Goal: Task Accomplishment & Management: Use online tool/utility

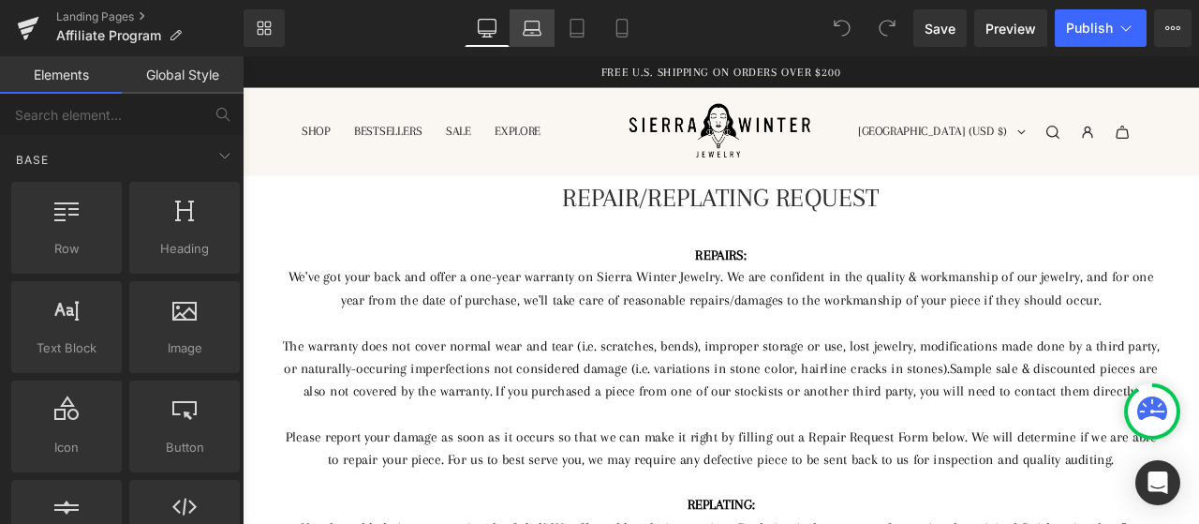
click at [515, 23] on link "Laptop" at bounding box center [532, 27] width 45 height 37
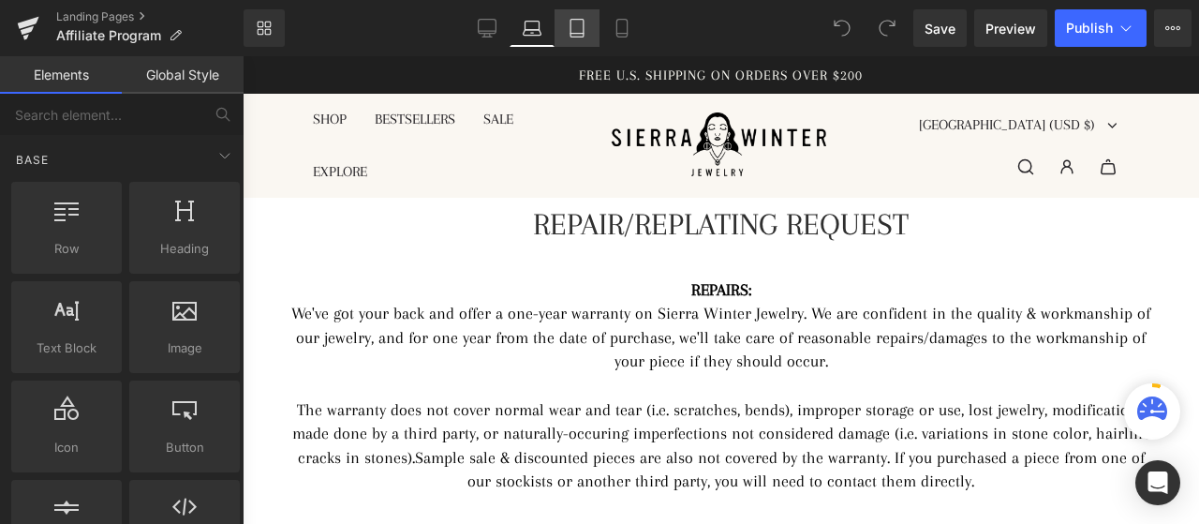
scroll to position [142, 0]
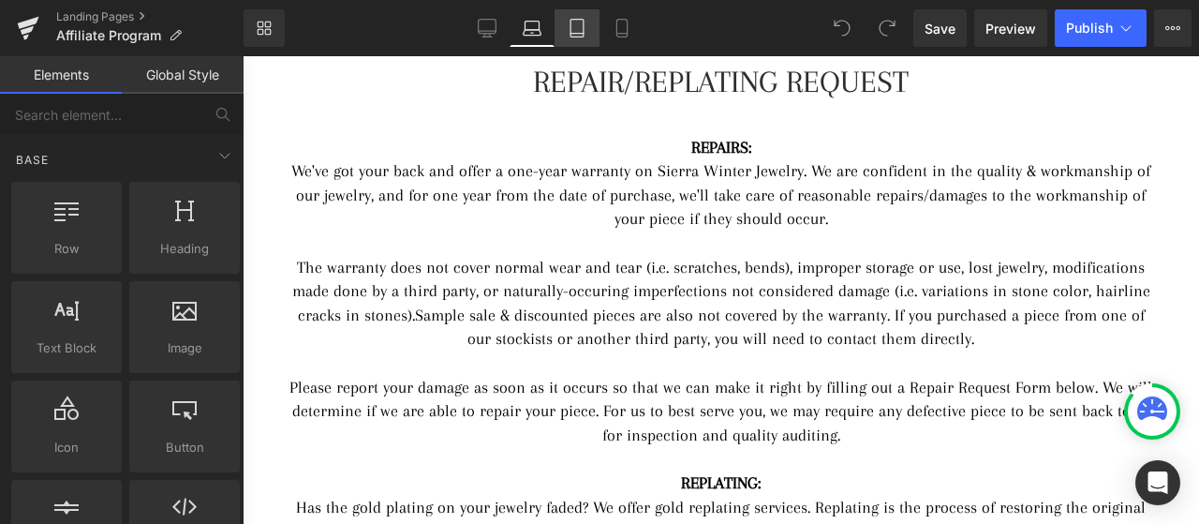
click at [586, 20] on icon at bounding box center [577, 28] width 19 height 19
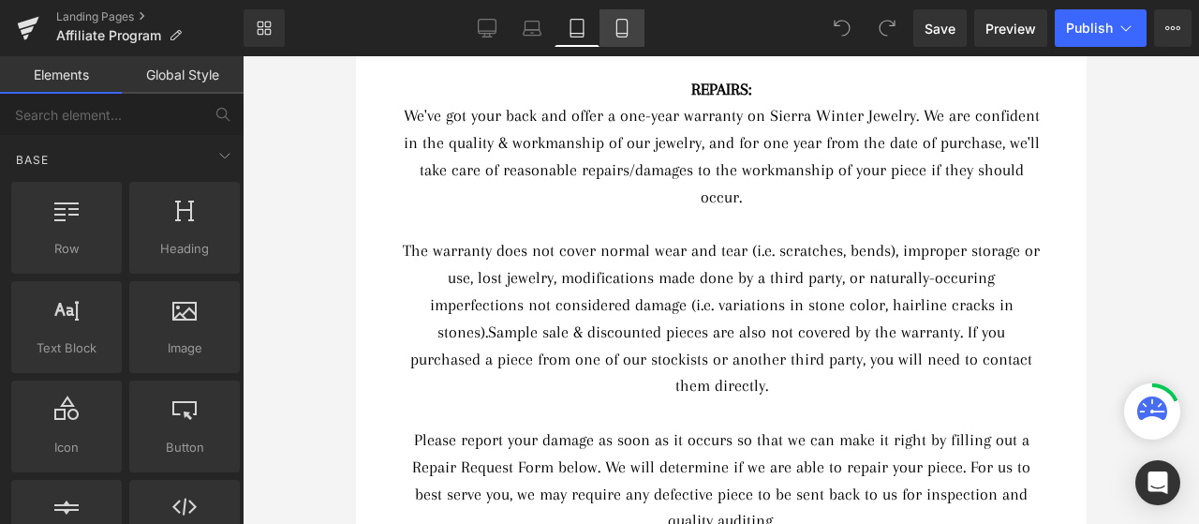
click at [620, 20] on icon at bounding box center [621, 29] width 10 height 18
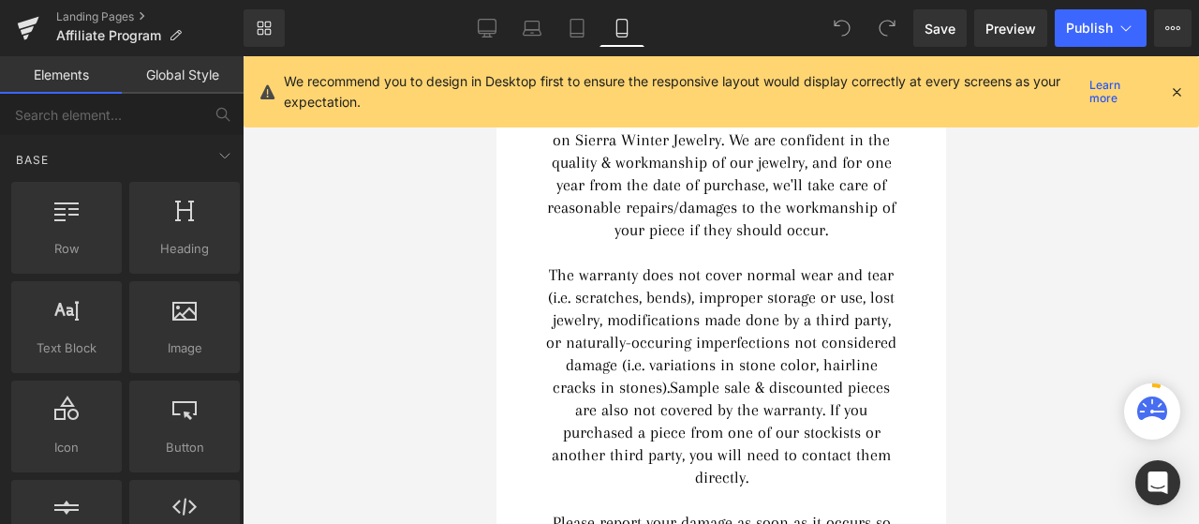
scroll to position [181, 0]
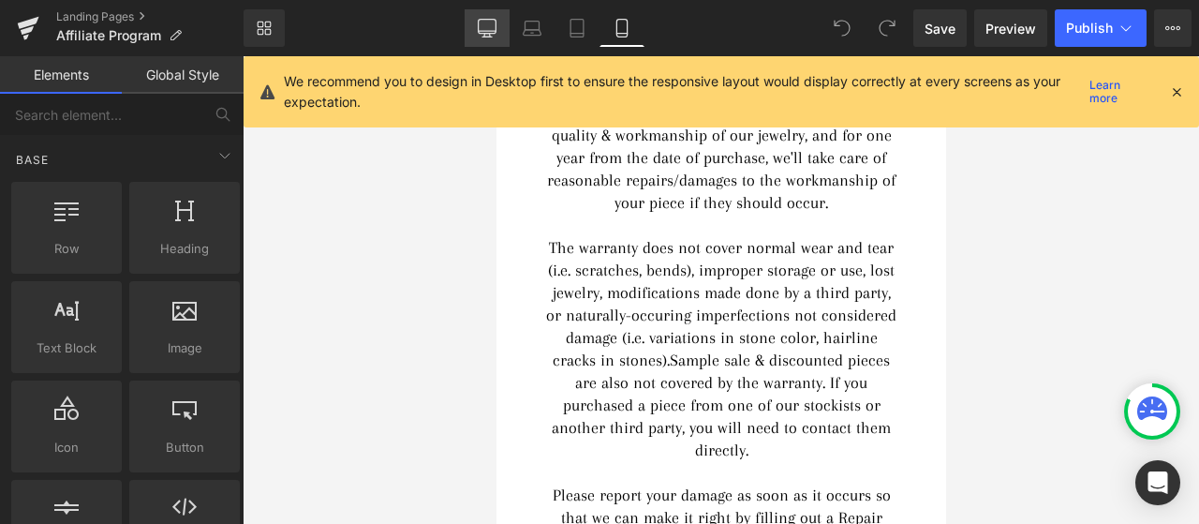
click at [467, 35] on link "Desktop" at bounding box center [487, 27] width 45 height 37
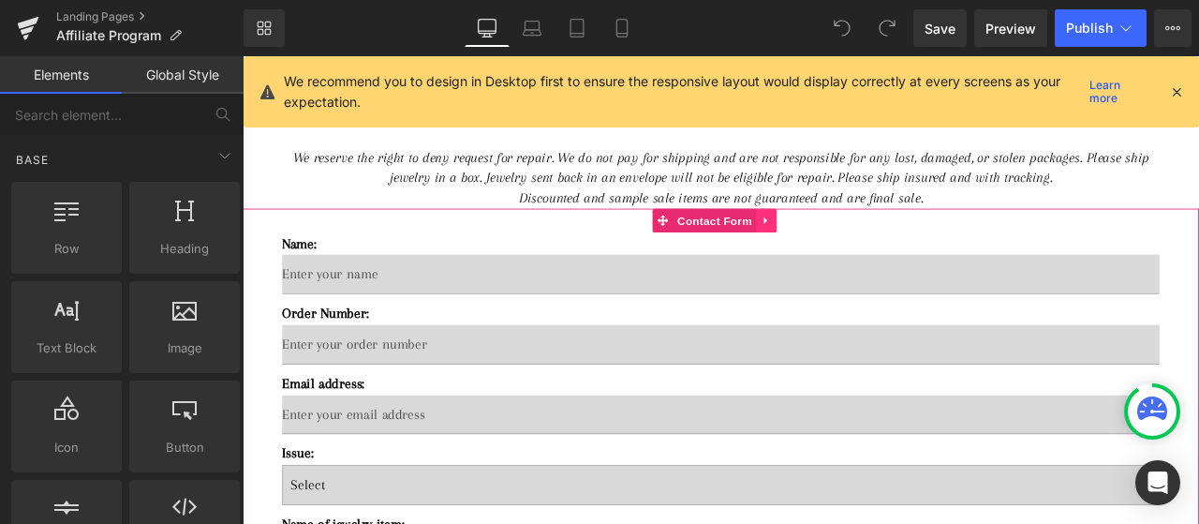
click at [870, 265] on link at bounding box center [864, 251] width 24 height 28
click at [870, 258] on icon at bounding box center [875, 251] width 13 height 14
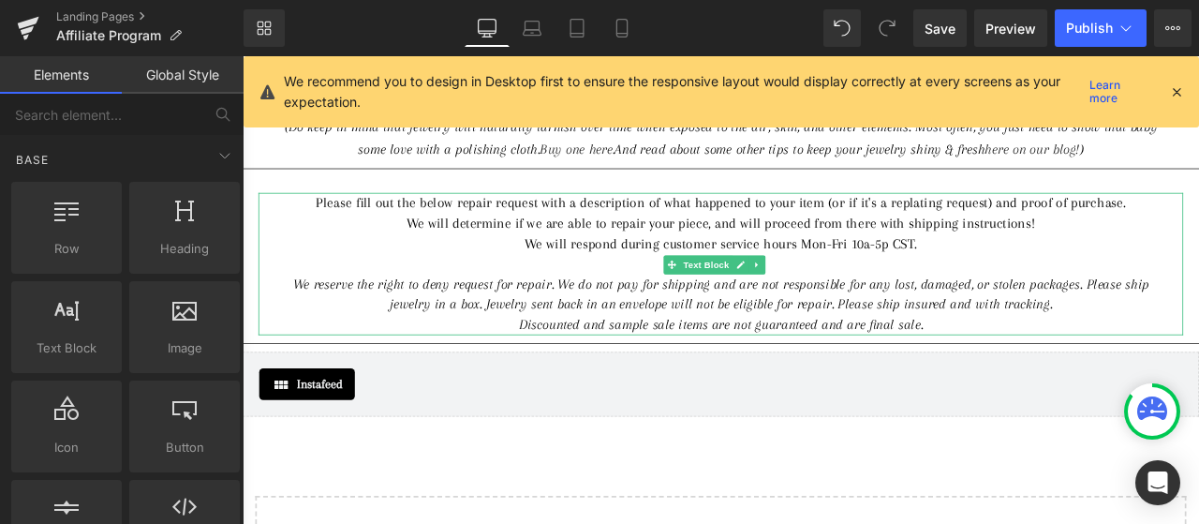
scroll to position [600, 0]
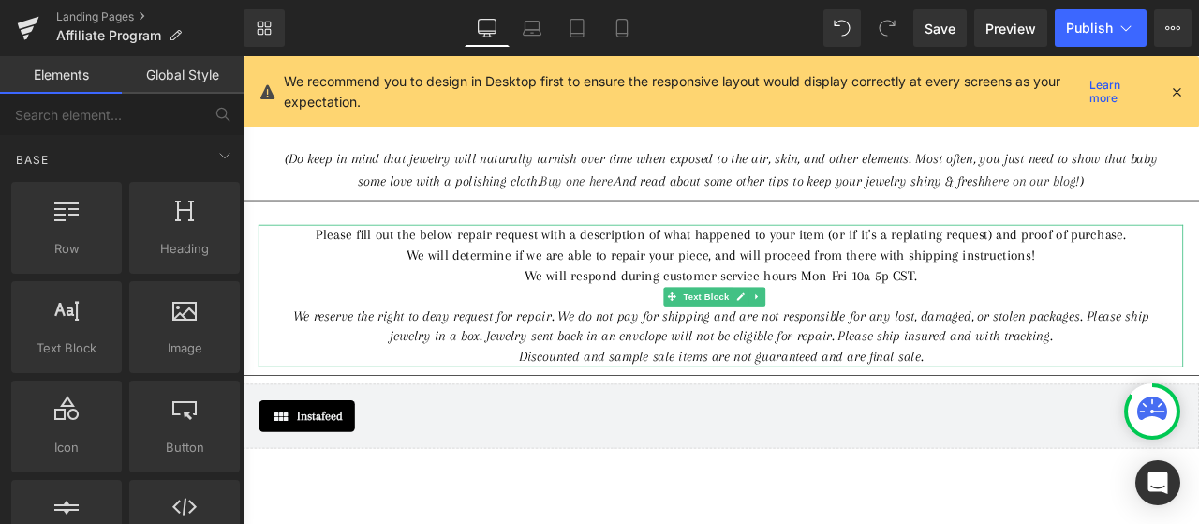
click at [849, 397] on icon "We reserve the right to deny request for repair. We do not pay for shipping and…" at bounding box center [810, 375] width 1015 height 43
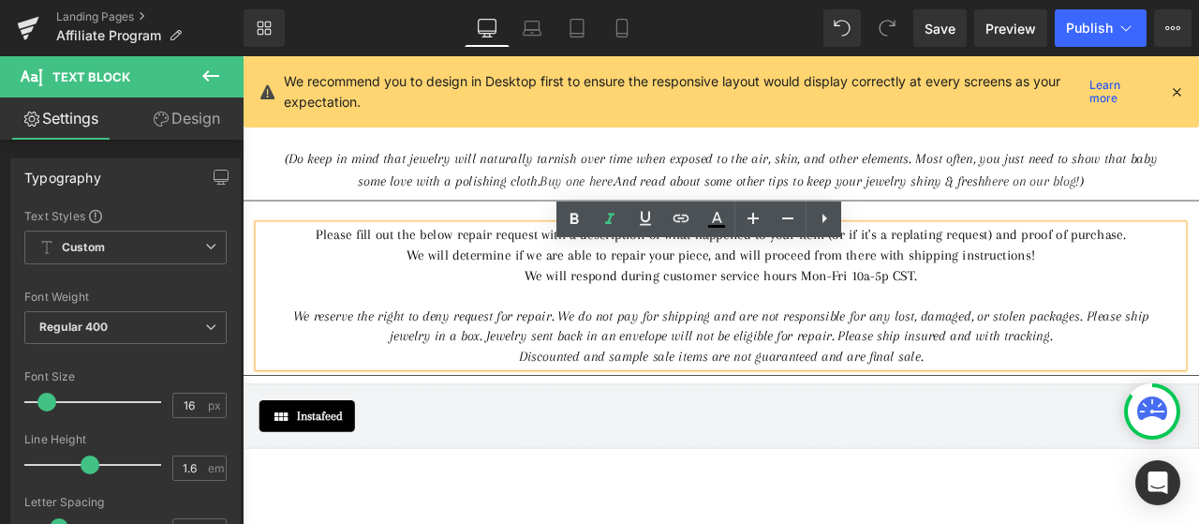
click at [849, 397] on icon "We reserve the right to deny request for repair. We do not pay for shipping and…" at bounding box center [810, 375] width 1015 height 43
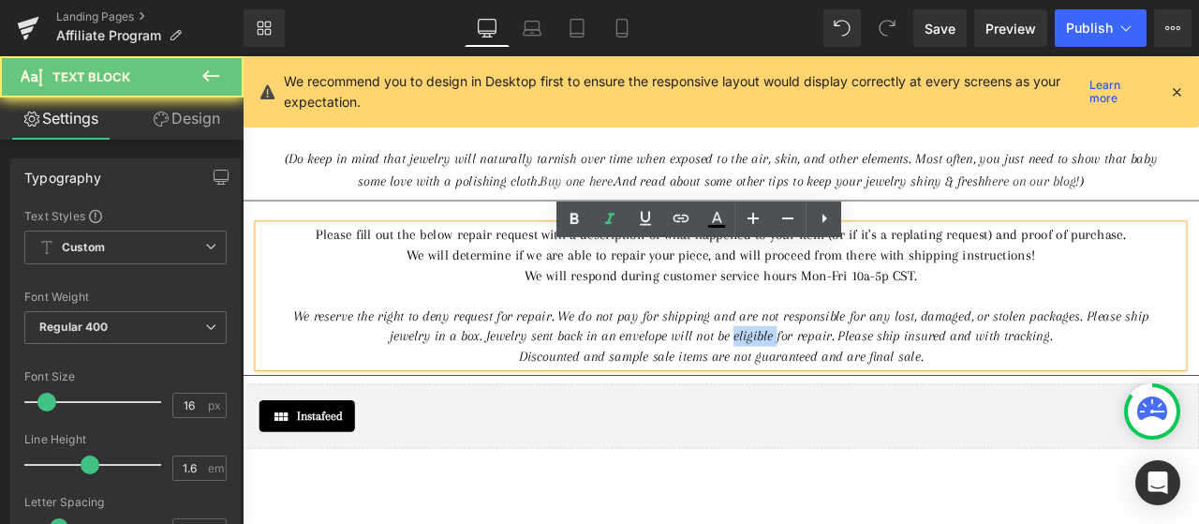
click at [849, 397] on icon "We reserve the right to deny request for repair. We do not pay for shipping and…" at bounding box center [810, 375] width 1015 height 43
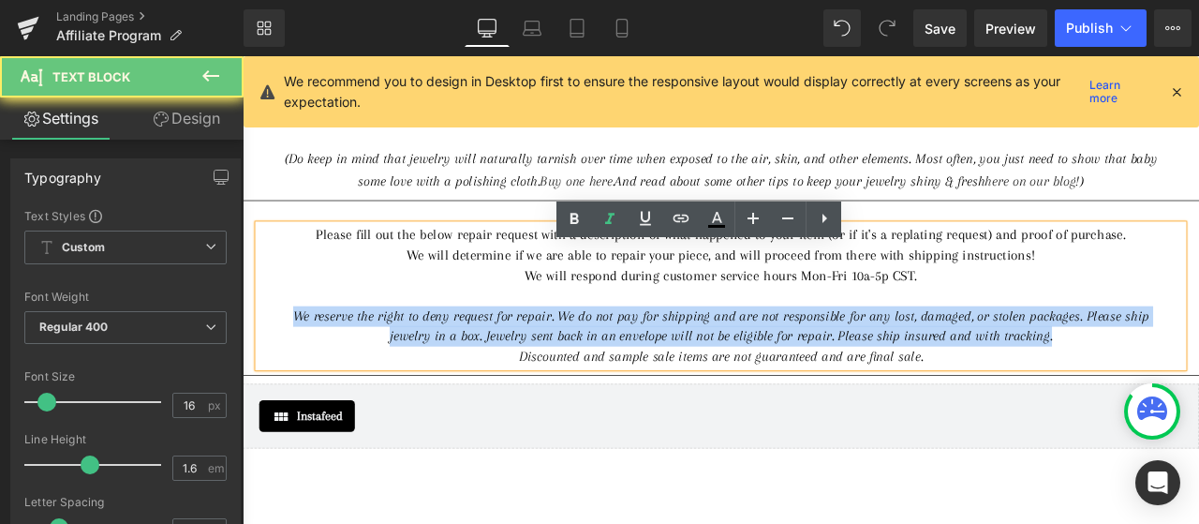
click at [849, 397] on icon "We reserve the right to deny request for repair. We do not pay for shipping and…" at bounding box center [810, 375] width 1015 height 43
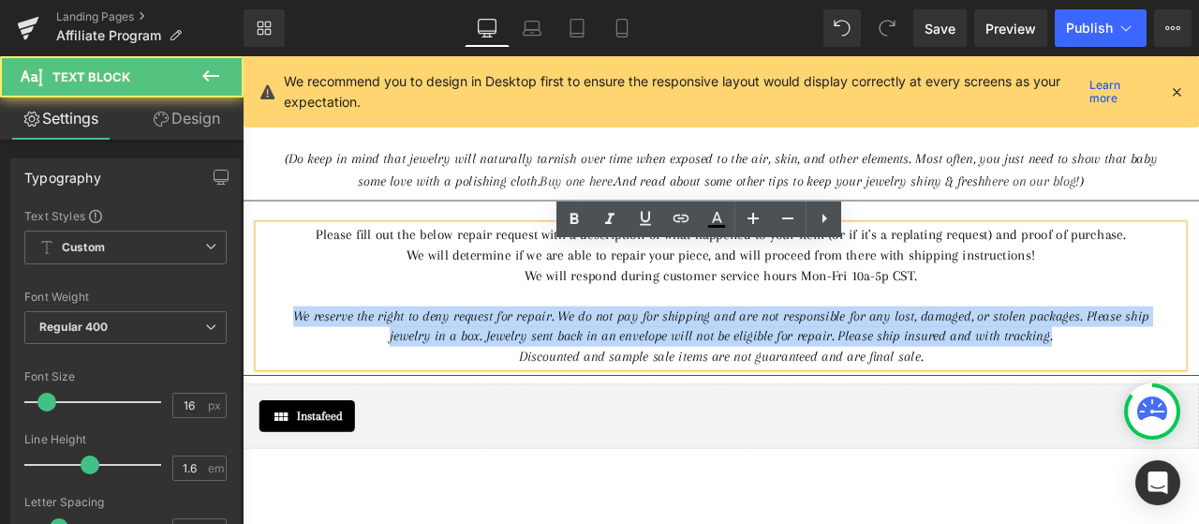
click at [849, 397] on icon "We reserve the right to deny request for repair. We do not pay for shipping and…" at bounding box center [810, 375] width 1015 height 43
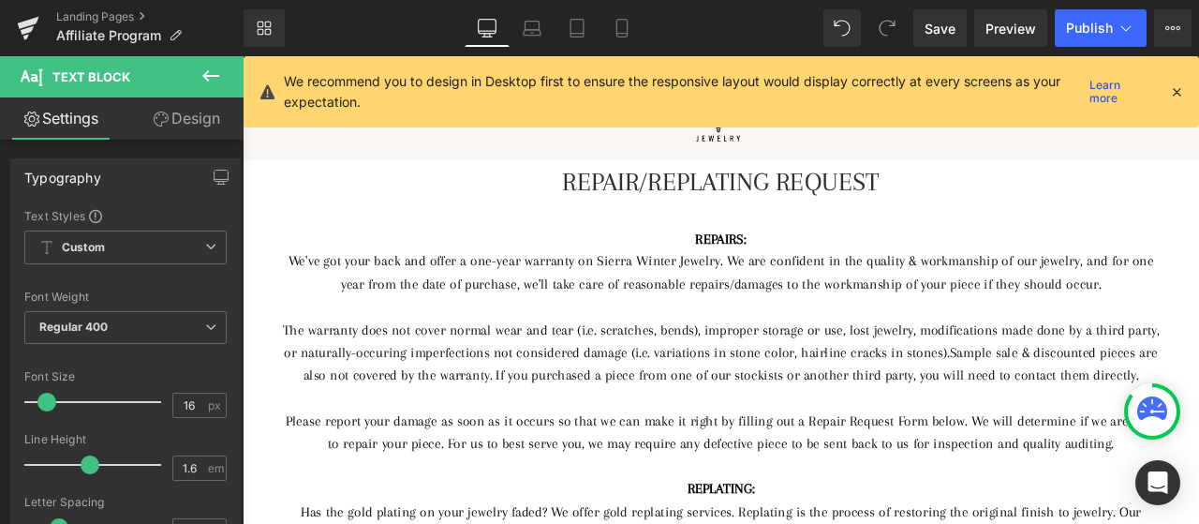
scroll to position [0, 0]
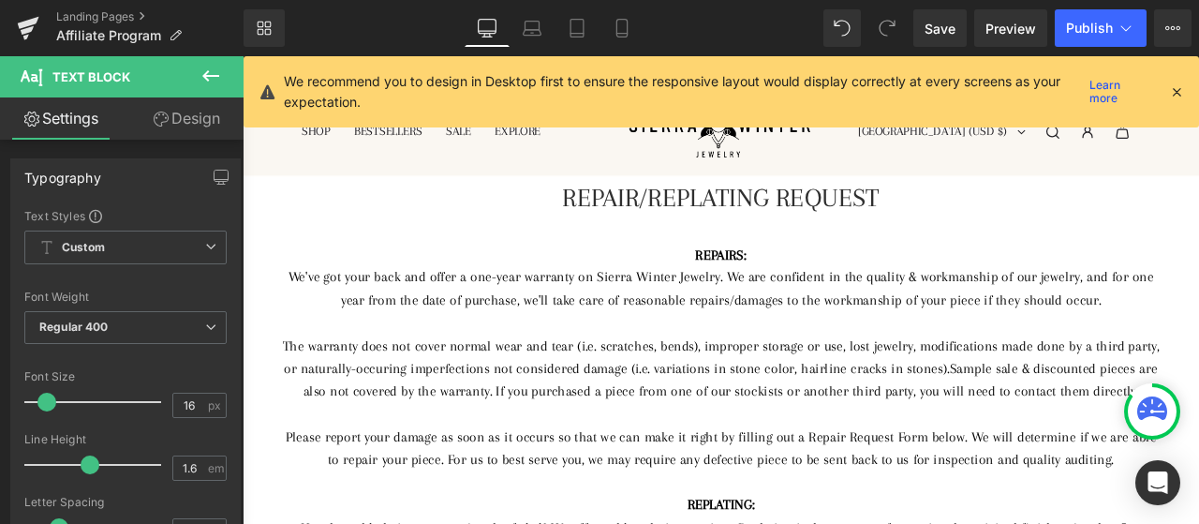
click at [653, 332] on div "We've got your back and offer a one-year warranty on Sierra Winter Jewelry. We …" at bounding box center [809, 331] width 1040 height 54
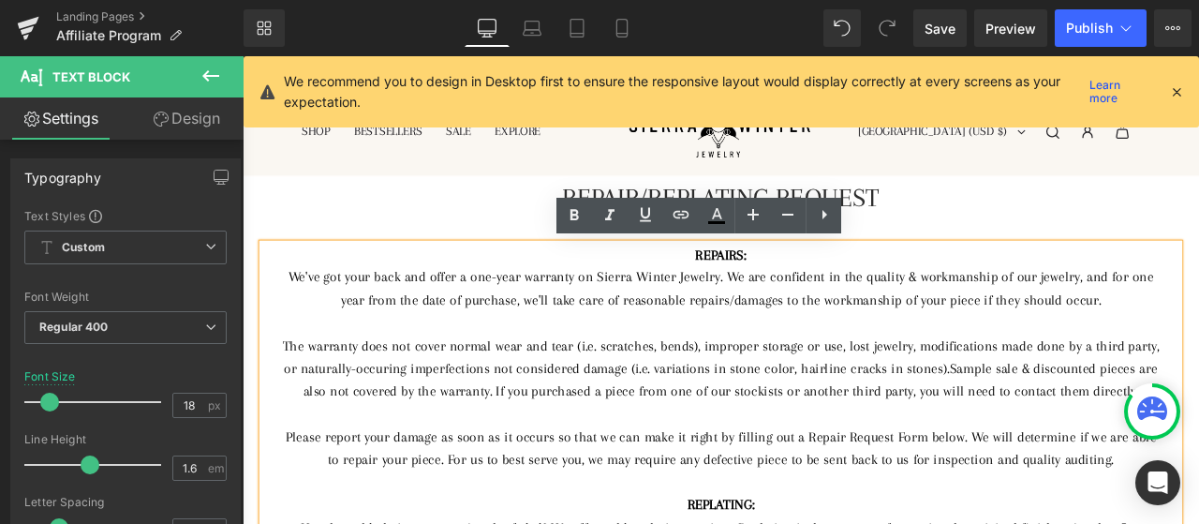
click at [625, 324] on div "We've got your back and offer a one-year warranty on Sierra Winter Jewelry. We …" at bounding box center [809, 331] width 1040 height 54
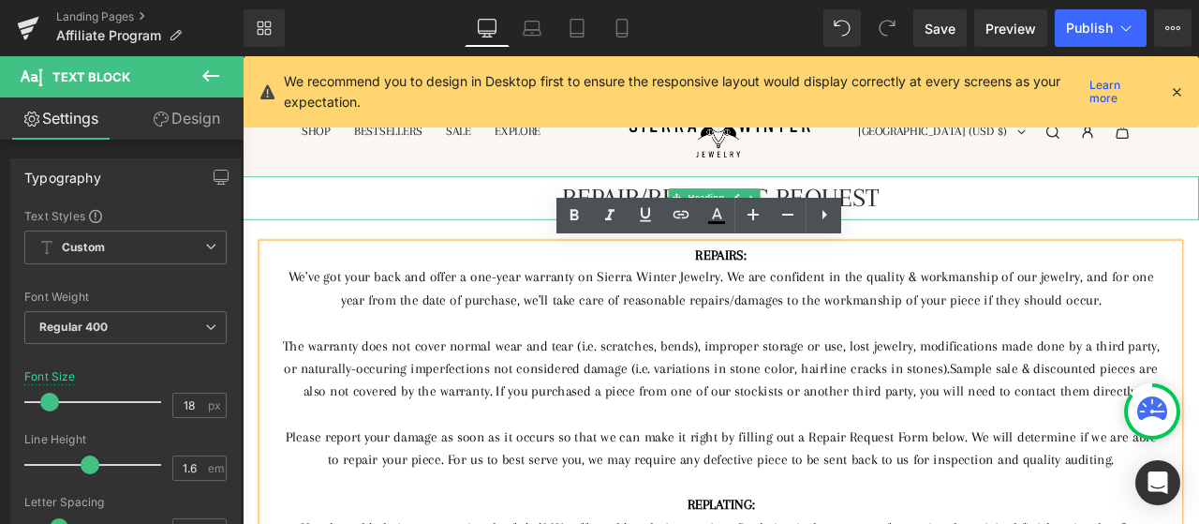
click at [977, 220] on h1 "REPAIR/REPLATING REQUEST" at bounding box center [810, 224] width 1134 height 51
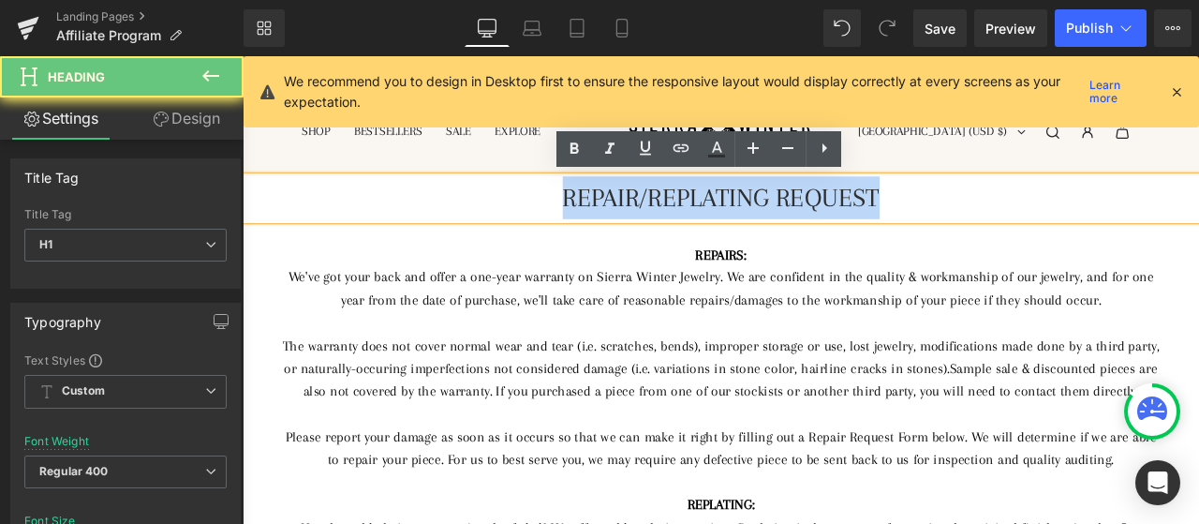
click at [977, 220] on h1 "REPAIR/REPLATING REQUEST" at bounding box center [810, 224] width 1134 height 51
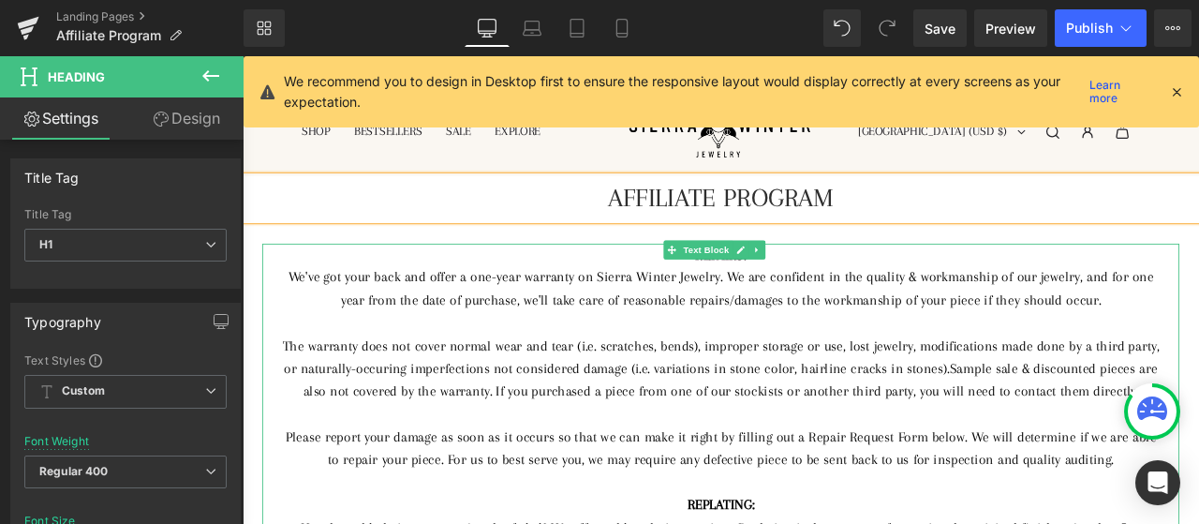
click at [859, 332] on div "We've got your back and offer a one-year warranty on Sierra Winter Jewelry. We …" at bounding box center [809, 331] width 1040 height 54
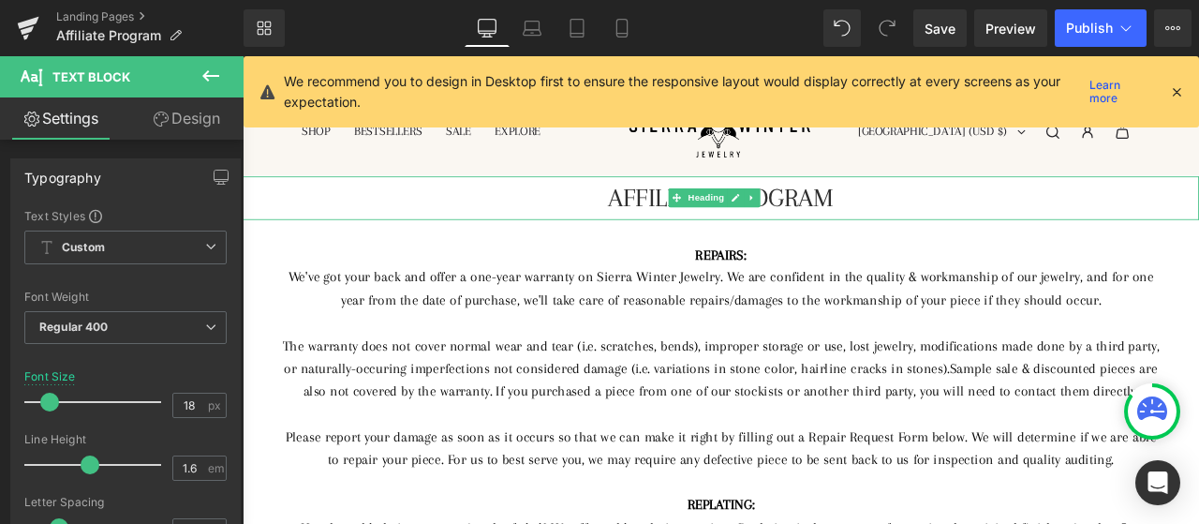
click at [993, 228] on h1 "AFFILIATE PROGRAM" at bounding box center [810, 224] width 1134 height 51
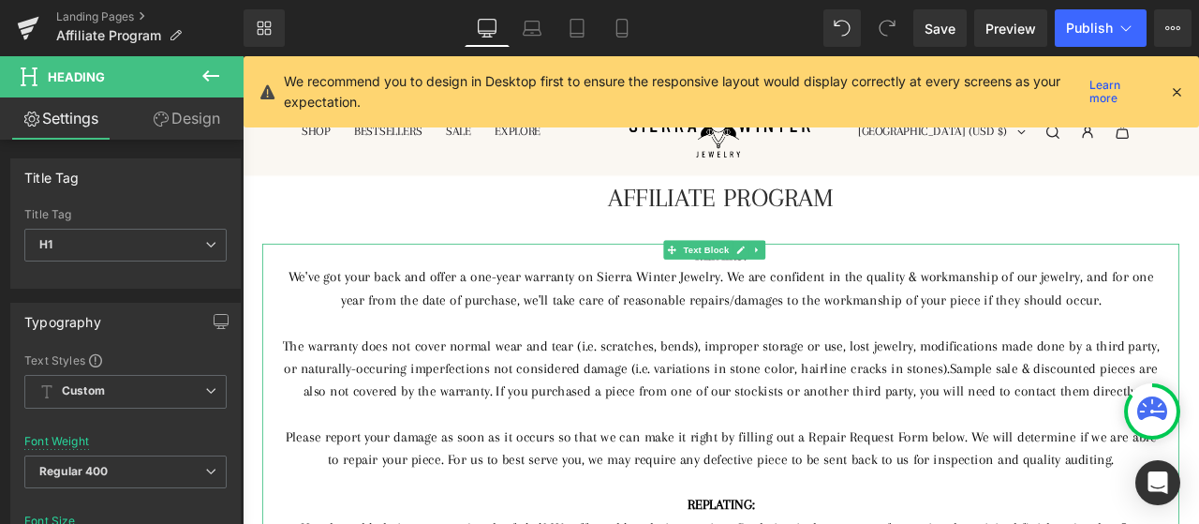
click at [816, 325] on div "We've got your back and offer a one-year warranty on Sierra Winter Jewelry. We …" at bounding box center [809, 331] width 1040 height 54
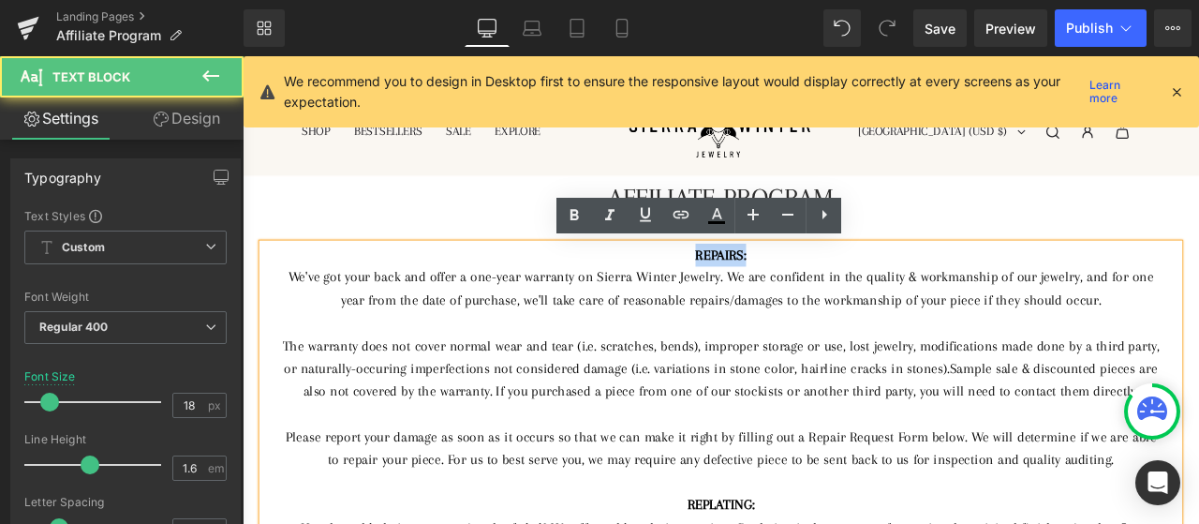
drag, startPoint x: 773, startPoint y: 287, endPoint x: 868, endPoint y: 290, distance: 94.7
click at [868, 290] on div "REPAIRS:" at bounding box center [809, 291] width 1040 height 27
click at [798, 453] on span "Sample sale & discounted pieces are also not covered by the warranty. If you pu…" at bounding box center [821, 440] width 1013 height 46
drag, startPoint x: 775, startPoint y: 290, endPoint x: 838, endPoint y: 289, distance: 62.8
click at [838, 289] on div "REPAIRS:" at bounding box center [809, 291] width 1040 height 27
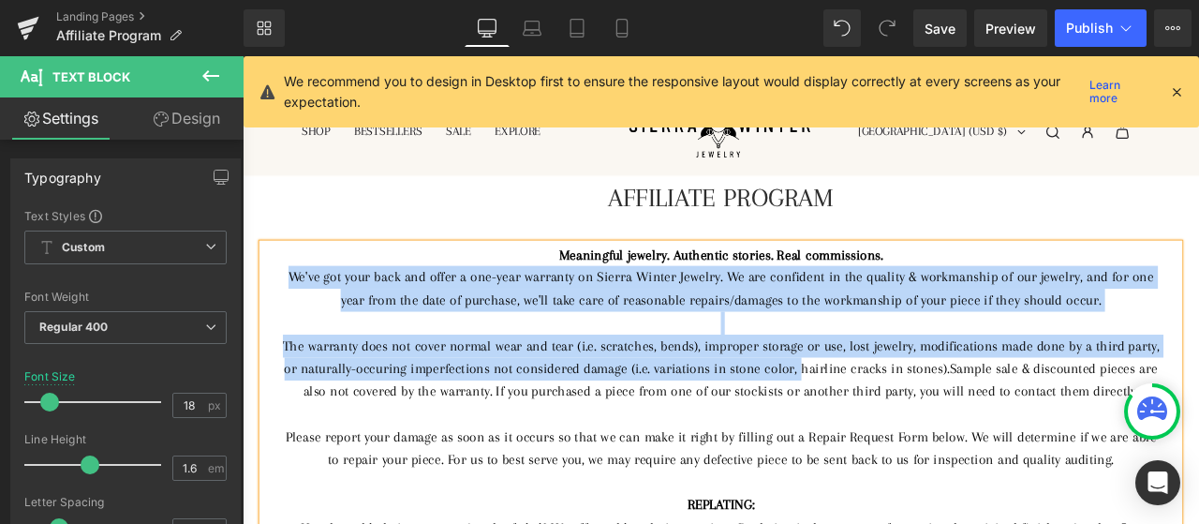
scroll to position [94, 0]
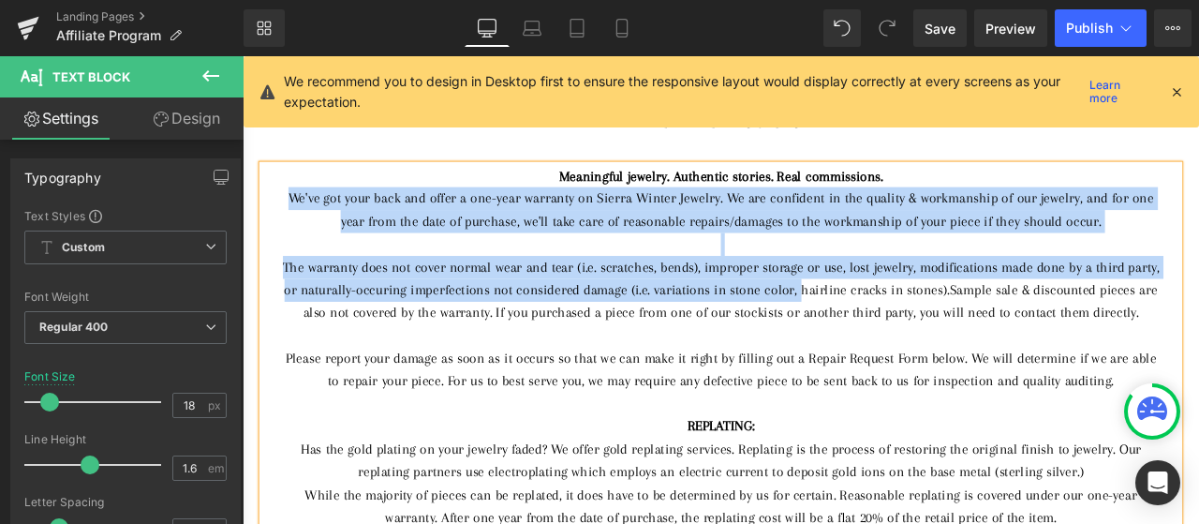
drag, startPoint x: 300, startPoint y: 314, endPoint x: 1263, endPoint y: 481, distance: 977.4
click at [1198, 481] on div "Meaningful jewelry. Authentic stories. Real commissions. We've got your back an…" at bounding box center [809, 455] width 1087 height 540
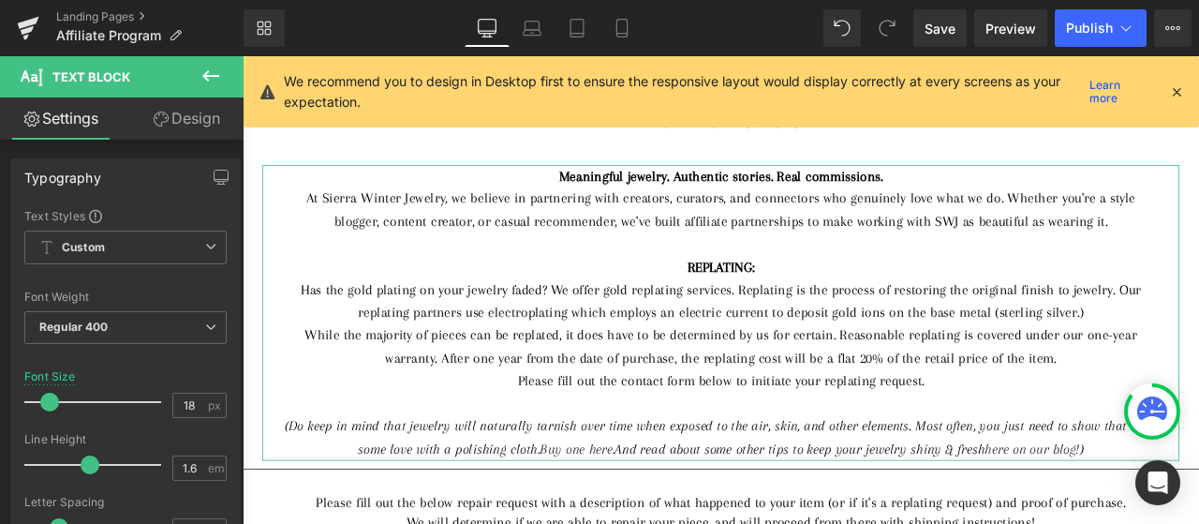
click at [184, 130] on link "Design" at bounding box center [187, 118] width 122 height 42
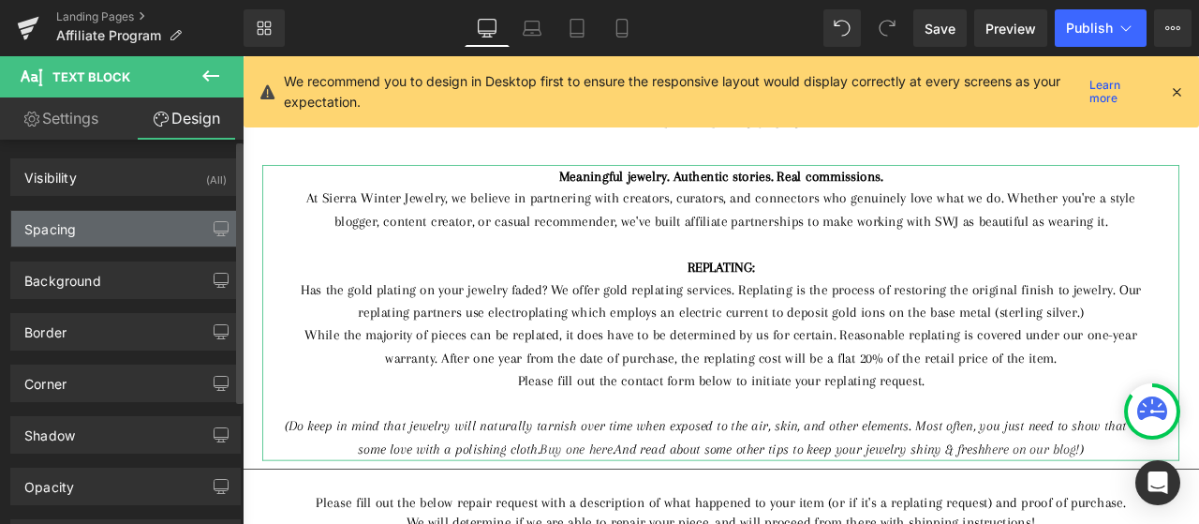
click at [137, 231] on div "Spacing" at bounding box center [125, 229] width 229 height 36
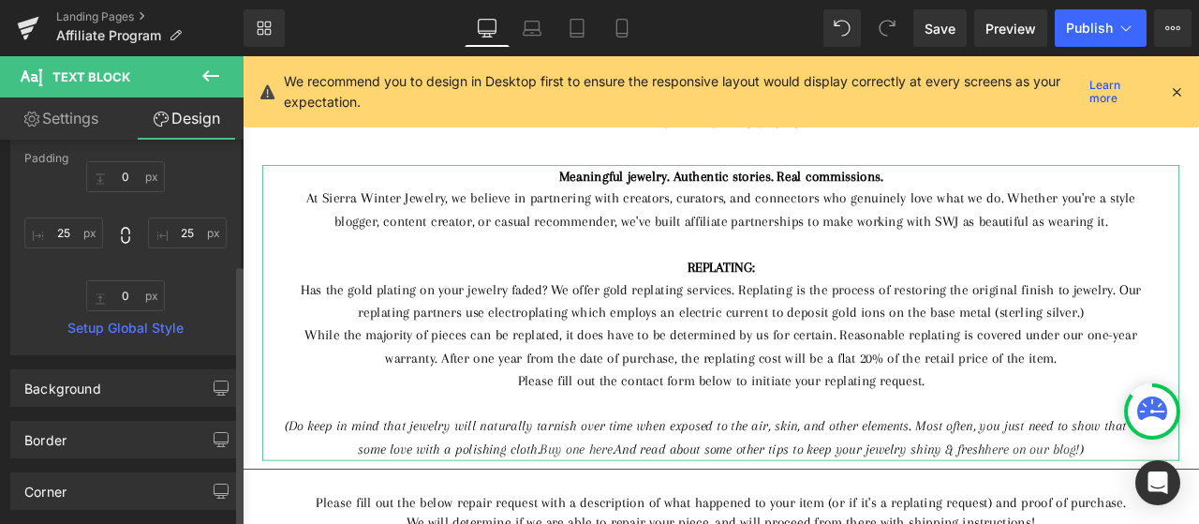
scroll to position [187, 0]
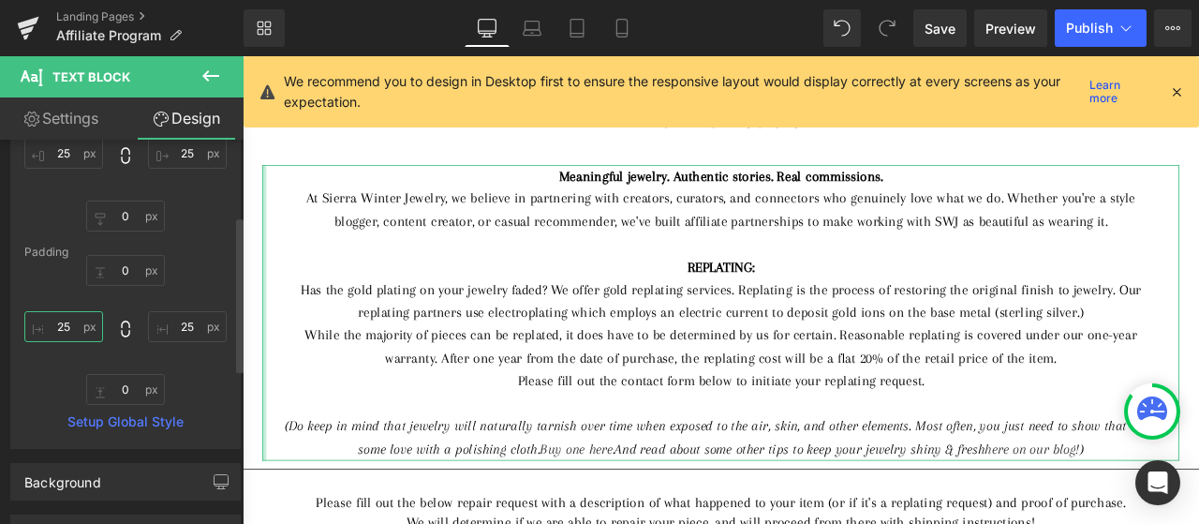
click at [57, 325] on input "25" at bounding box center [63, 326] width 79 height 31
click at [62, 325] on input "25" at bounding box center [63, 326] width 79 height 31
type input "30"
click at [177, 330] on input "25" at bounding box center [187, 326] width 79 height 31
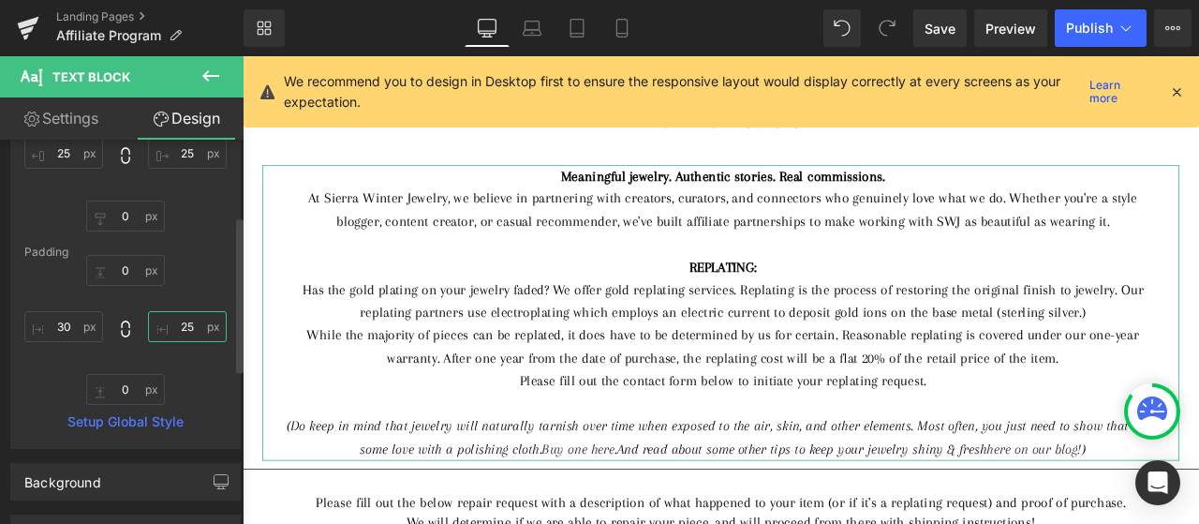
click at [177, 330] on input "25" at bounding box center [187, 326] width 79 height 31
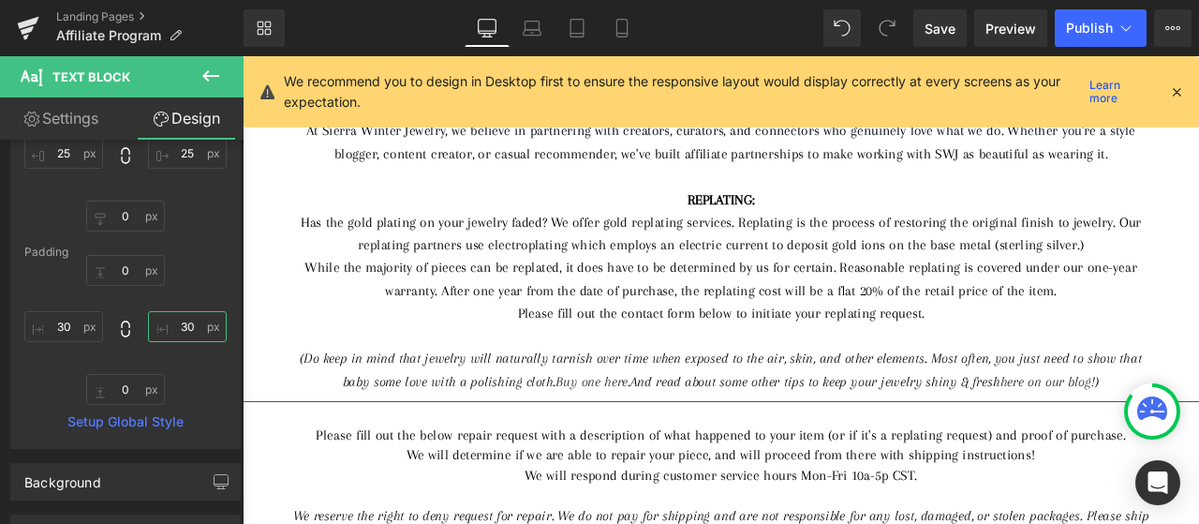
scroll to position [281, 0]
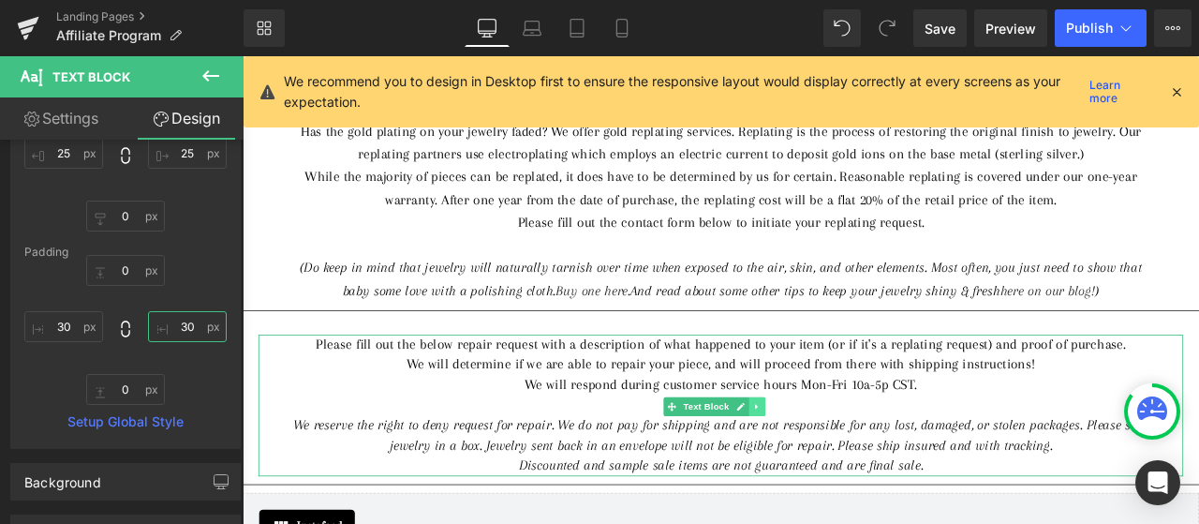
type input "30"
click at [849, 462] on link at bounding box center [853, 471] width 20 height 22
click at [857, 471] on icon at bounding box center [862, 471] width 10 height 10
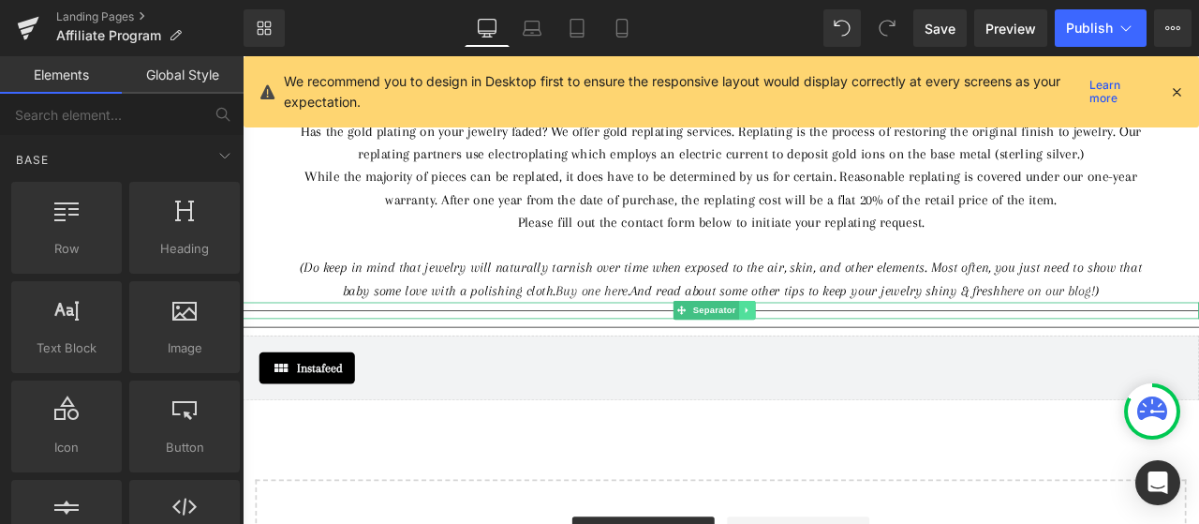
click at [847, 357] on link at bounding box center [842, 357] width 20 height 22
click at [851, 357] on icon at bounding box center [851, 357] width 10 height 10
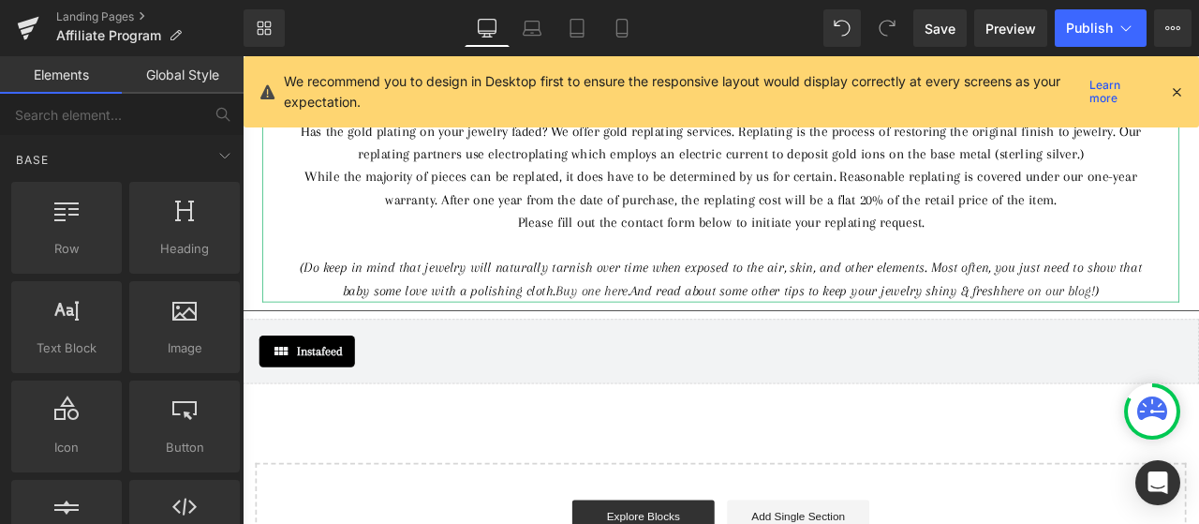
click at [967, 307] on icon "(Do keep in mind that jewelry will naturally tarnish over time when exposed to …" at bounding box center [810, 320] width 998 height 46
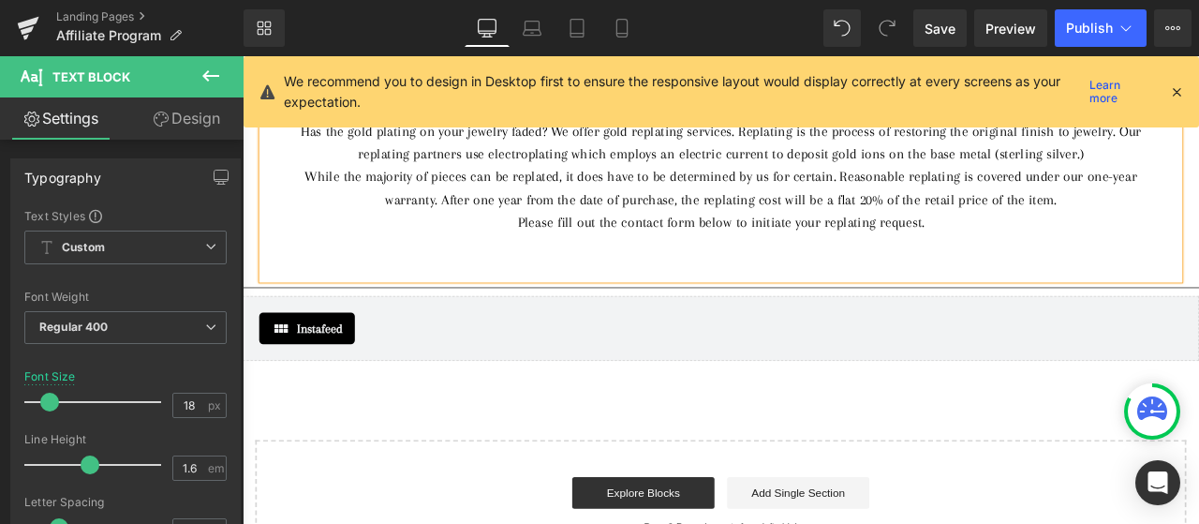
click at [948, 291] on div at bounding box center [809, 280] width 1031 height 27
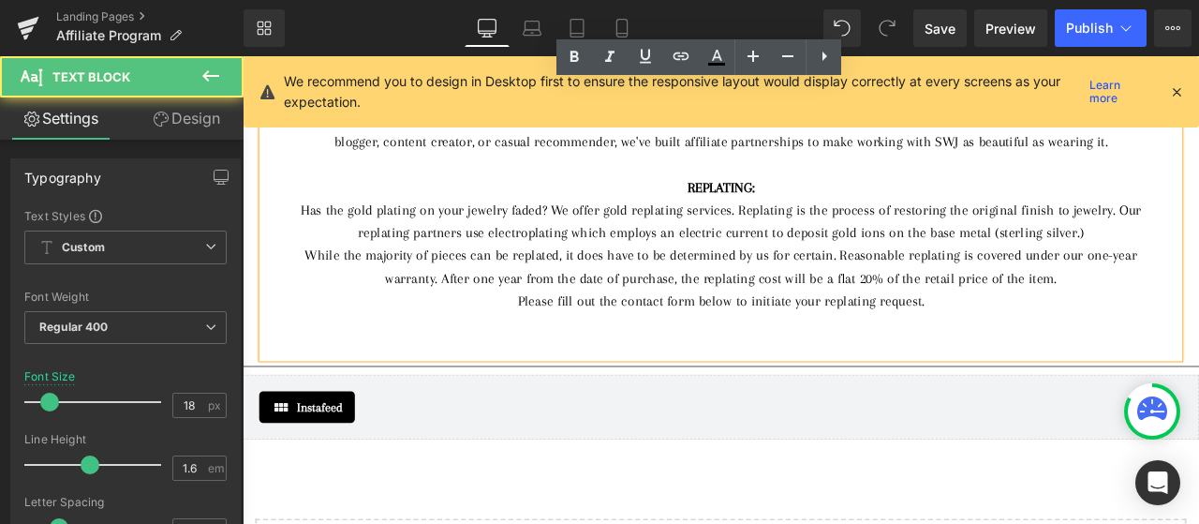
scroll to position [0, 0]
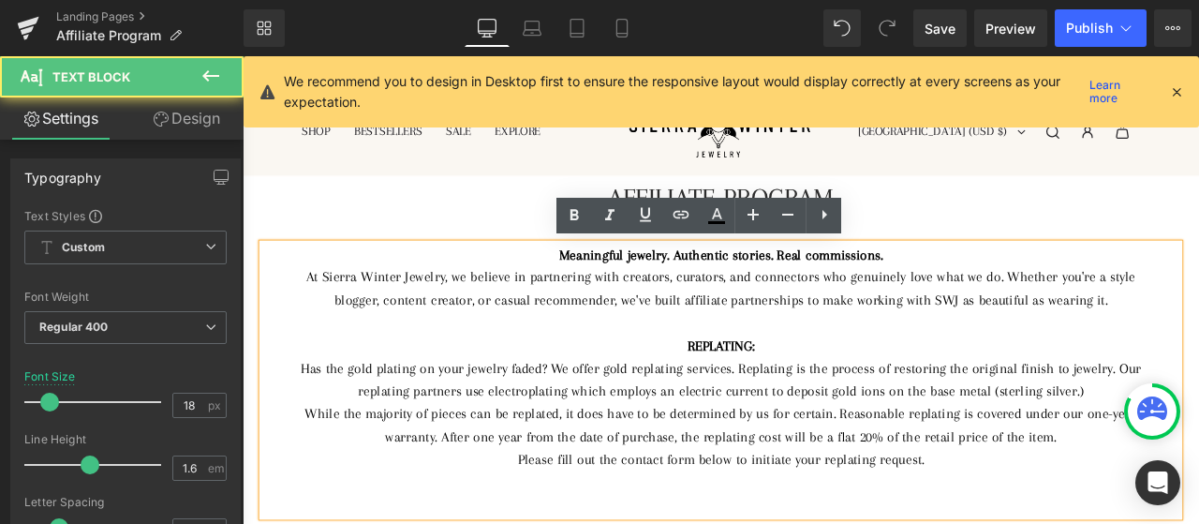
click at [953, 346] on div "At Sierra Winter Jewelry, we believe in partnering with creators, curators, and…" at bounding box center [809, 331] width 1031 height 54
click at [1041, 408] on div "REPLATING:" at bounding box center [809, 399] width 1031 height 27
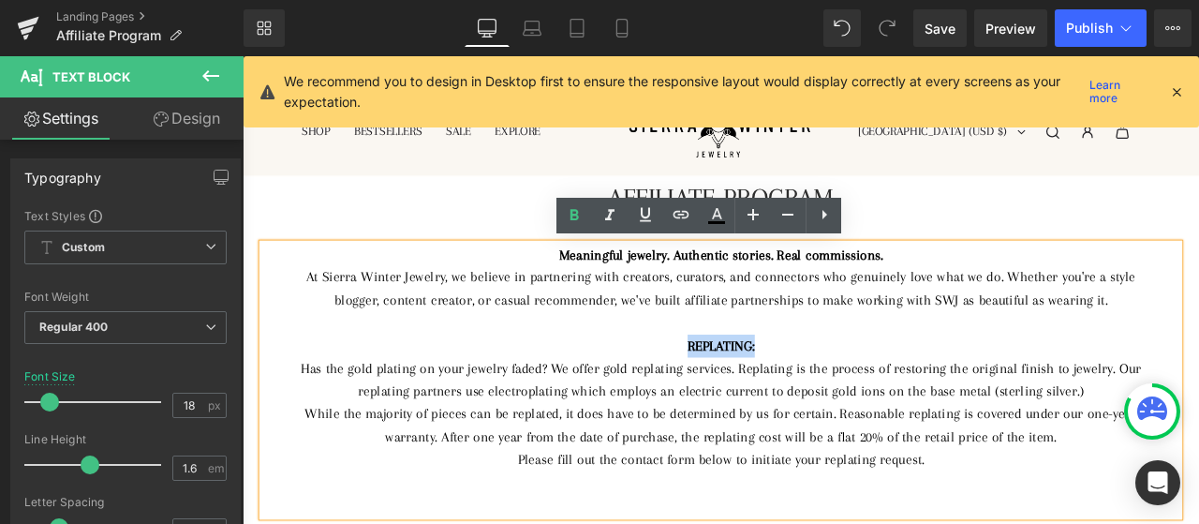
drag, startPoint x: 852, startPoint y: 405, endPoint x: 764, endPoint y: 396, distance: 87.5
click at [764, 396] on div "REPLATING:" at bounding box center [809, 399] width 1031 height 27
click at [1198, 350] on div "At Sierra Winter Jewelry, we believe in partnering with creators, curators, and…" at bounding box center [809, 331] width 1031 height 54
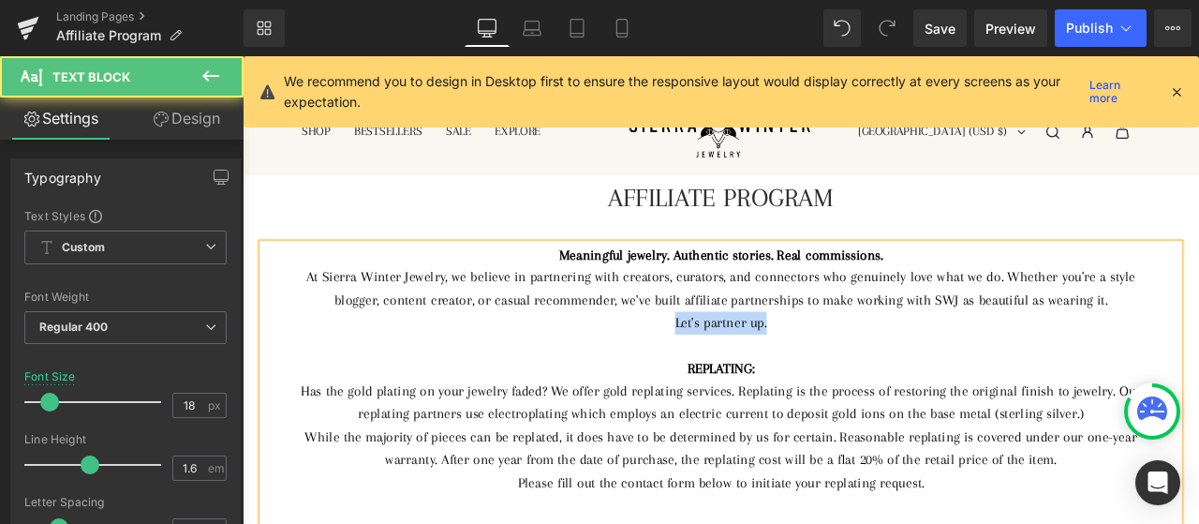
drag, startPoint x: 879, startPoint y: 377, endPoint x: 749, endPoint y: 366, distance: 130.6
click at [749, 366] on div "Let's partner up." at bounding box center [809, 372] width 1031 height 27
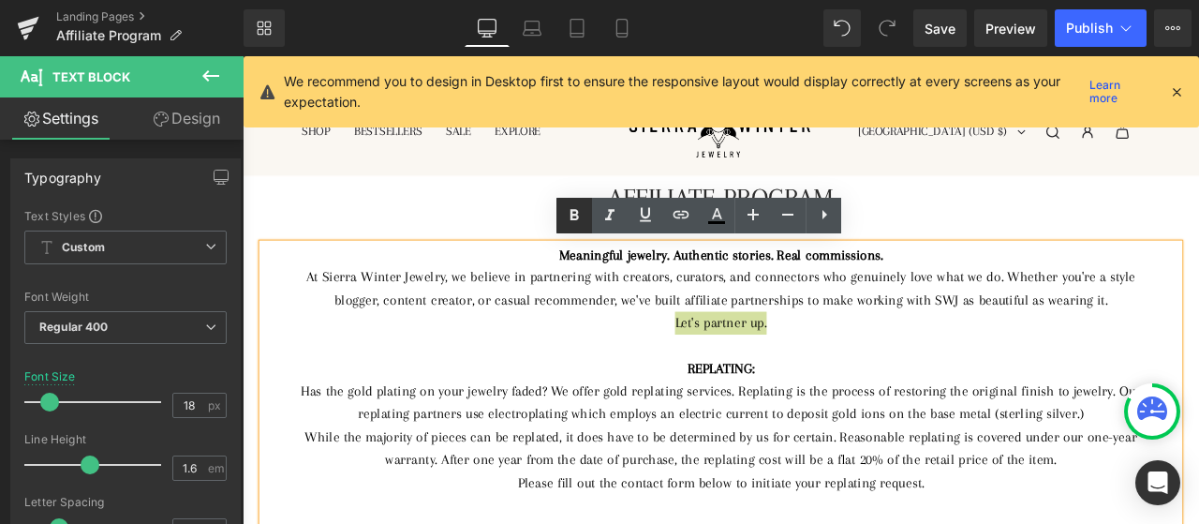
click at [563, 213] on icon at bounding box center [574, 215] width 22 height 22
click at [754, 433] on div "REPLATING:" at bounding box center [809, 426] width 1031 height 27
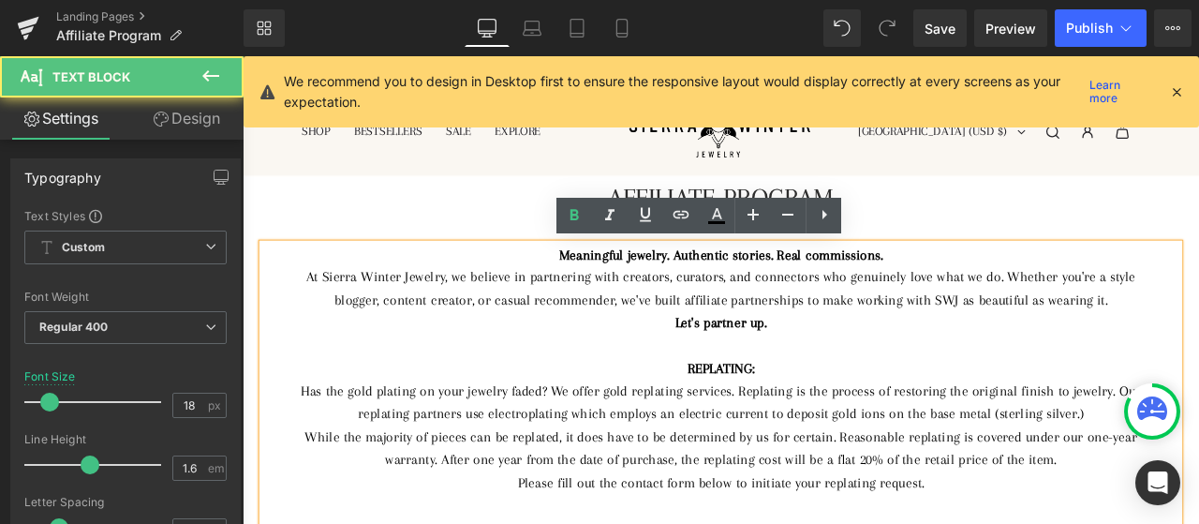
click at [925, 401] on div at bounding box center [809, 399] width 1031 height 27
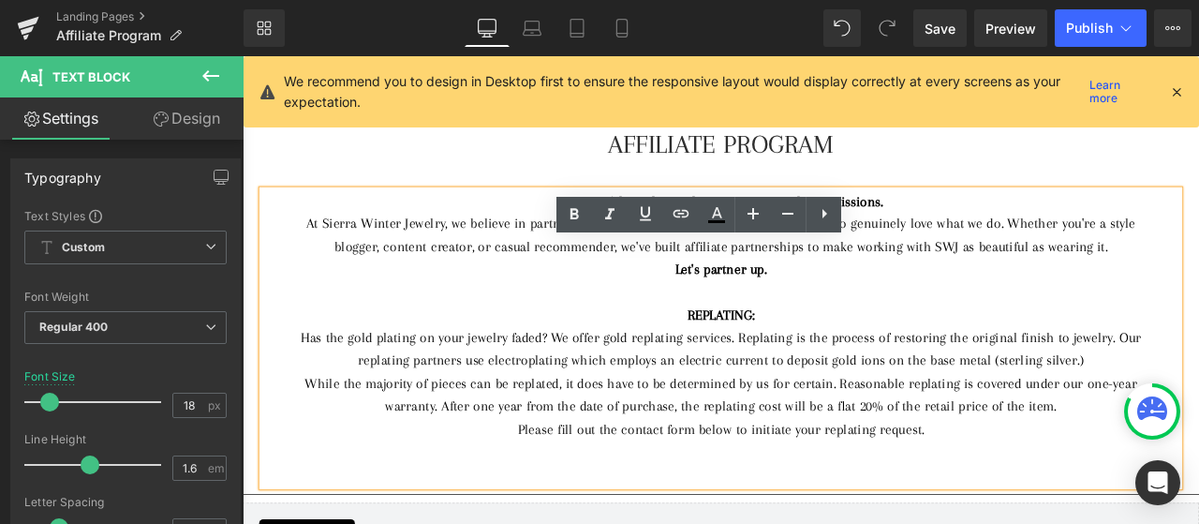
scroll to position [94, 0]
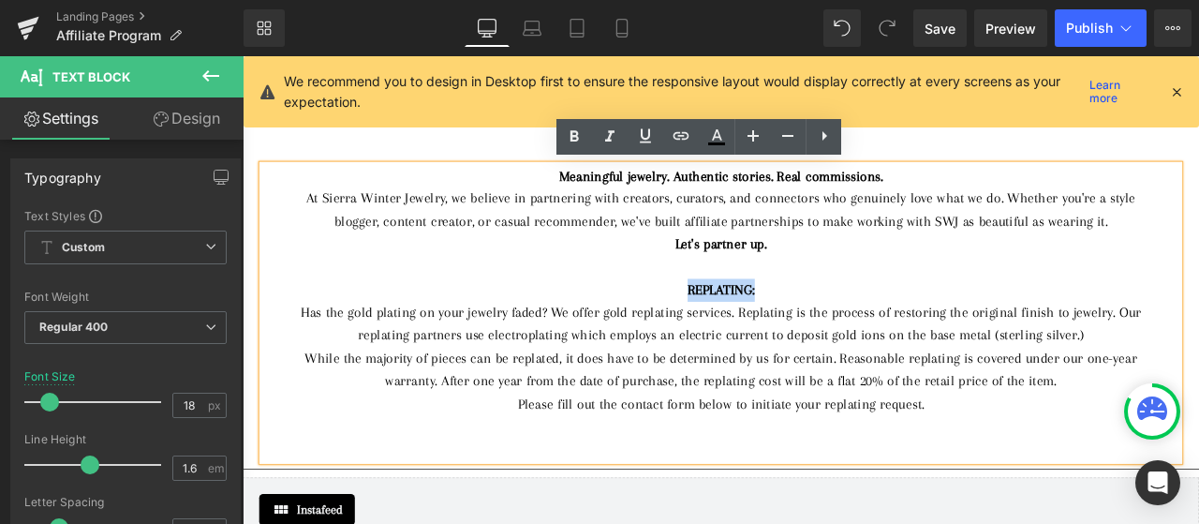
drag, startPoint x: 843, startPoint y: 333, endPoint x: 757, endPoint y: 334, distance: 86.2
click at [757, 334] on div "REPLATING:" at bounding box center [809, 332] width 1031 height 27
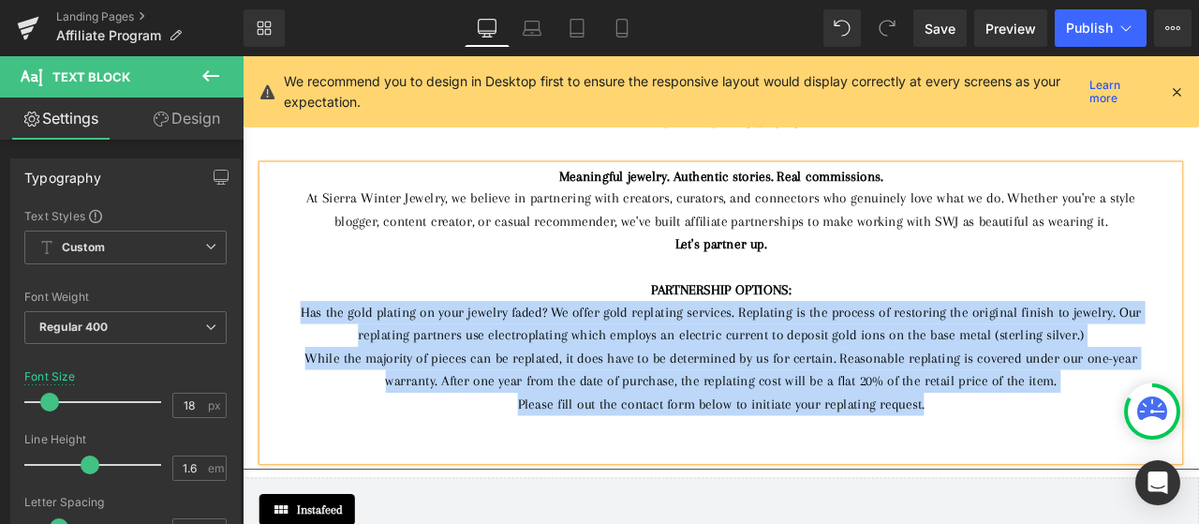
drag, startPoint x: 1049, startPoint y: 470, endPoint x: 312, endPoint y: 362, distance: 745.3
click at [312, 362] on div "Meaningful jewelry. Authentic stories. Real commissions. At Sierra Winter Jewel…" at bounding box center [809, 360] width 1087 height 350
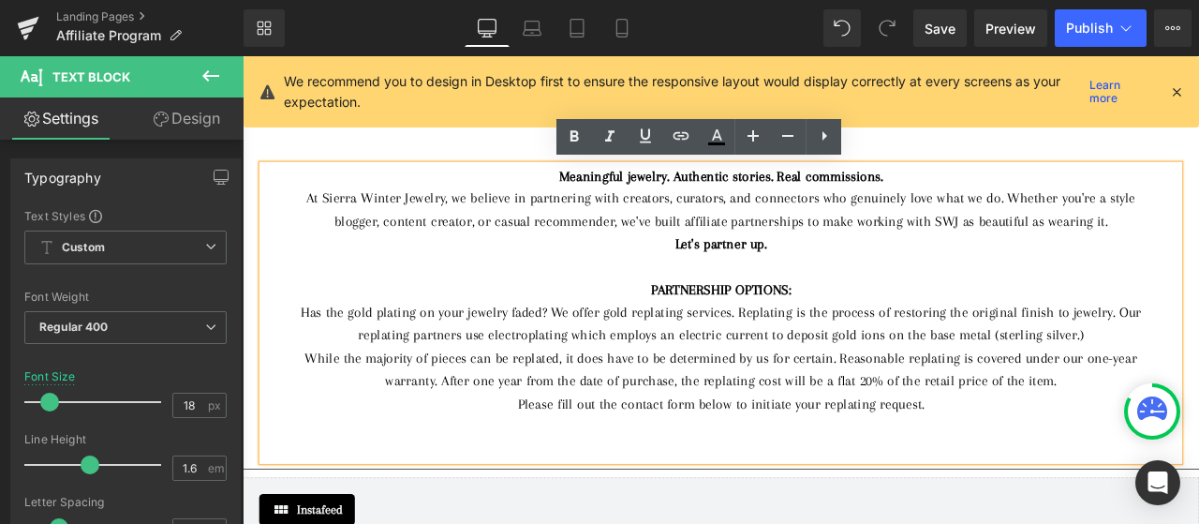
click at [932, 316] on div at bounding box center [809, 305] width 1031 height 27
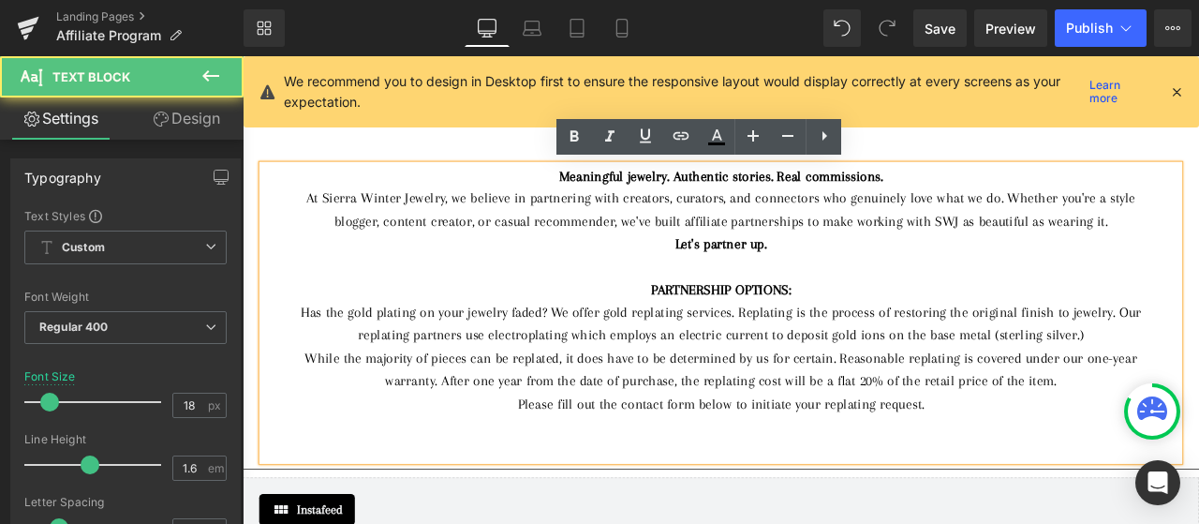
click at [1064, 472] on div "Please fill out the contact form below to initiate your replating request." at bounding box center [809, 467] width 1031 height 27
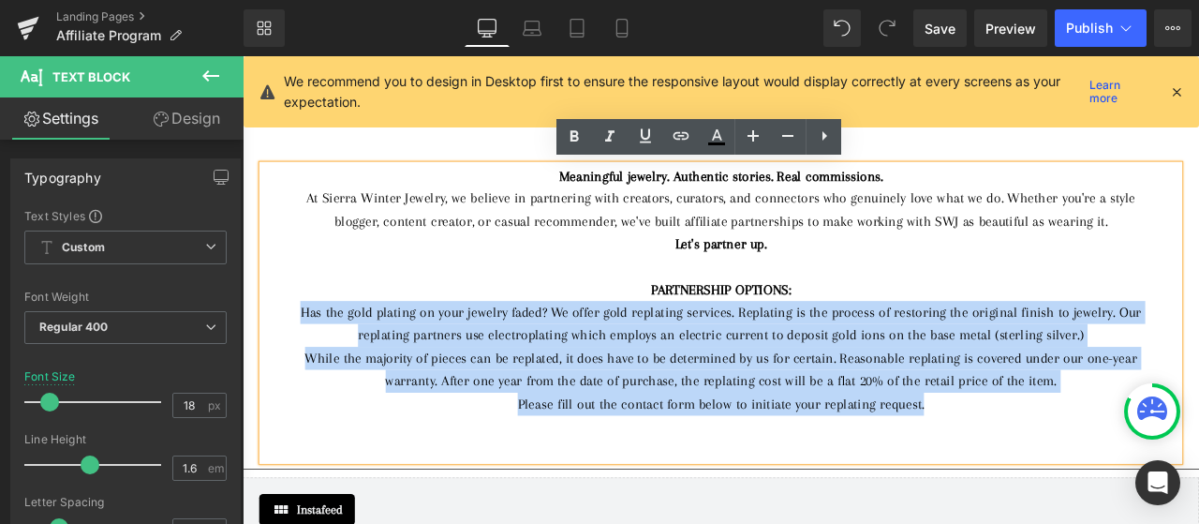
drag, startPoint x: 1064, startPoint y: 472, endPoint x: 287, endPoint y: 357, distance: 786.1
click at [287, 357] on div "Meaningful jewelry. Authentic stories. Real commissions. At Sierra Winter Jewel…" at bounding box center [809, 360] width 1087 height 350
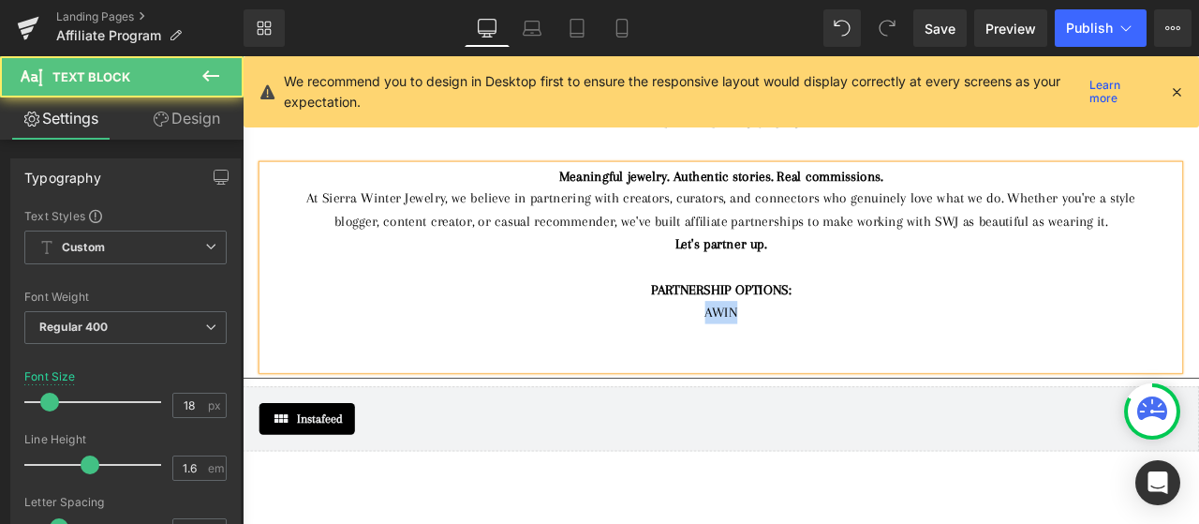
drag, startPoint x: 821, startPoint y: 361, endPoint x: 777, endPoint y: 356, distance: 44.3
click at [777, 356] on div "AWIN" at bounding box center [809, 359] width 1031 height 27
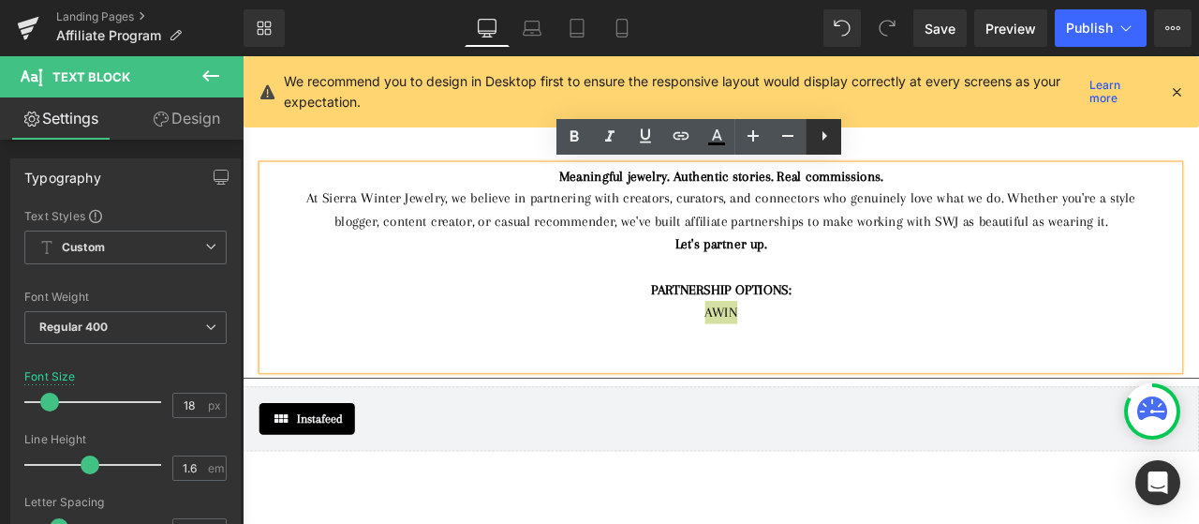
click at [825, 137] on icon at bounding box center [824, 136] width 22 height 22
click at [826, 138] on icon at bounding box center [823, 136] width 22 height 22
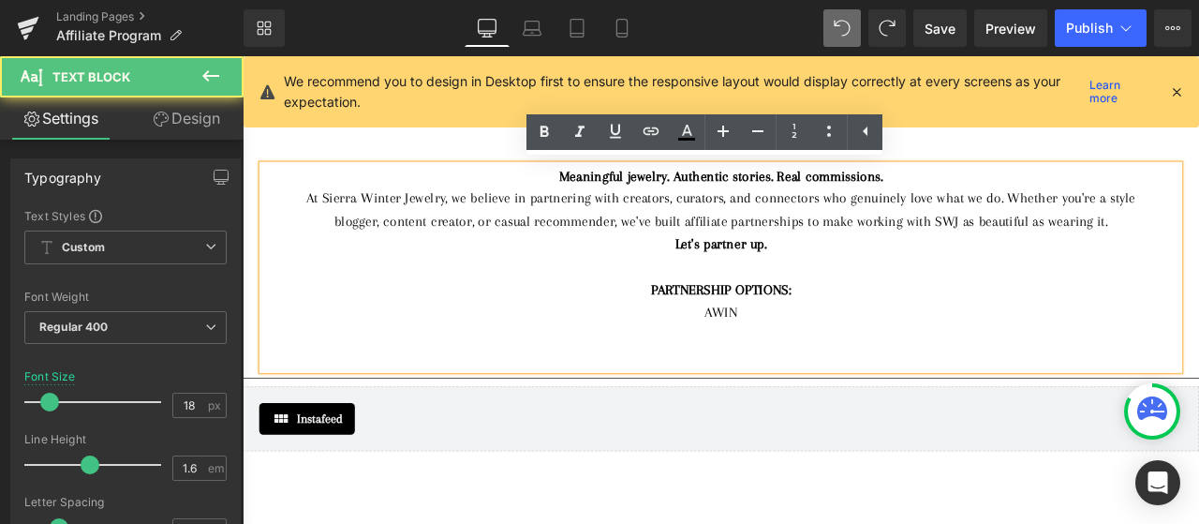
click at [865, 336] on strong "PARTNERSHIP OPTIONS:" at bounding box center [810, 332] width 166 height 19
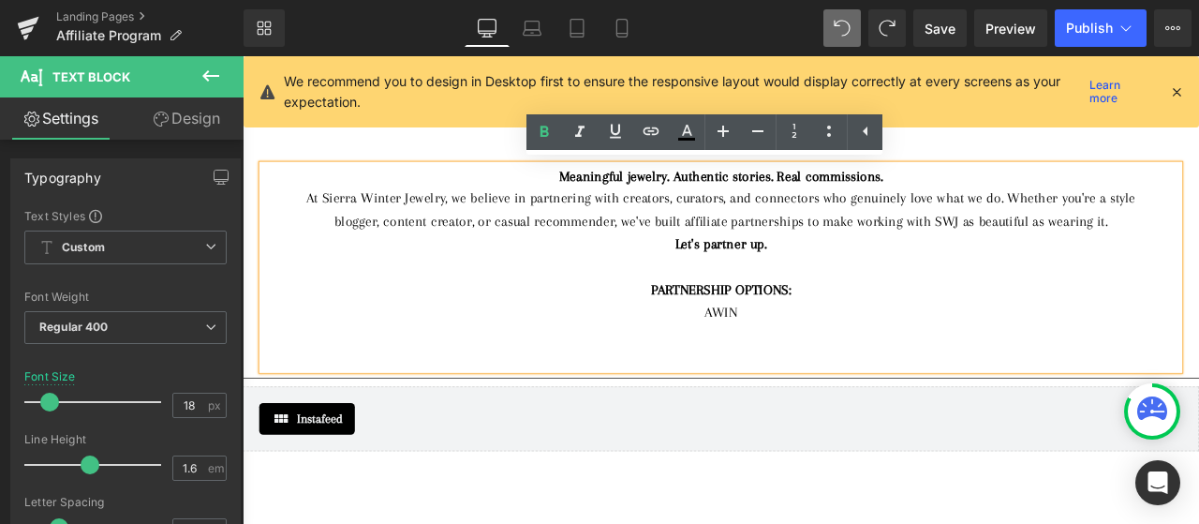
click at [690, 523] on div "AFFILIATE PROGRAM Heading Meaningful jewelry. Authentic stories. Real commissio…" at bounding box center [810, 438] width 1134 height 666
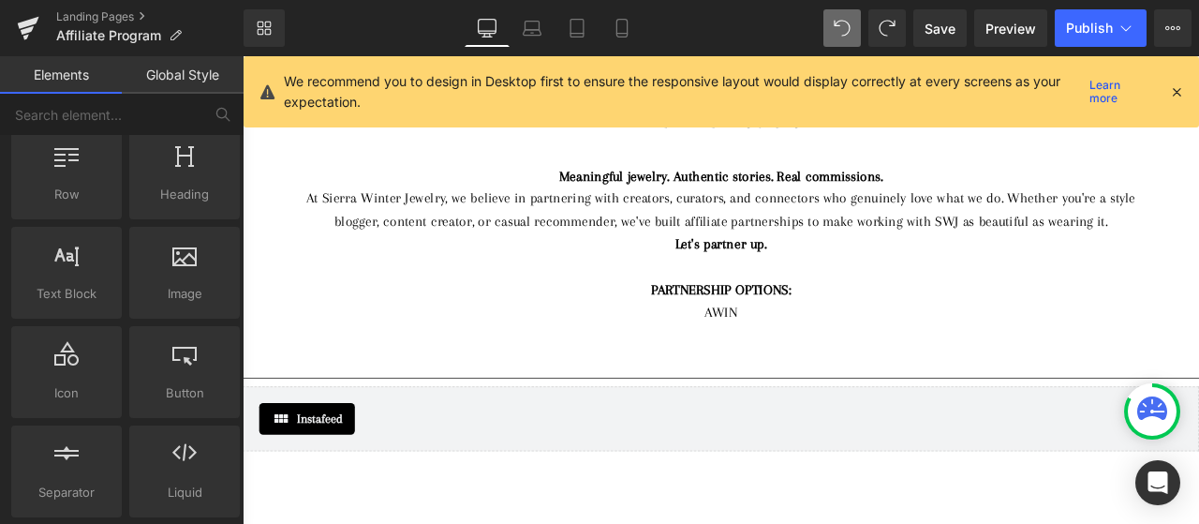
scroll to position [0, 0]
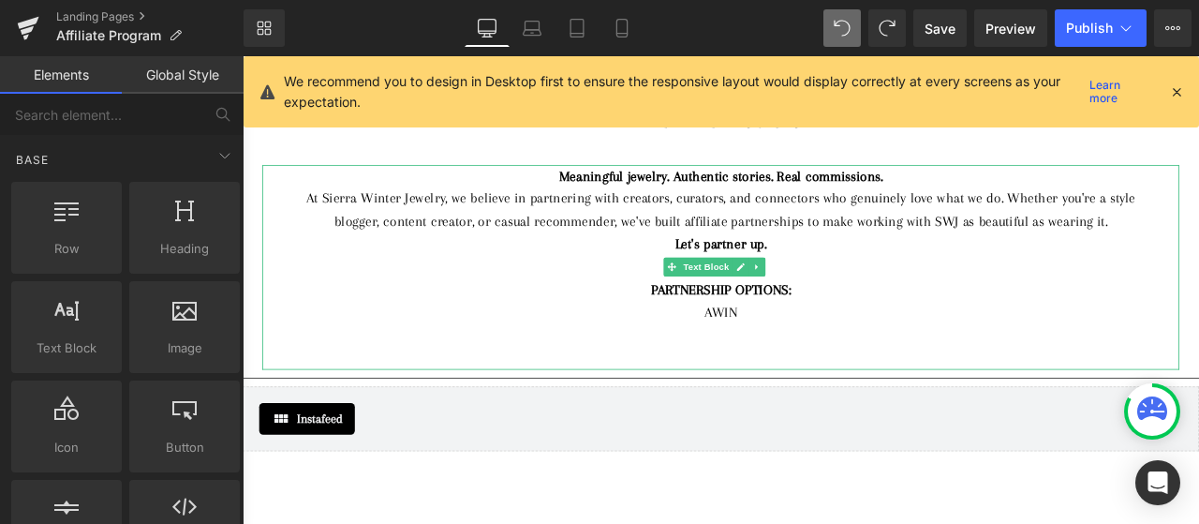
click at [833, 363] on div "AWIN" at bounding box center [809, 359] width 1031 height 27
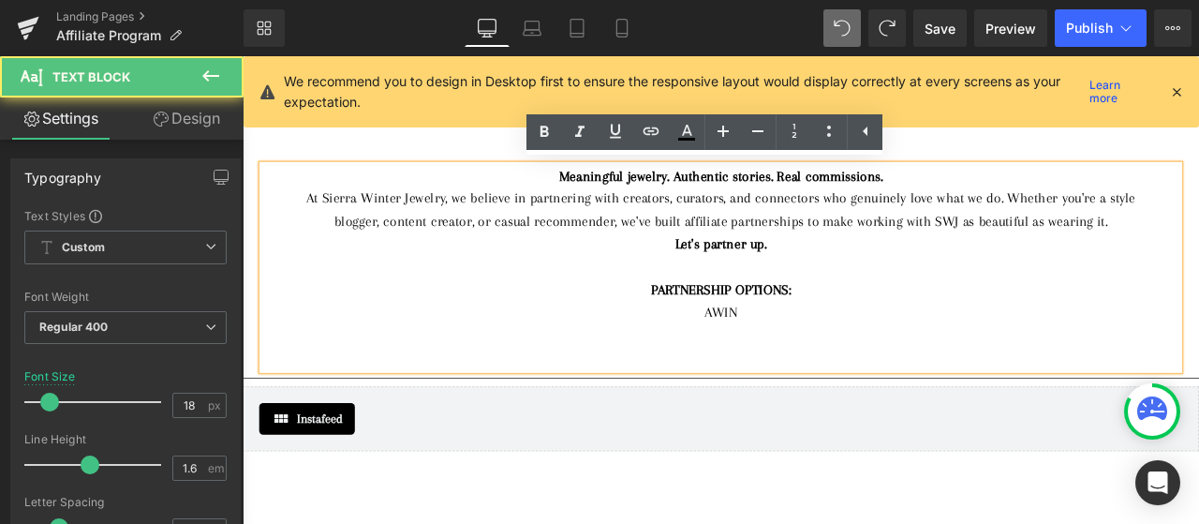
click at [786, 359] on div "AWIN" at bounding box center [809, 359] width 1031 height 27
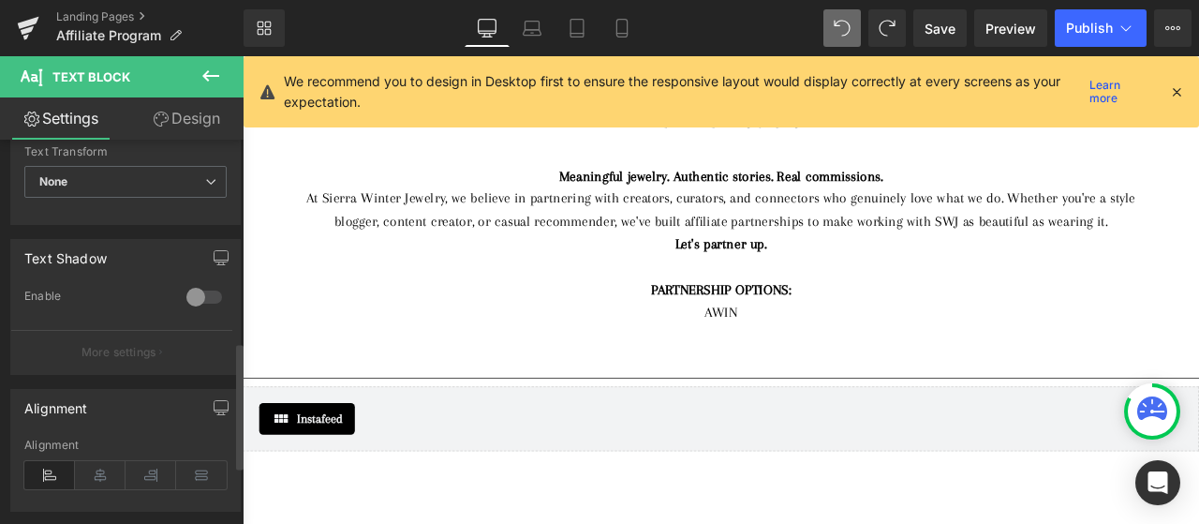
scroll to position [656, 0]
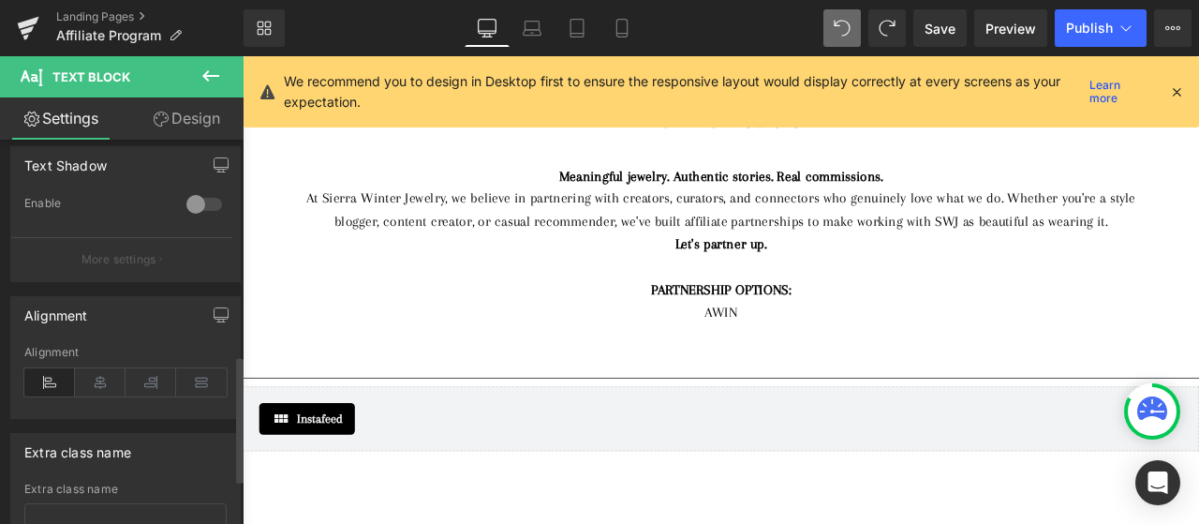
click at [62, 382] on icon at bounding box center [49, 382] width 51 height 28
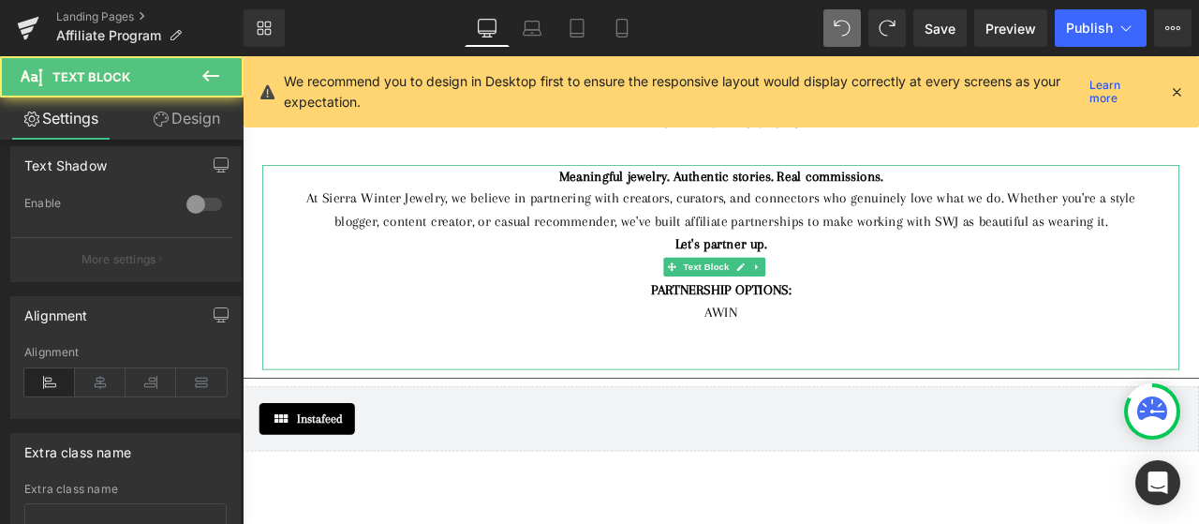
click at [858, 360] on div "AWIN" at bounding box center [809, 359] width 1031 height 27
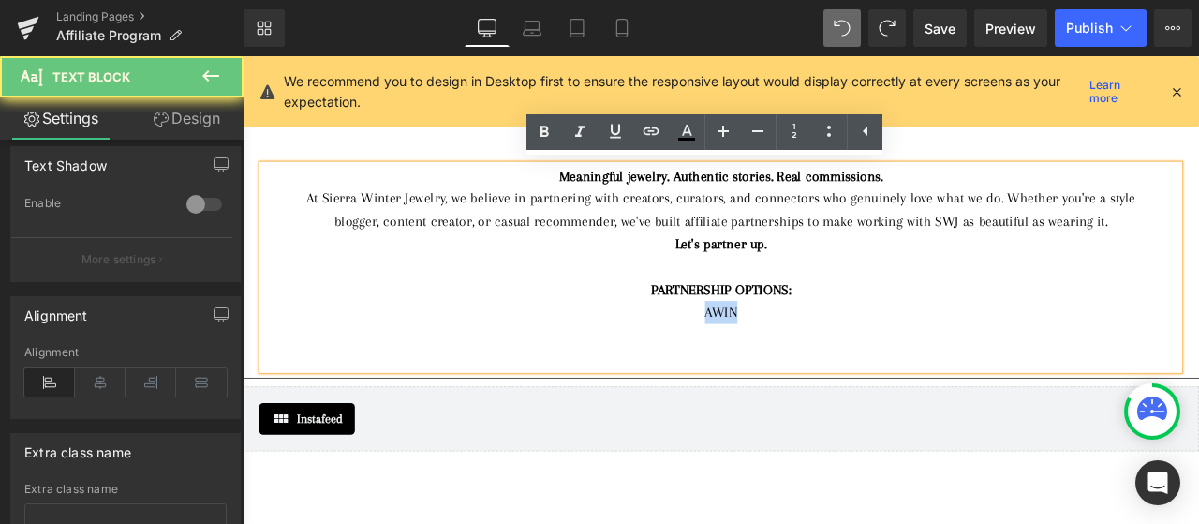
drag, startPoint x: 831, startPoint y: 362, endPoint x: 720, endPoint y: 356, distance: 110.7
click at [720, 356] on div "AWIN" at bounding box center [809, 359] width 1031 height 27
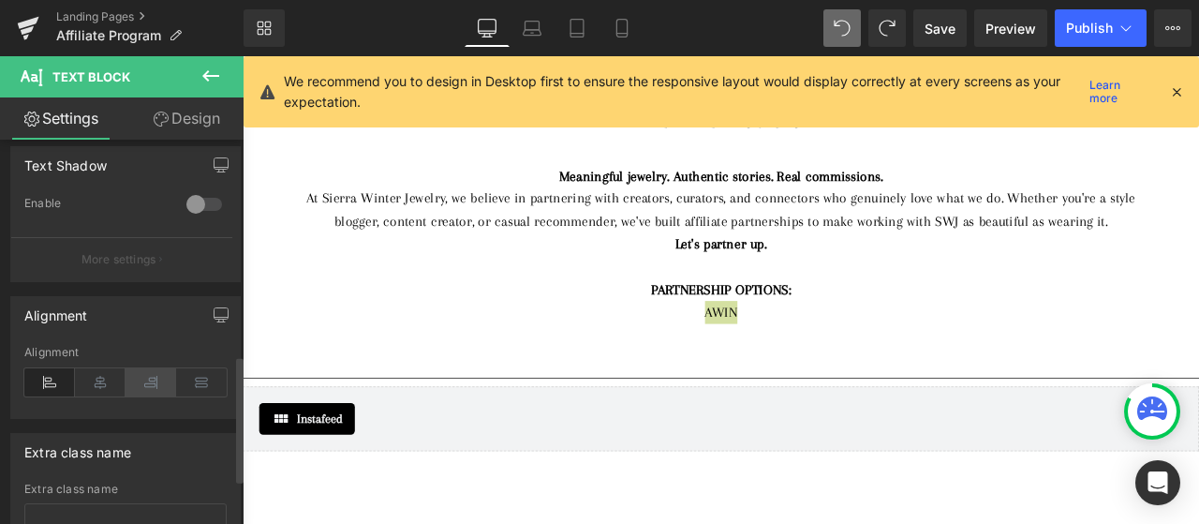
click at [154, 379] on icon at bounding box center [151, 382] width 51 height 28
click at [45, 378] on icon at bounding box center [49, 382] width 51 height 28
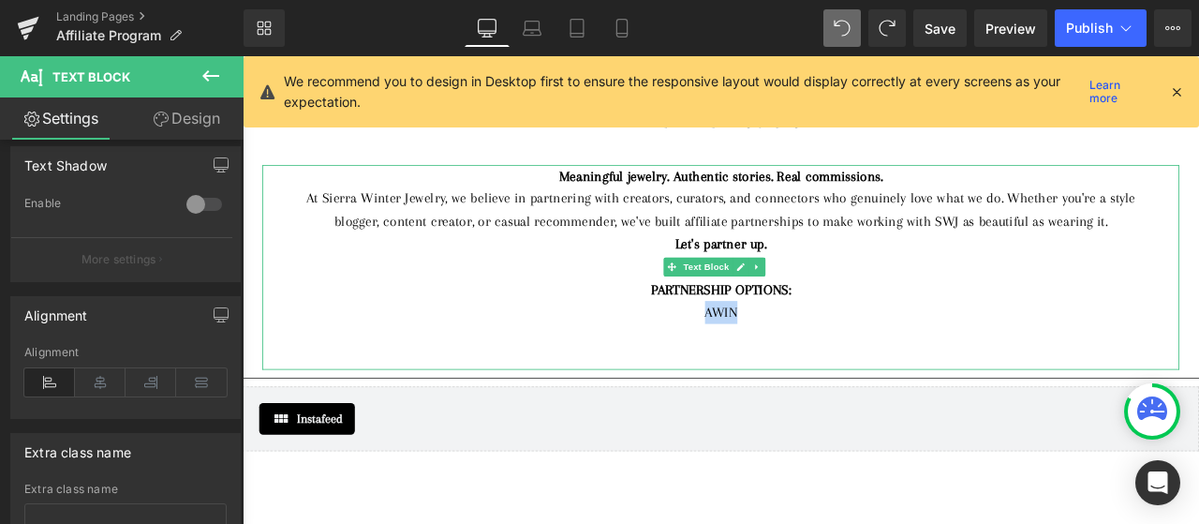
click at [457, 357] on div "AWIN" at bounding box center [809, 359] width 1031 height 27
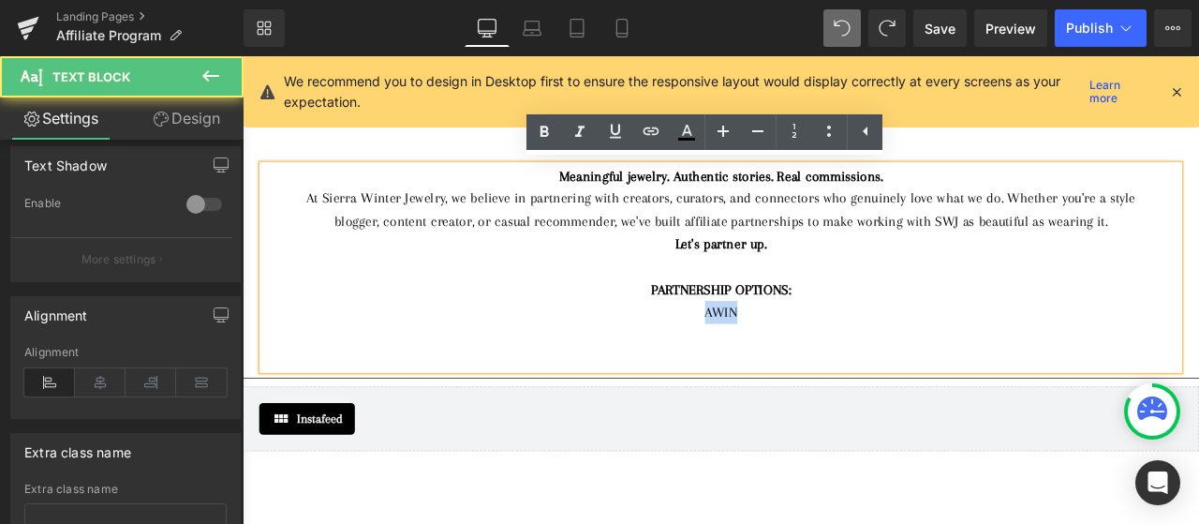
drag, startPoint x: 837, startPoint y: 366, endPoint x: 741, endPoint y: 367, distance: 95.6
click at [741, 367] on div "AWIN" at bounding box center [809, 359] width 1031 height 27
click at [839, 361] on div "AWIN" at bounding box center [809, 359] width 1031 height 27
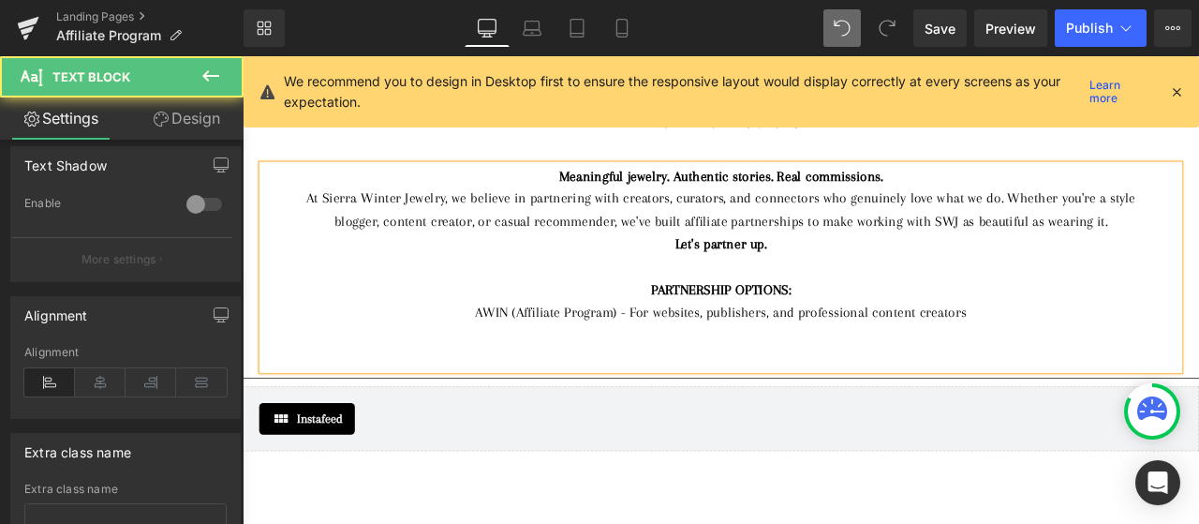
click at [906, 336] on div "PARTNERSHIP OPTIONS:" at bounding box center [809, 332] width 1031 height 27
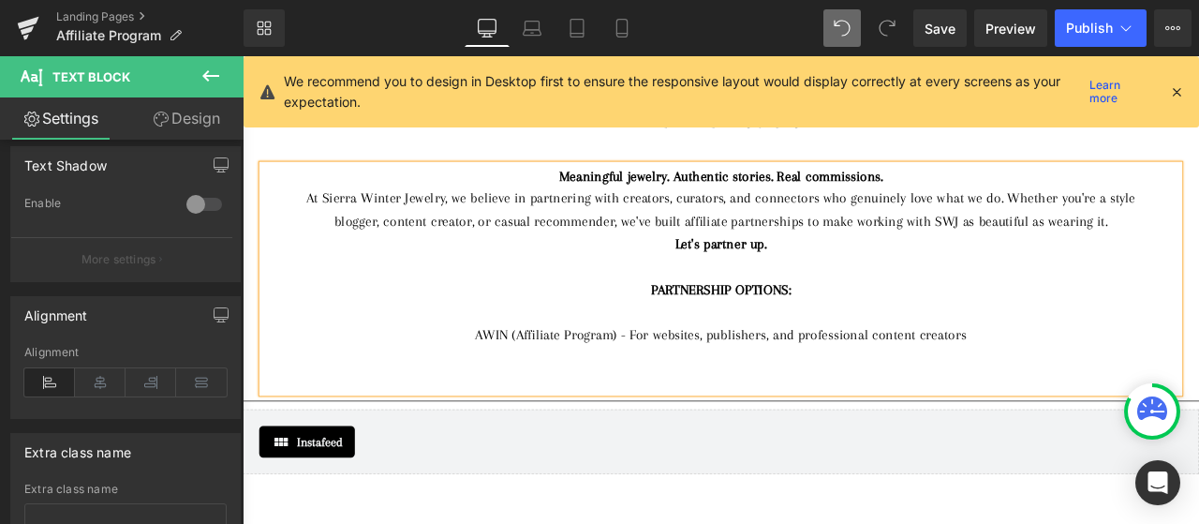
click at [856, 292] on div at bounding box center [809, 305] width 1031 height 27
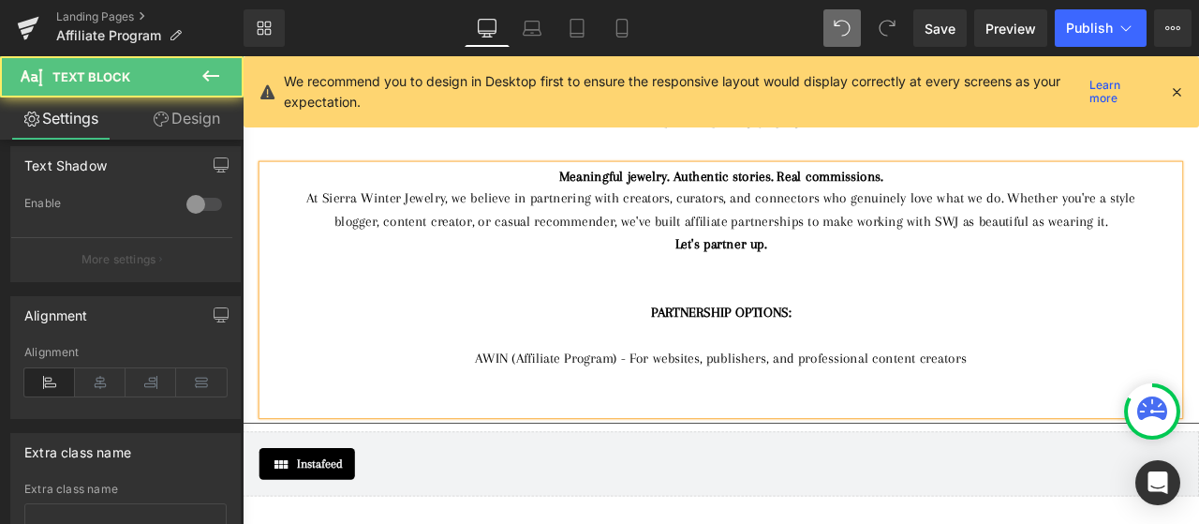
click at [508, 409] on div "AWIN (Affiliate Program) - For websites, publishers, and professional content c…" at bounding box center [809, 413] width 1031 height 27
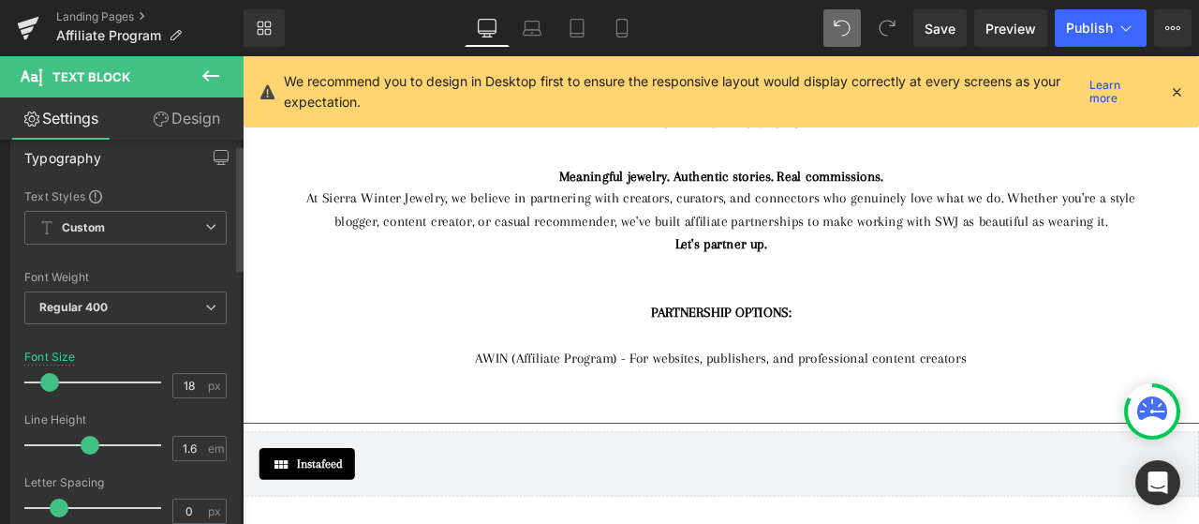
scroll to position [0, 0]
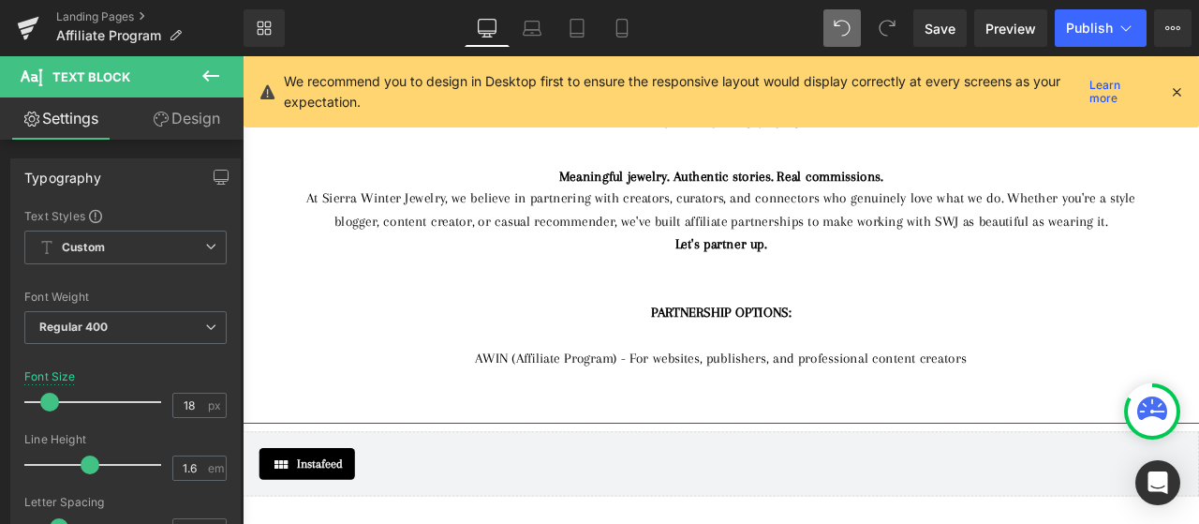
click at [193, 127] on link "Design" at bounding box center [187, 118] width 122 height 42
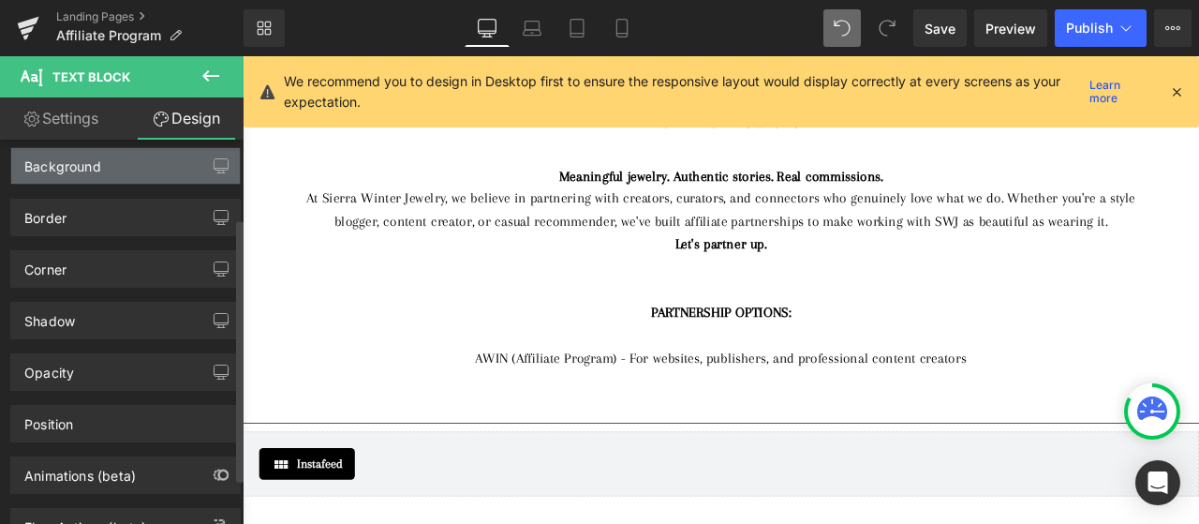
scroll to position [182, 0]
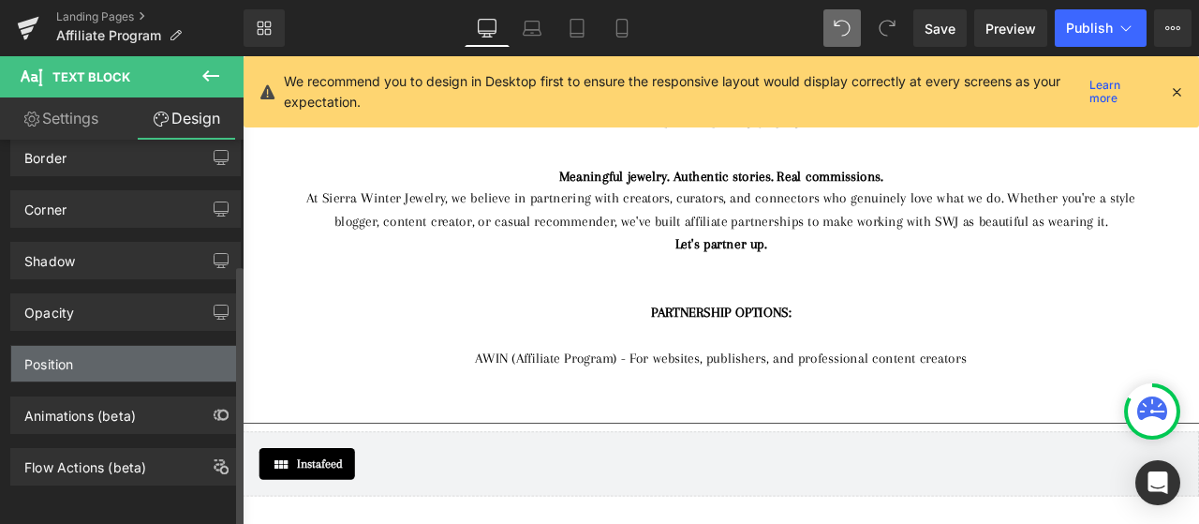
click at [101, 346] on div "Position" at bounding box center [125, 364] width 229 height 36
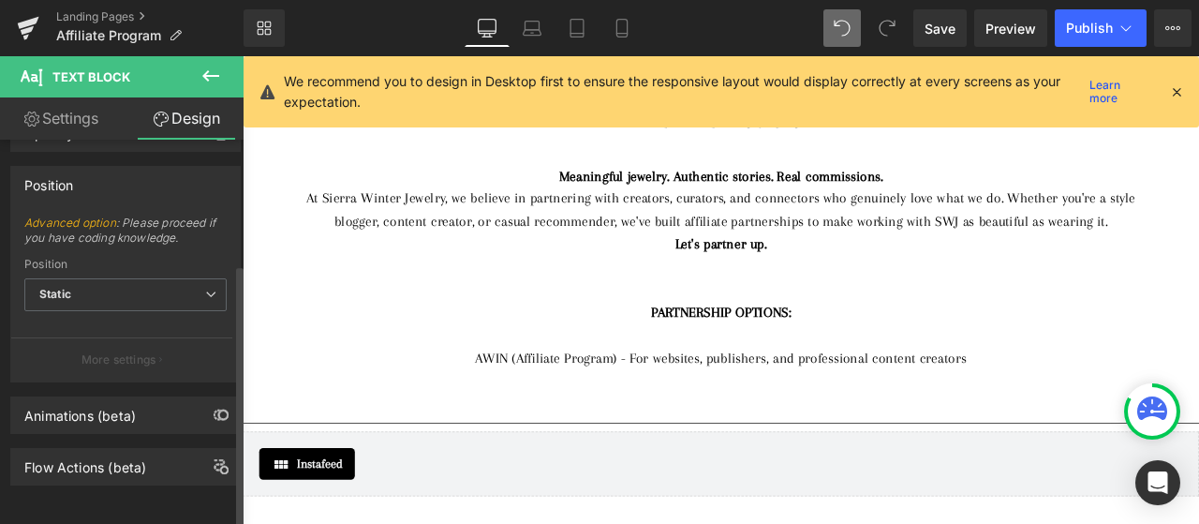
scroll to position [0, 0]
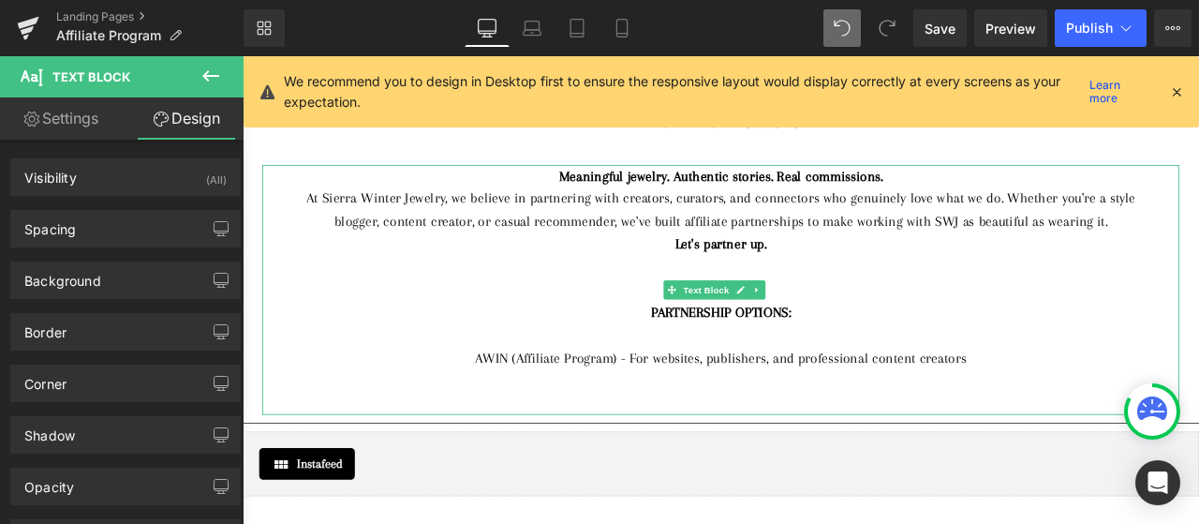
click at [500, 413] on div "AWIN (Affiliate Program) - For websites, publishers, and professional content c…" at bounding box center [809, 413] width 1031 height 27
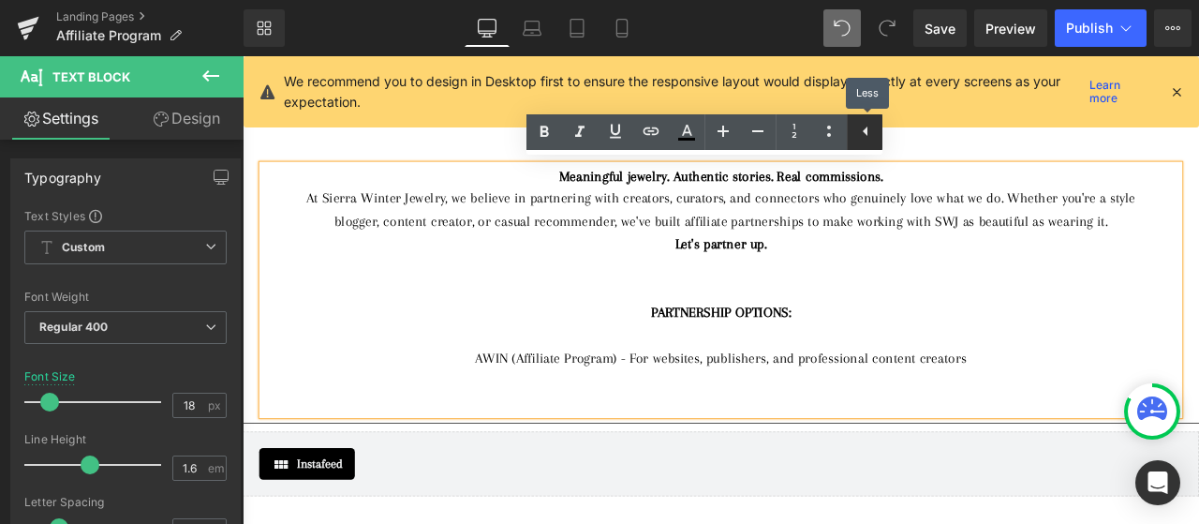
click at [870, 130] on icon at bounding box center [865, 131] width 22 height 22
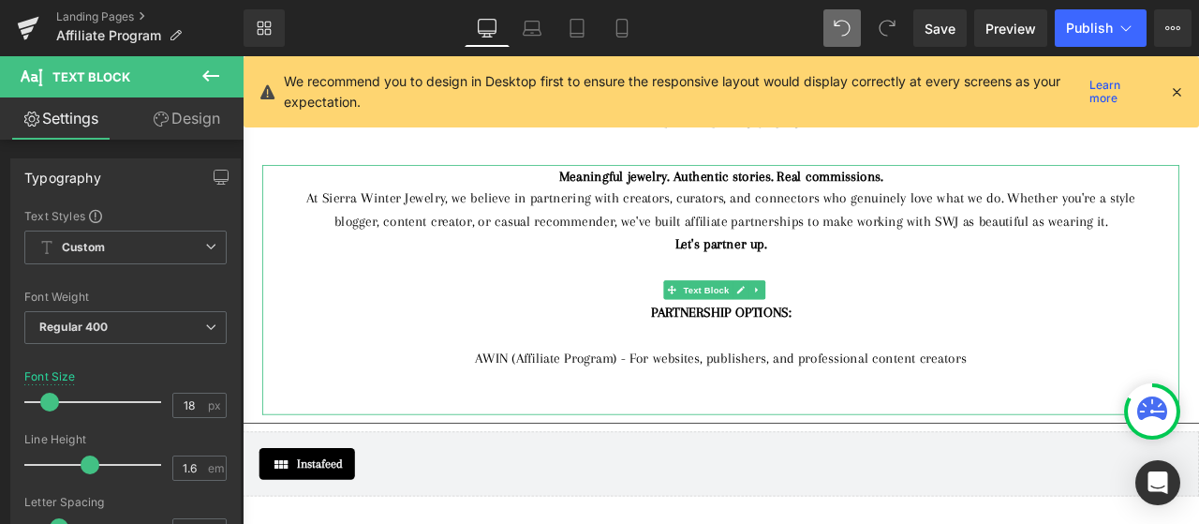
click at [928, 375] on div at bounding box center [809, 386] width 1031 height 27
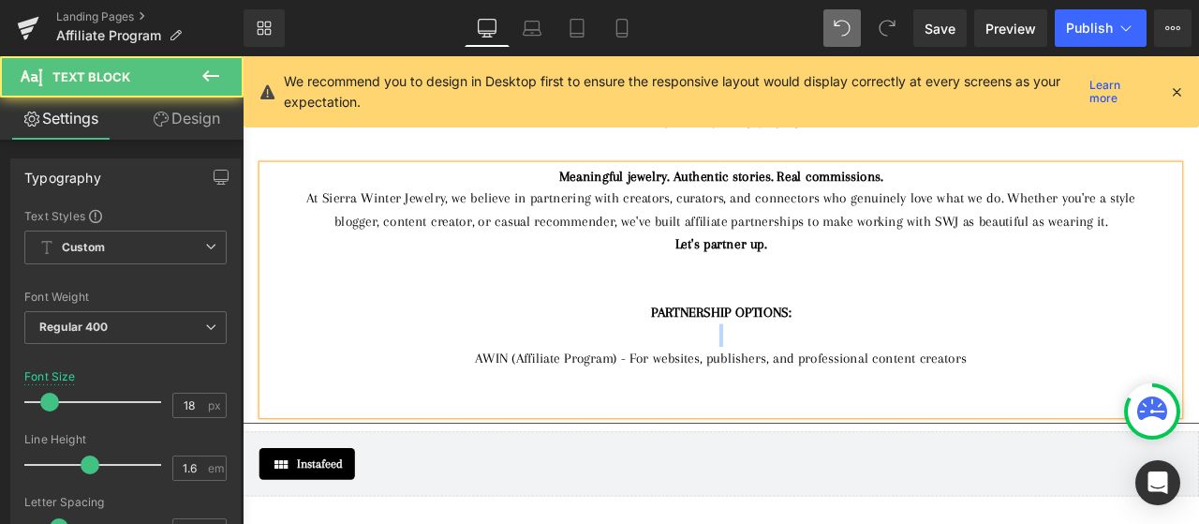
drag, startPoint x: 823, startPoint y: 386, endPoint x: 763, endPoint y: 388, distance: 60.0
click at [763, 388] on div at bounding box center [809, 386] width 1031 height 27
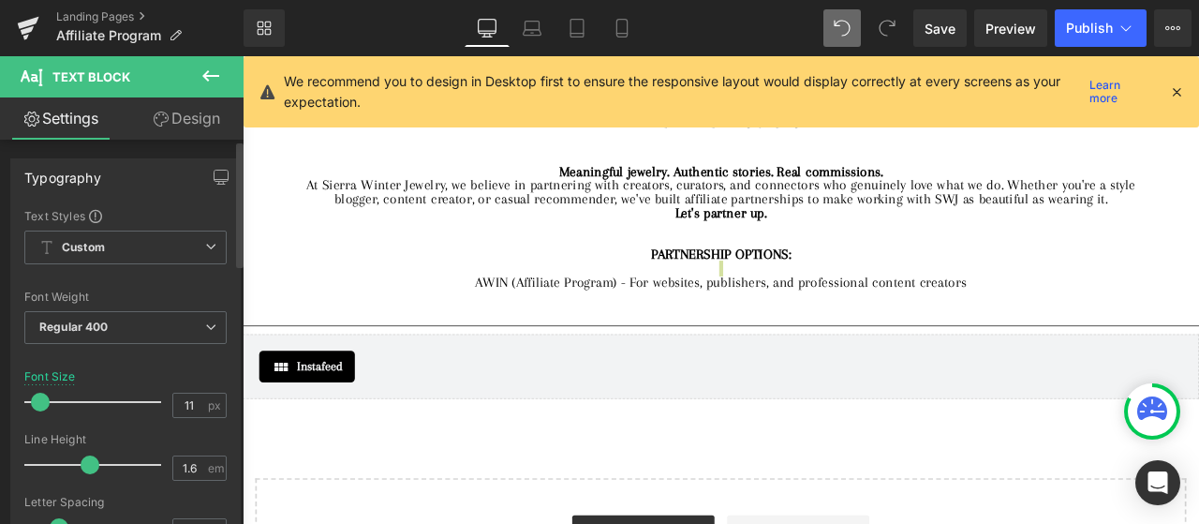
click at [41, 400] on span at bounding box center [40, 402] width 19 height 19
type input "18"
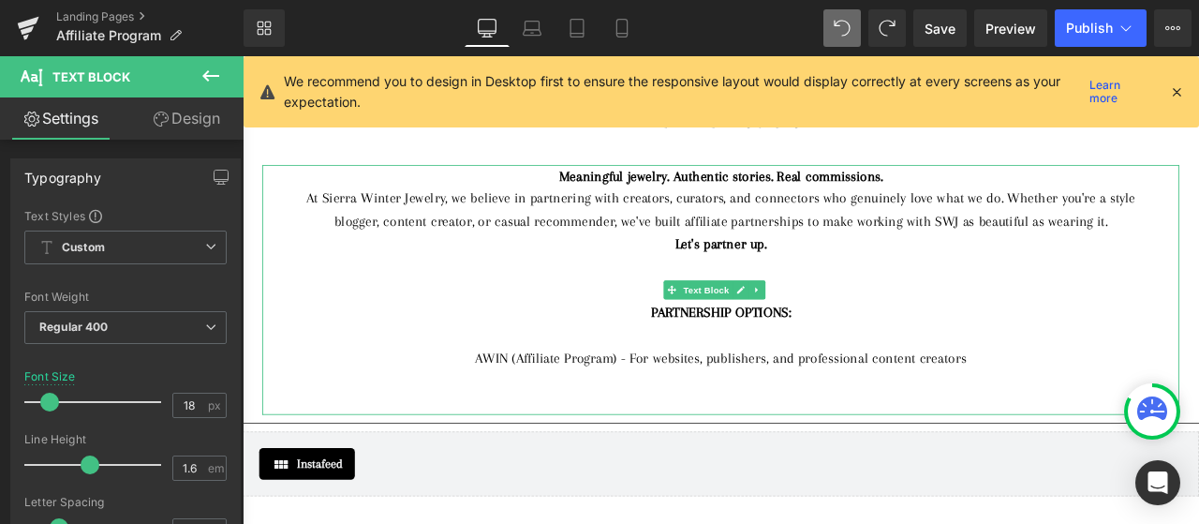
click at [1027, 264] on div "At Sierra Winter Jewelry, we believe in partnering with creators, curators, and…" at bounding box center [809, 238] width 1031 height 54
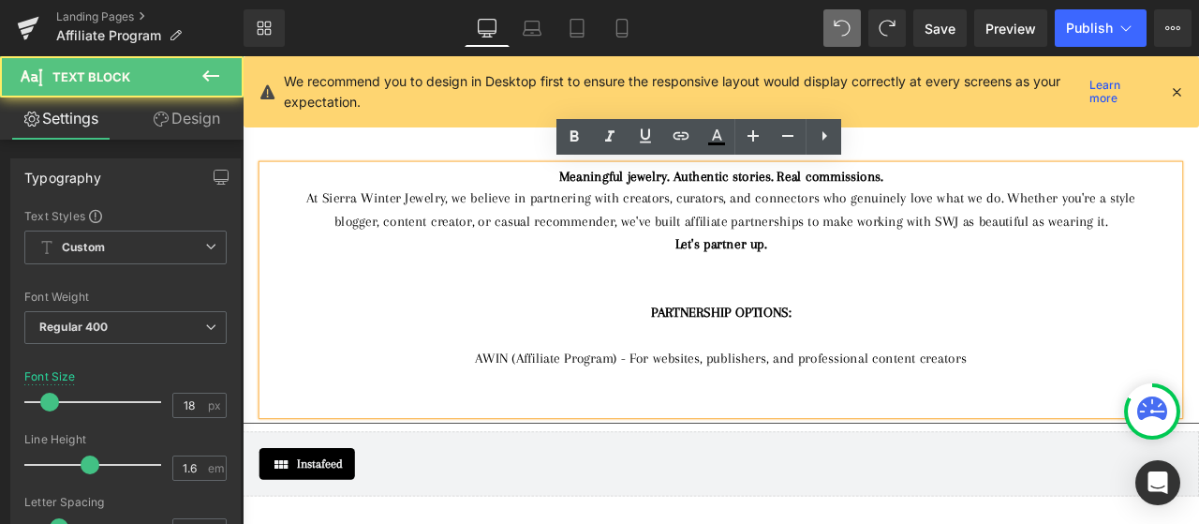
click at [868, 378] on div at bounding box center [809, 386] width 1031 height 27
click at [1009, 354] on div "PARTNERSHIP OPTIONS:" at bounding box center [809, 359] width 1031 height 27
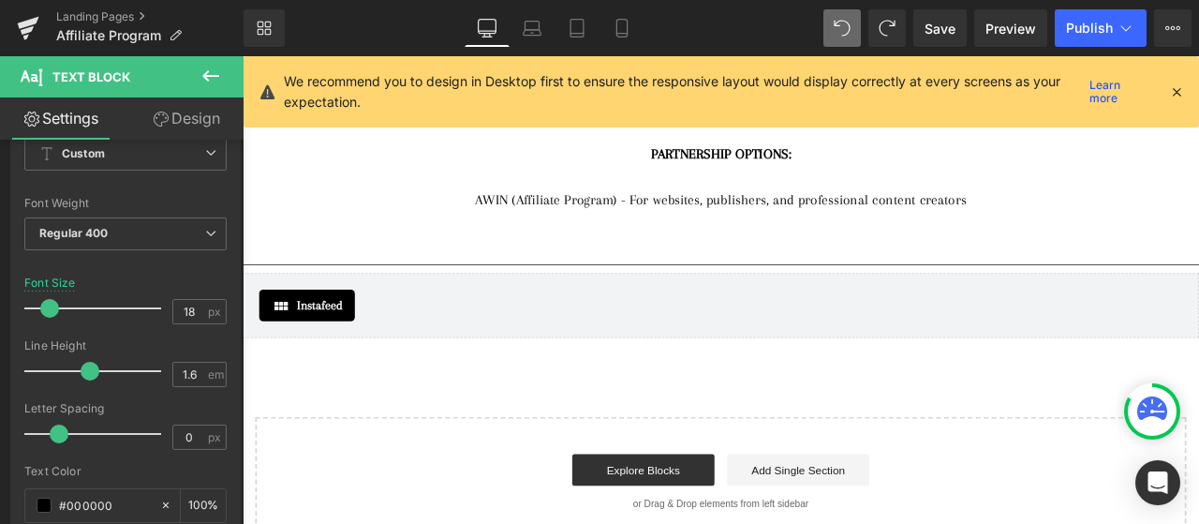
scroll to position [94, 0]
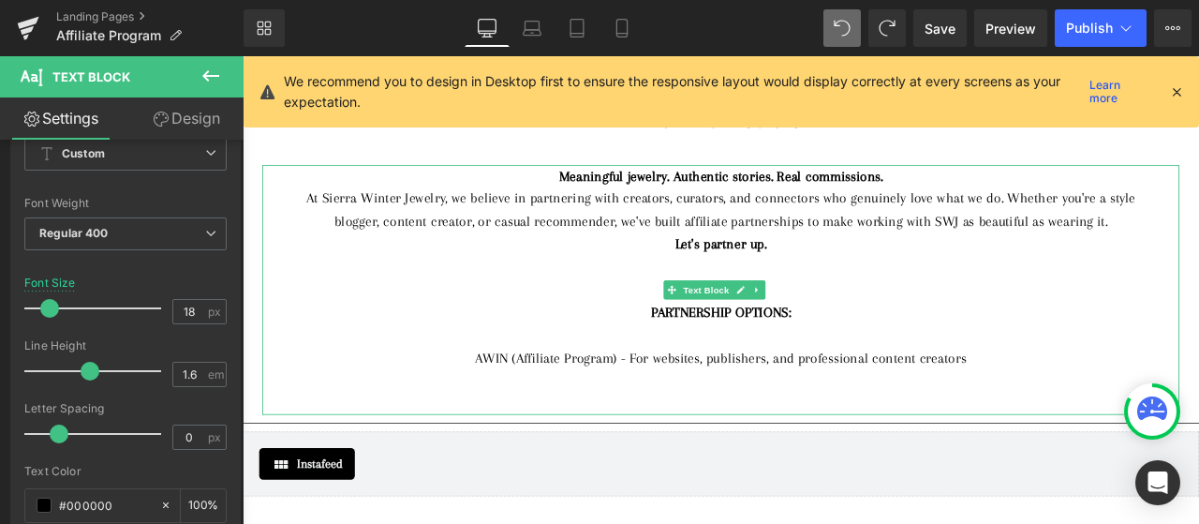
click at [1143, 421] on div "AWIN (Affiliate Program) - For websites, publishers, and professional content c…" at bounding box center [809, 413] width 1031 height 27
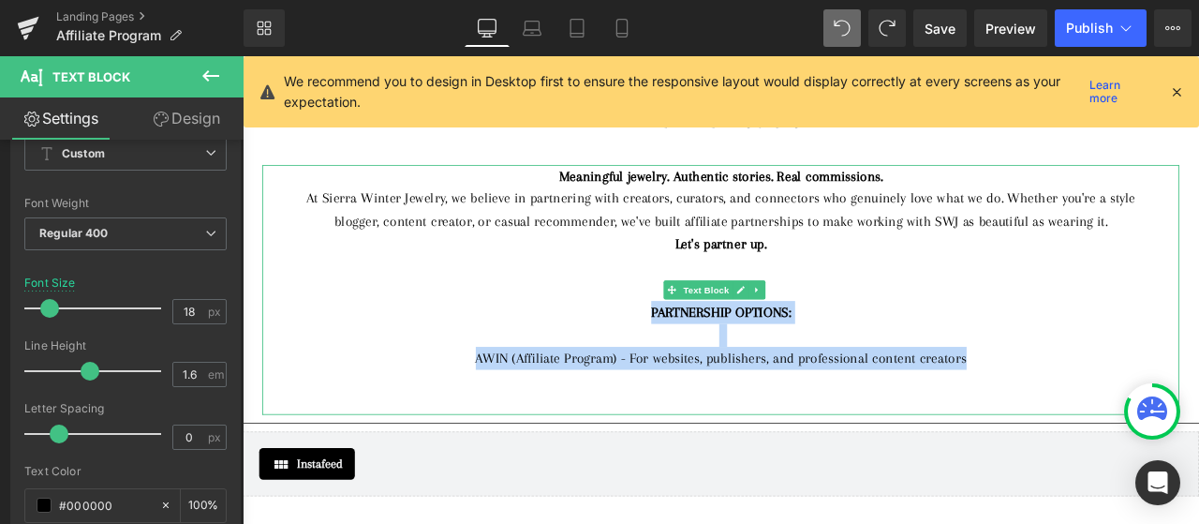
drag, startPoint x: 1123, startPoint y: 414, endPoint x: 701, endPoint y: 357, distance: 426.4
click at [701, 357] on div "Meaningful jewelry. Authentic stories. Real commissions. At Sierra Winter Jewel…" at bounding box center [809, 333] width 1087 height 297
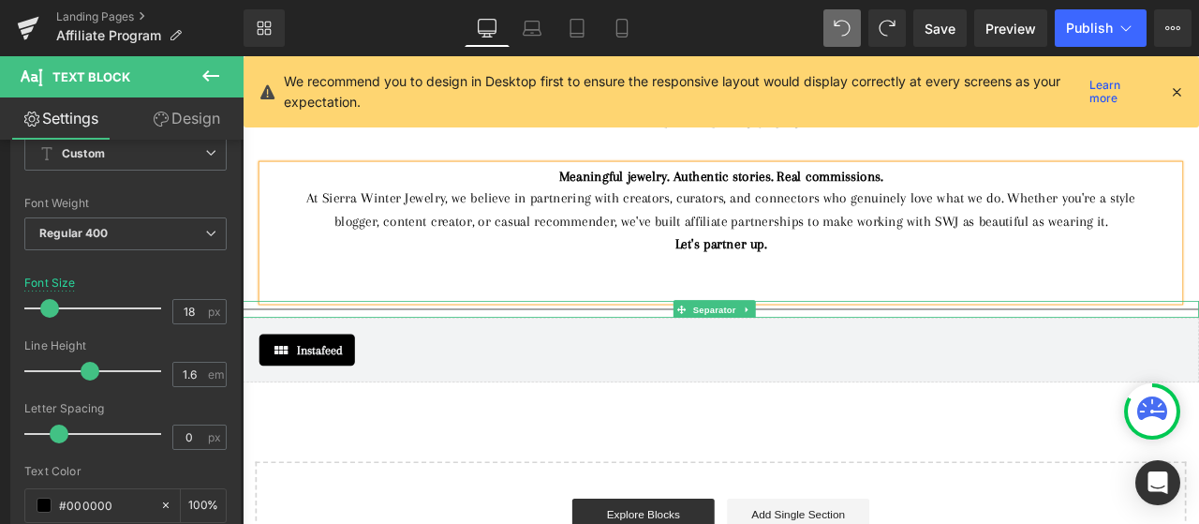
click at [833, 326] on div at bounding box center [809, 332] width 1031 height 27
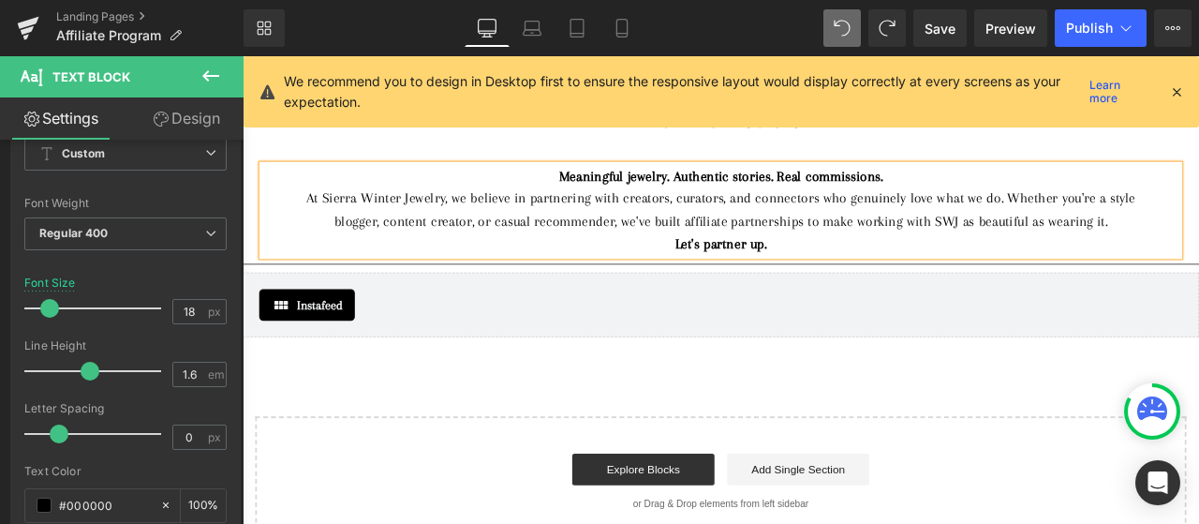
click at [529, 176] on div "AFFILIATE PROGRAM Heading Meaningful jewelry. Authentic stories. Real commissio…" at bounding box center [810, 370] width 1134 height 531
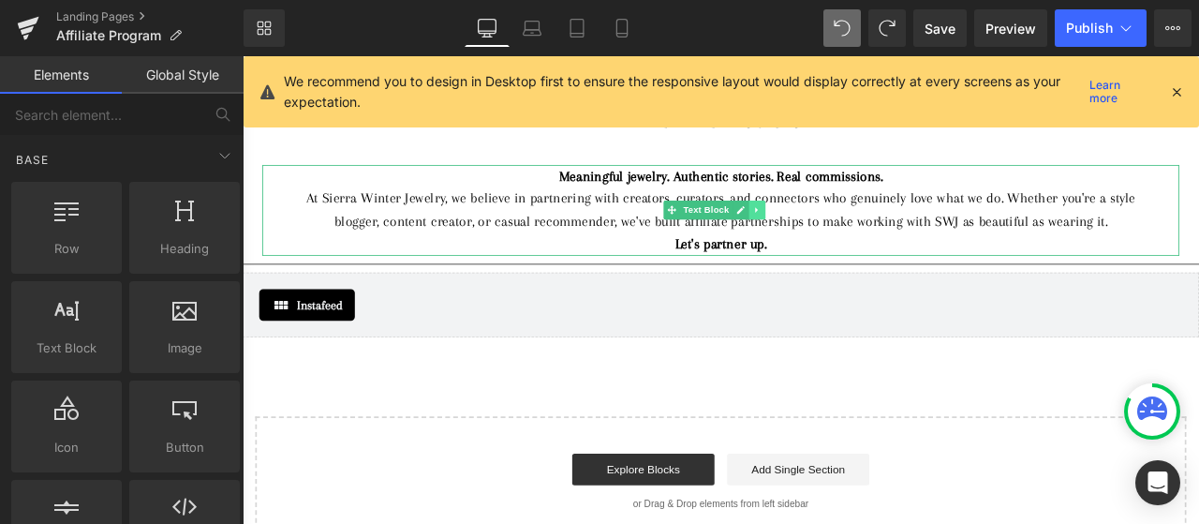
click at [853, 235] on icon at bounding box center [853, 237] width 10 height 11
click at [847, 235] on link at bounding box center [843, 238] width 20 height 22
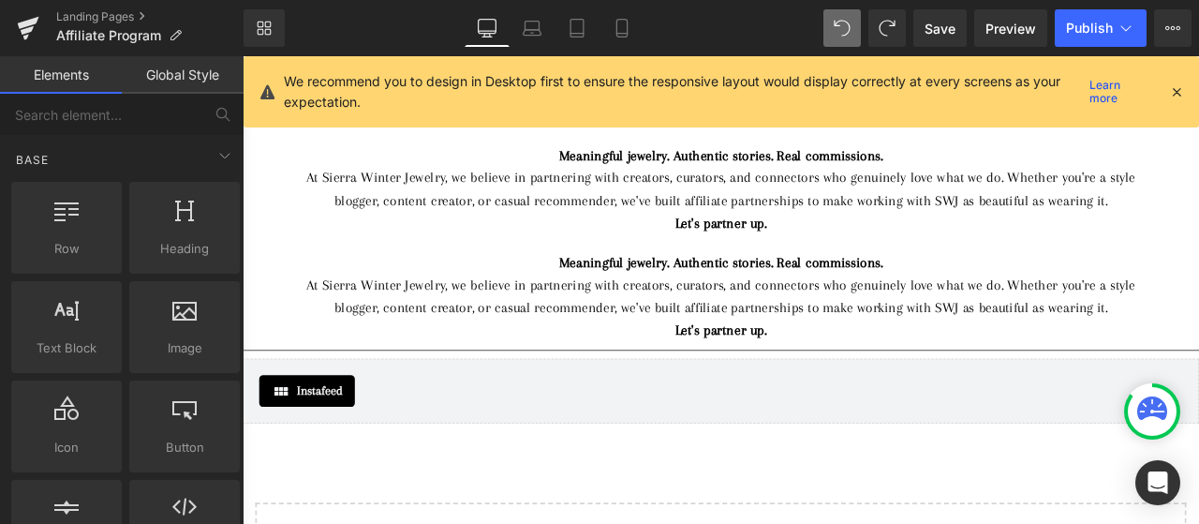
scroll to position [85, 0]
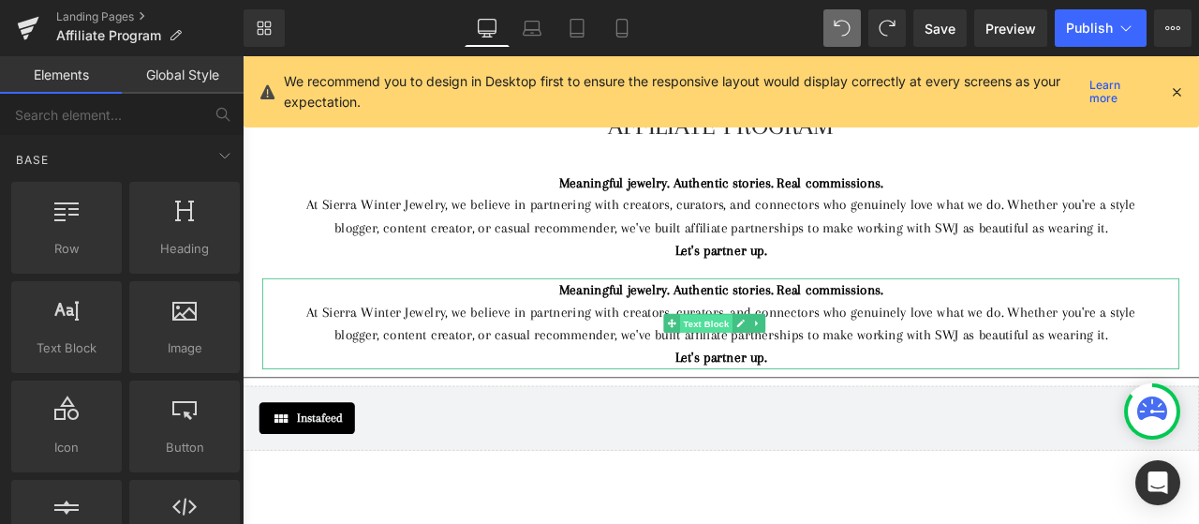
click at [800, 365] on span "Text Block" at bounding box center [793, 374] width 62 height 22
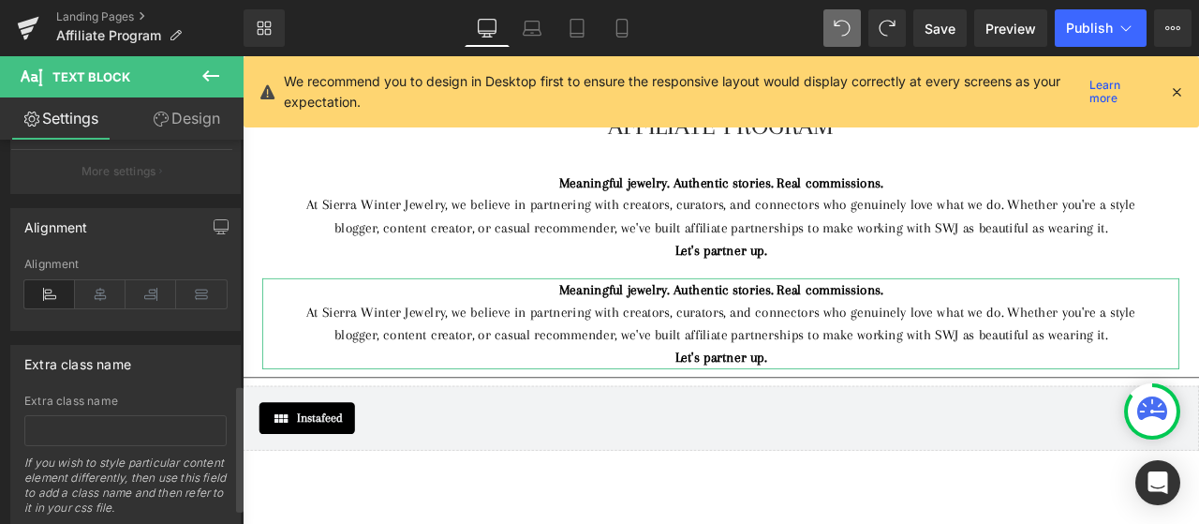
scroll to position [749, 0]
click at [37, 295] on icon at bounding box center [49, 289] width 51 height 28
click at [85, 289] on icon at bounding box center [100, 289] width 51 height 28
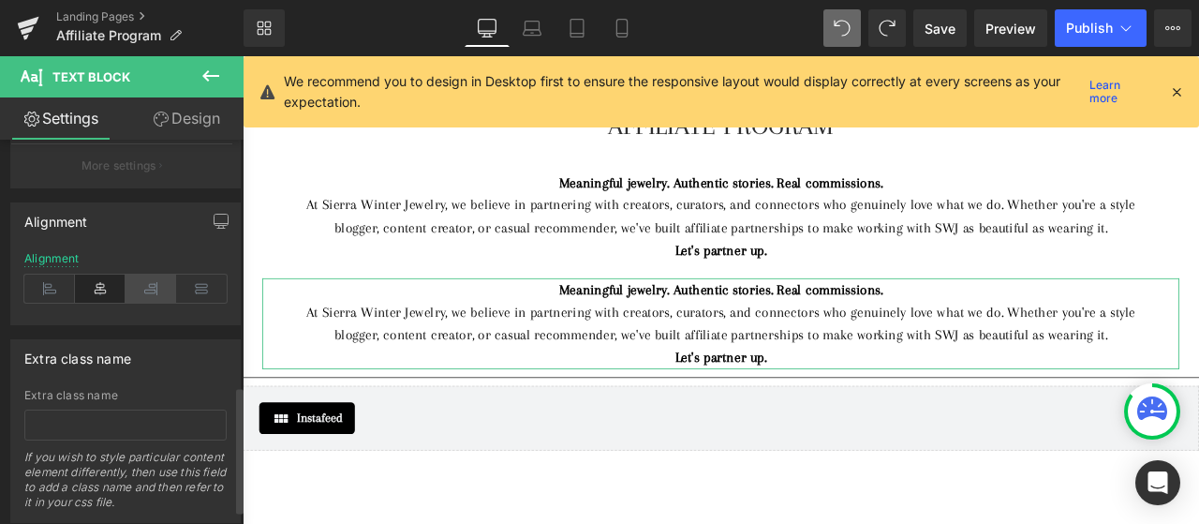
click at [131, 286] on icon at bounding box center [151, 289] width 51 height 28
click at [212, 291] on icon at bounding box center [201, 289] width 51 height 28
click at [425, 377] on div "At Sierra Winter Jewelry, we believe in partnering with creators, curators, and…" at bounding box center [809, 374] width 1031 height 54
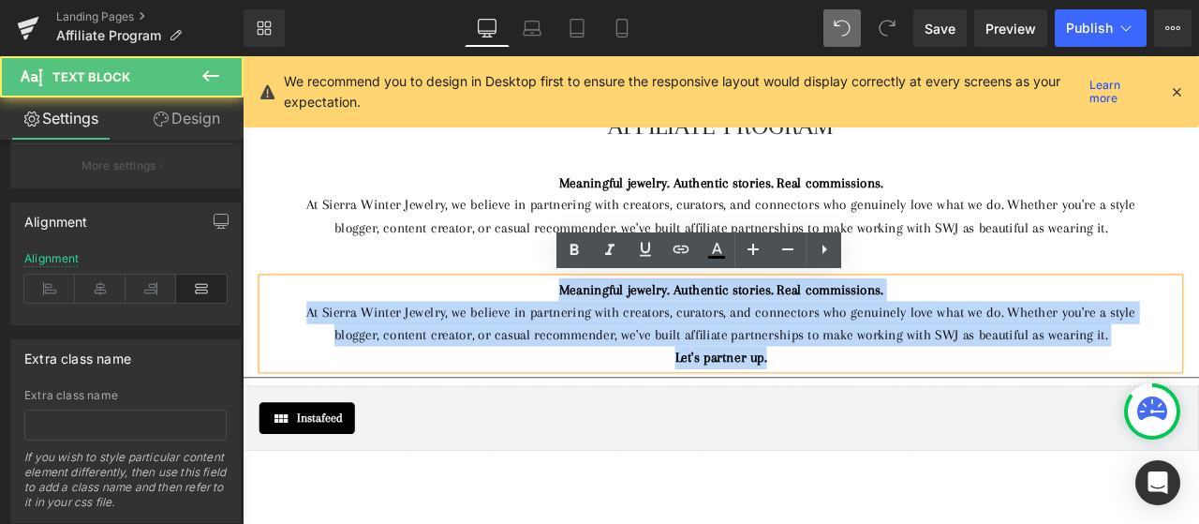
drag, startPoint x: 875, startPoint y: 416, endPoint x: 598, endPoint y: 320, distance: 293.3
click at [598, 320] on div "Meaningful jewelry. Authentic stories. Real commissions. At Sierra Winter Jewel…" at bounding box center [809, 373] width 1087 height 108
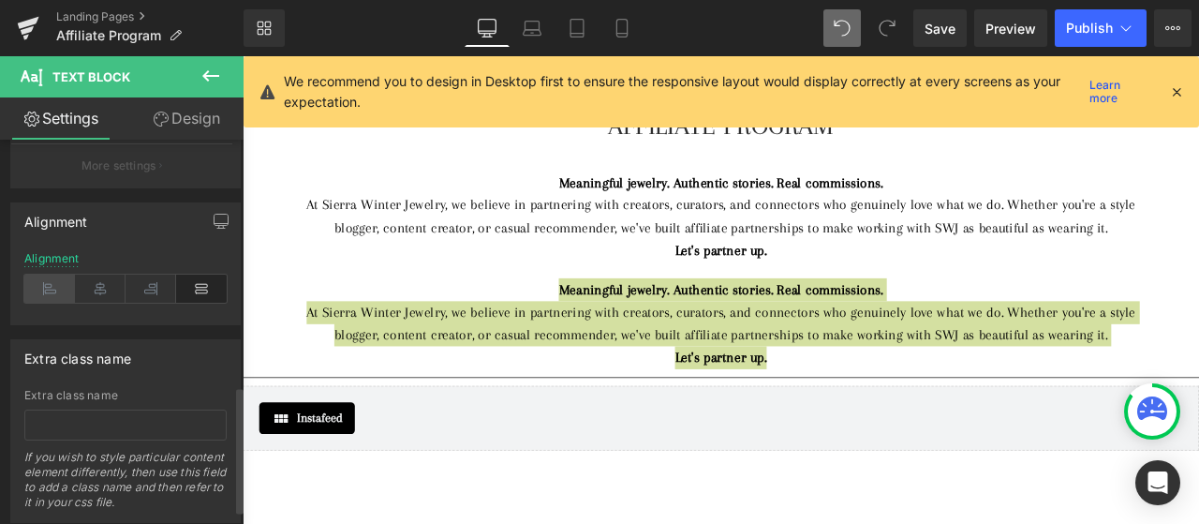
click at [62, 287] on icon at bounding box center [49, 289] width 51 height 28
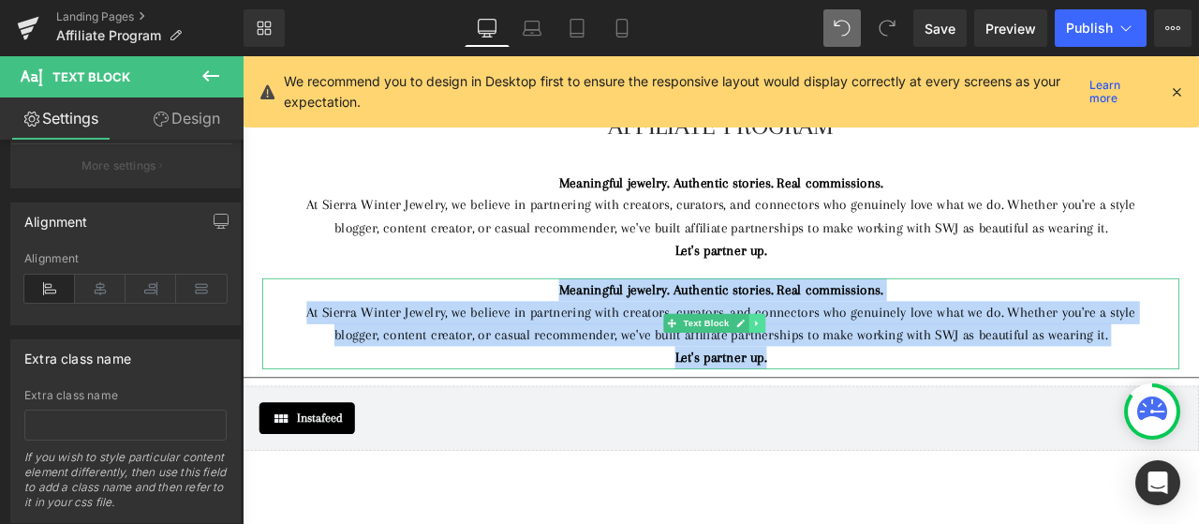
click at [848, 367] on icon at bounding box center [853, 372] width 10 height 11
click at [868, 371] on link at bounding box center [863, 373] width 20 height 22
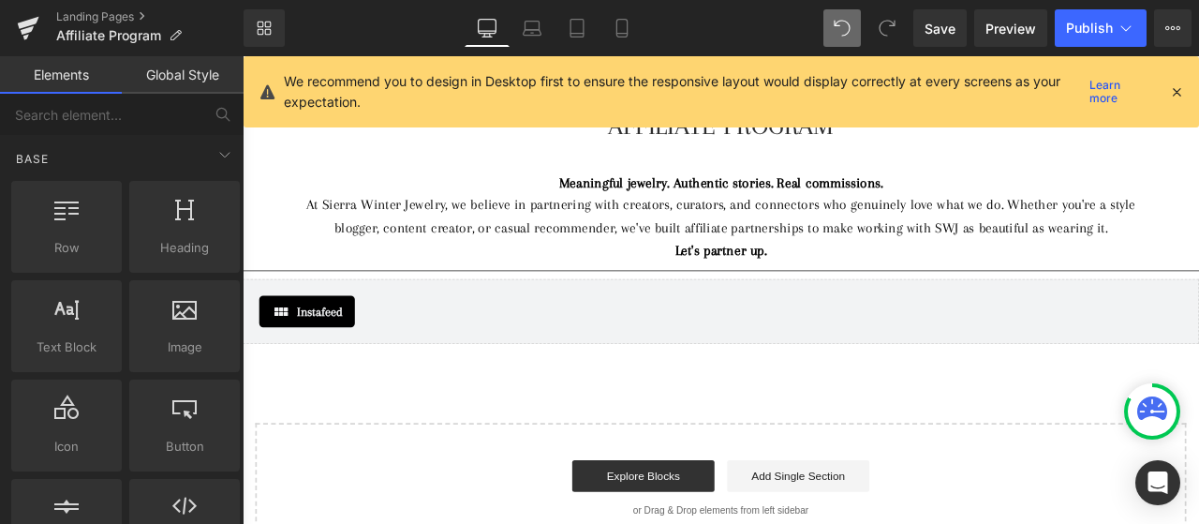
scroll to position [0, 0]
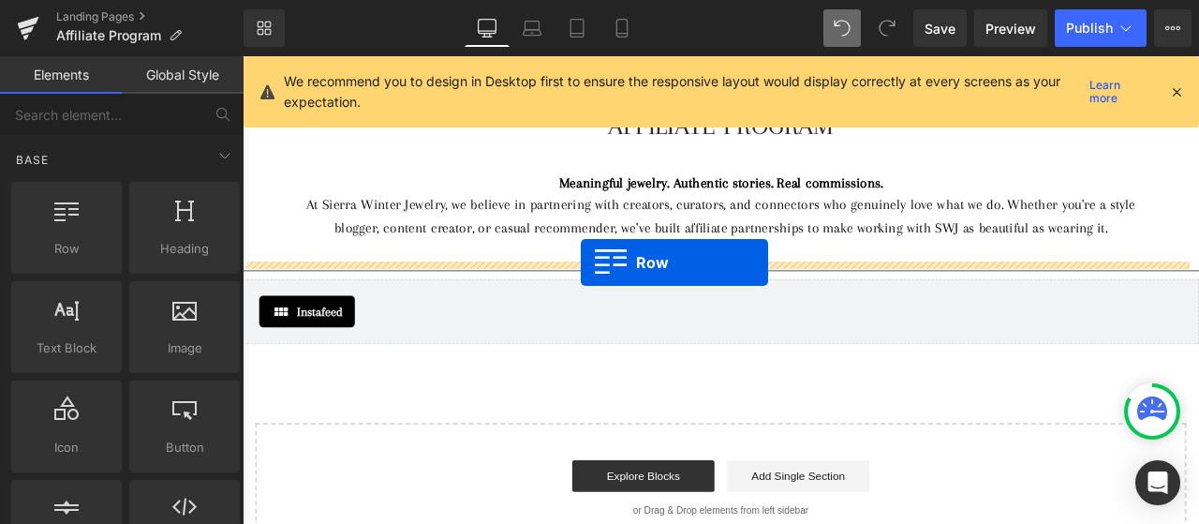
drag, startPoint x: 315, startPoint y: 321, endPoint x: 644, endPoint y: 301, distance: 329.5
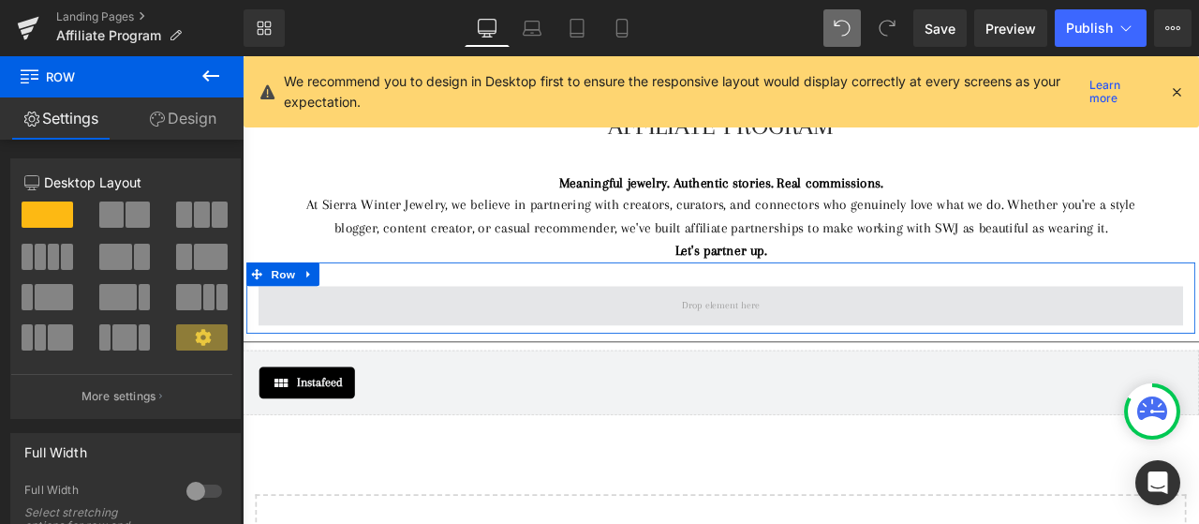
click at [640, 336] on span at bounding box center [809, 352] width 1096 height 47
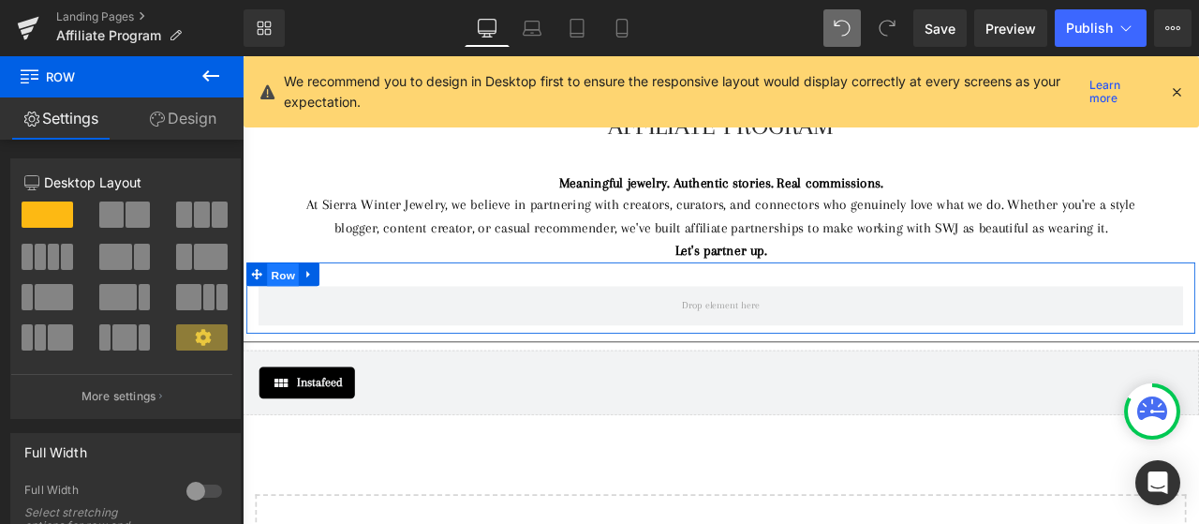
click at [279, 306] on span "Row" at bounding box center [290, 316] width 37 height 28
click at [37, 301] on span at bounding box center [53, 297] width 37 height 26
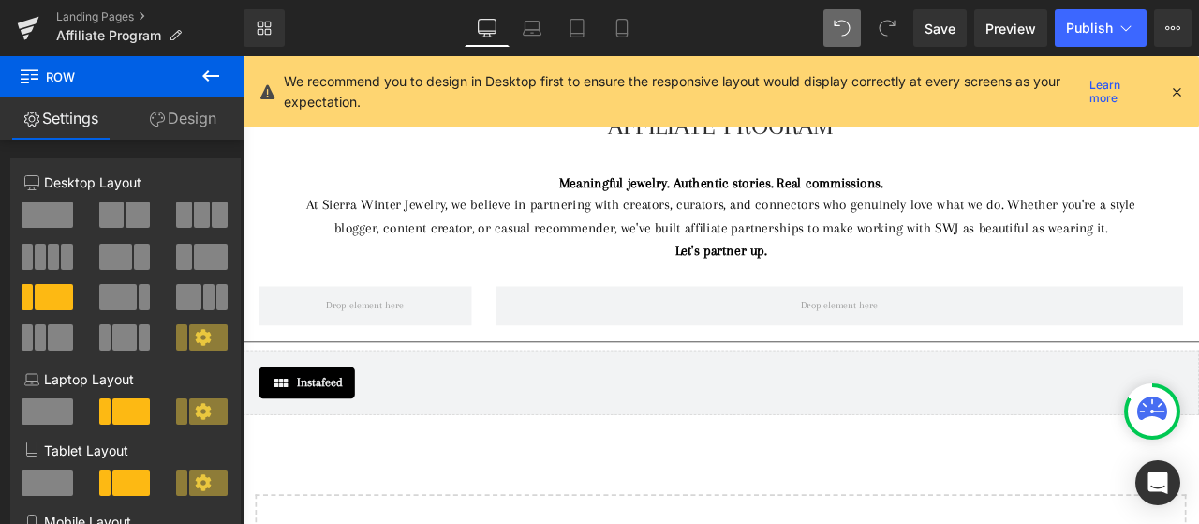
click at [208, 70] on icon at bounding box center [210, 75] width 17 height 11
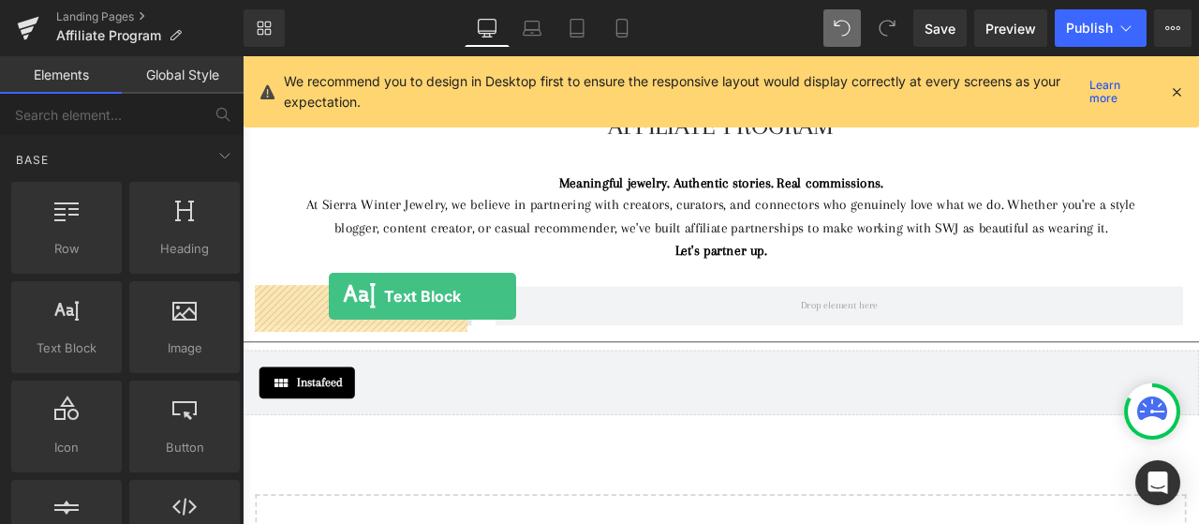
drag, startPoint x: 315, startPoint y: 406, endPoint x: 345, endPoint y: 341, distance: 71.3
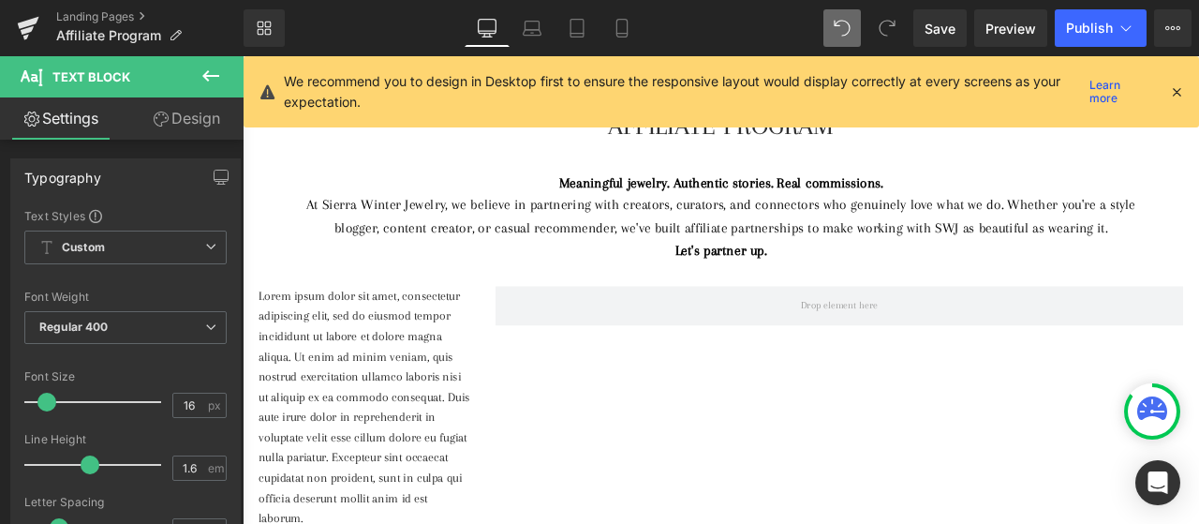
click at [204, 65] on icon at bounding box center [211, 76] width 22 height 22
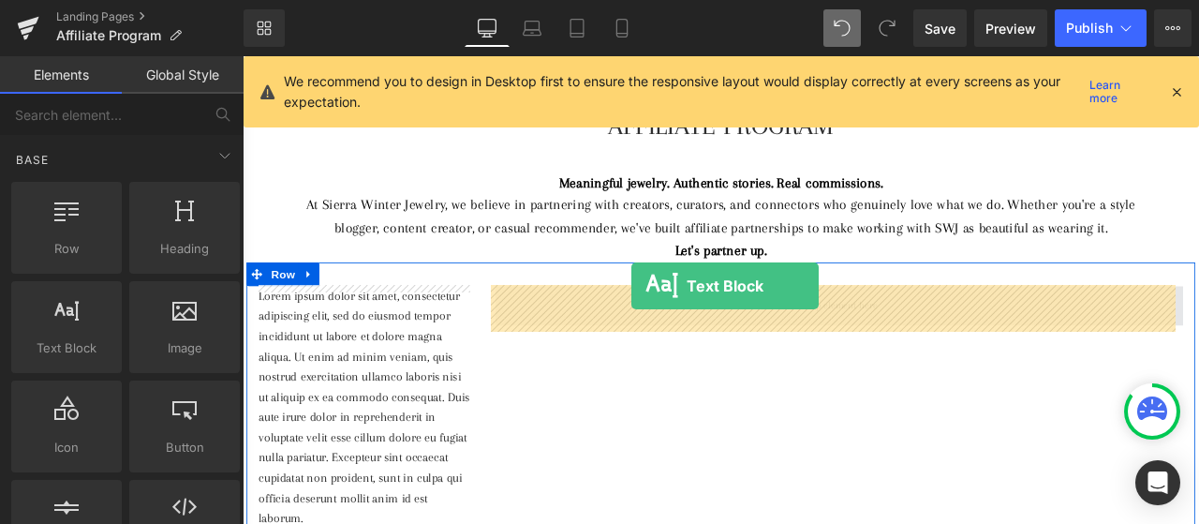
drag, startPoint x: 309, startPoint y: 387, endPoint x: 704, endPoint y: 329, distance: 398.7
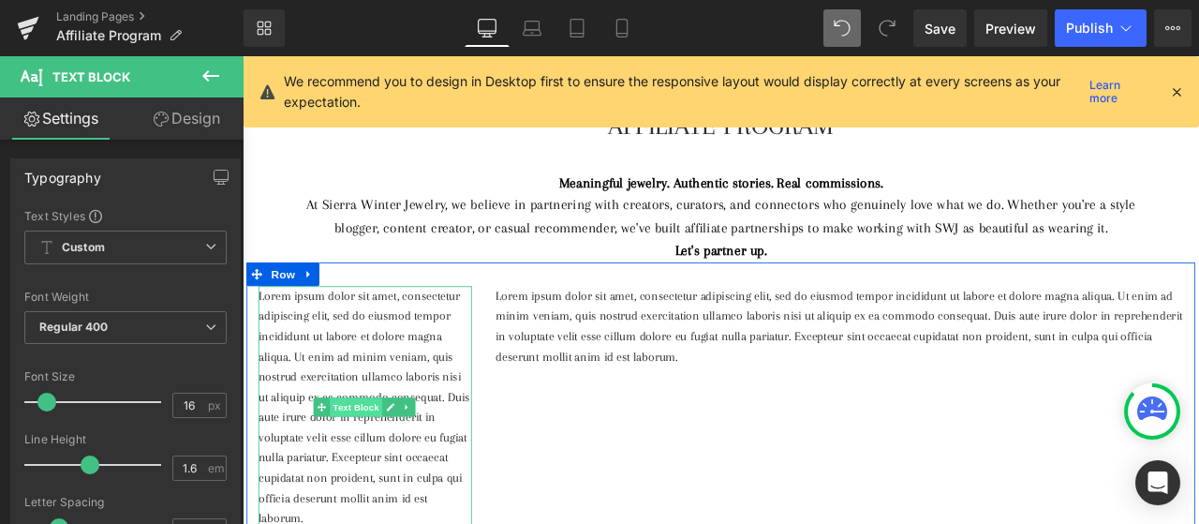
click at [375, 476] on span "Text Block" at bounding box center [378, 472] width 62 height 22
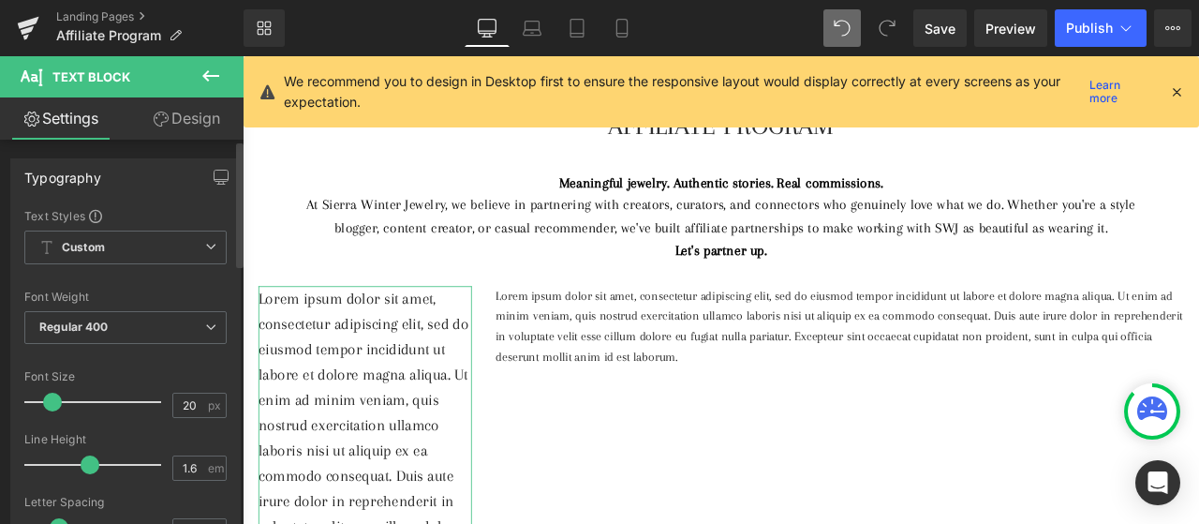
click at [54, 400] on span at bounding box center [52, 402] width 19 height 19
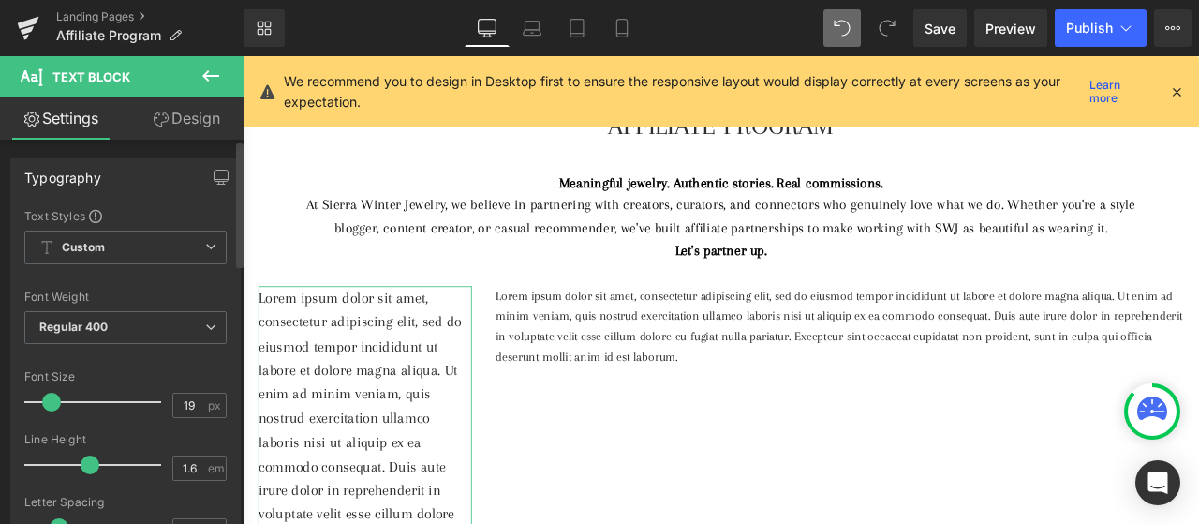
type input "18"
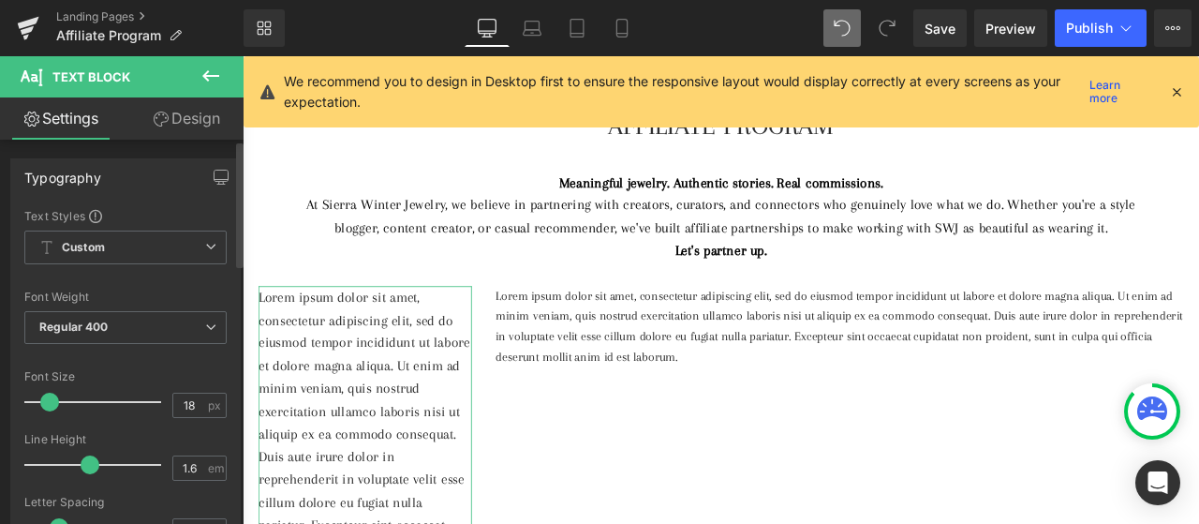
click at [52, 399] on span at bounding box center [49, 402] width 19 height 19
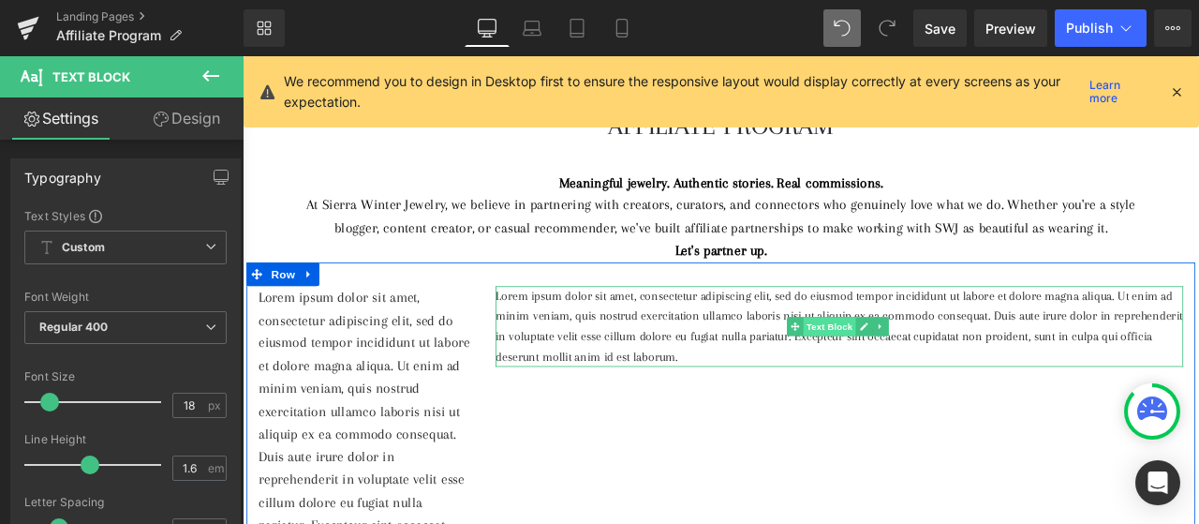
click at [940, 368] on span "Text Block" at bounding box center [938, 376] width 62 height 22
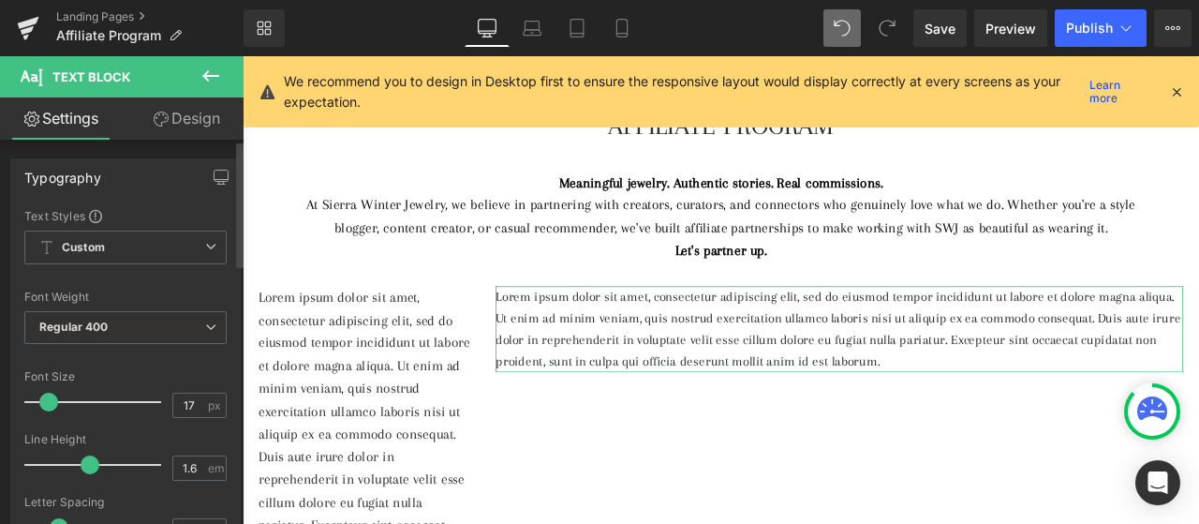
type input "18"
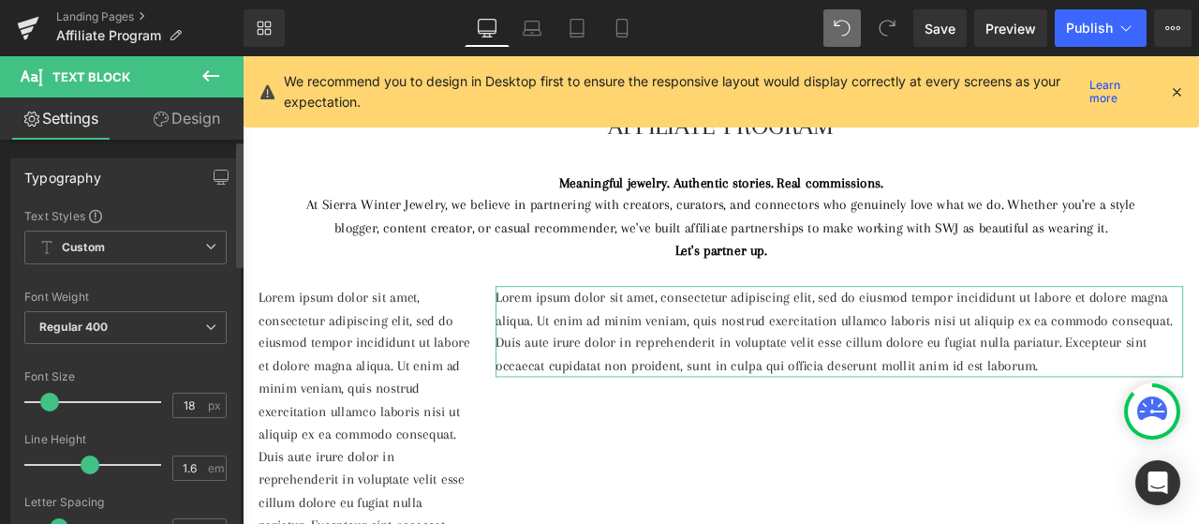
click at [50, 399] on span at bounding box center [49, 402] width 19 height 19
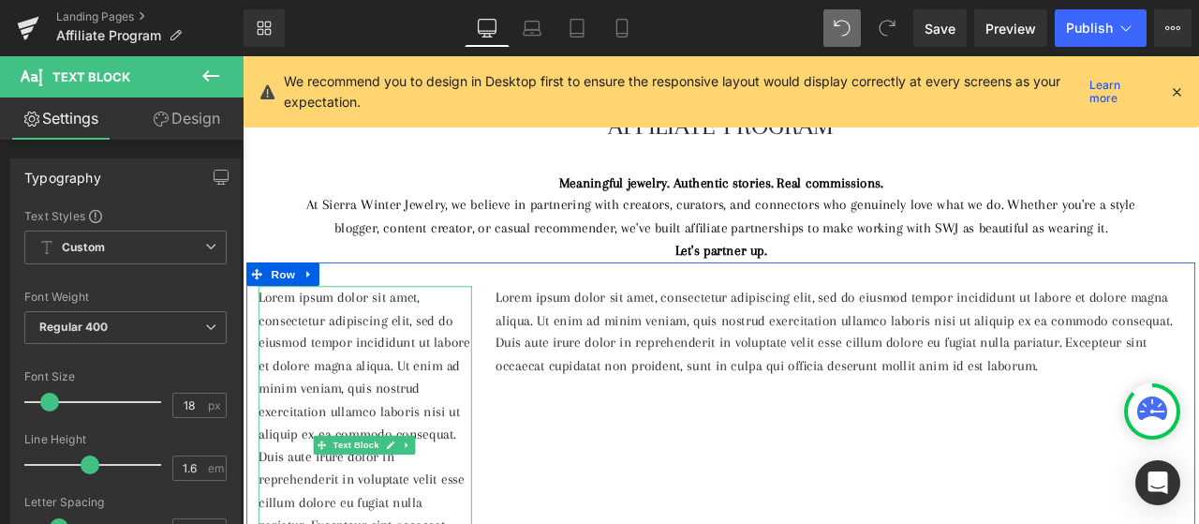
click at [351, 456] on p "Lorem ipsum dolor sit amet, consectetur adipiscing elit, sed do eiusmod tempor …" at bounding box center [387, 518] width 253 height 378
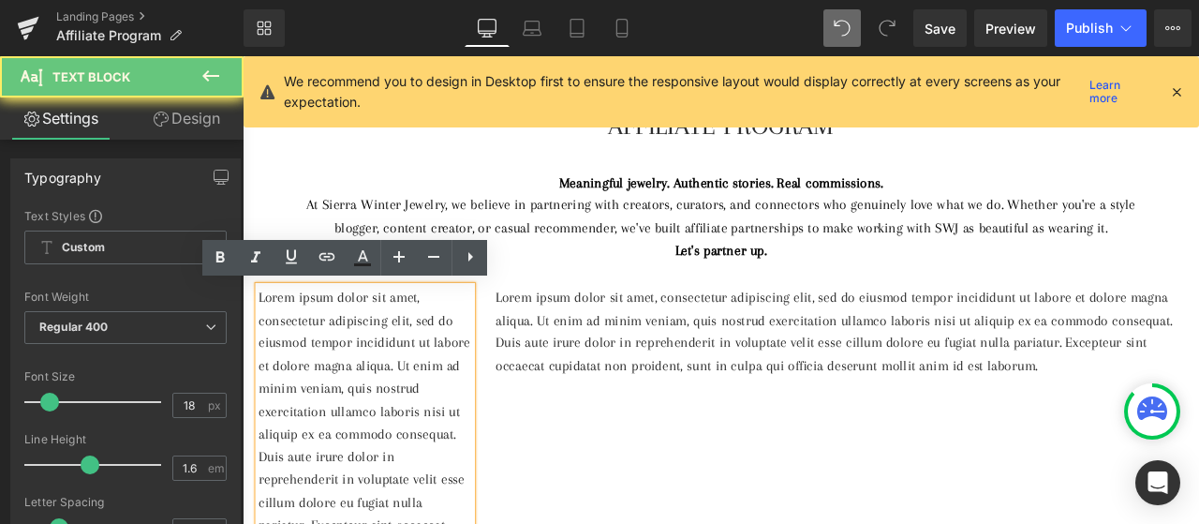
click at [371, 516] on p "Lorem ipsum dolor sit amet, consectetur adipiscing elit, sed do eiusmod tempor …" at bounding box center [387, 518] width 253 height 378
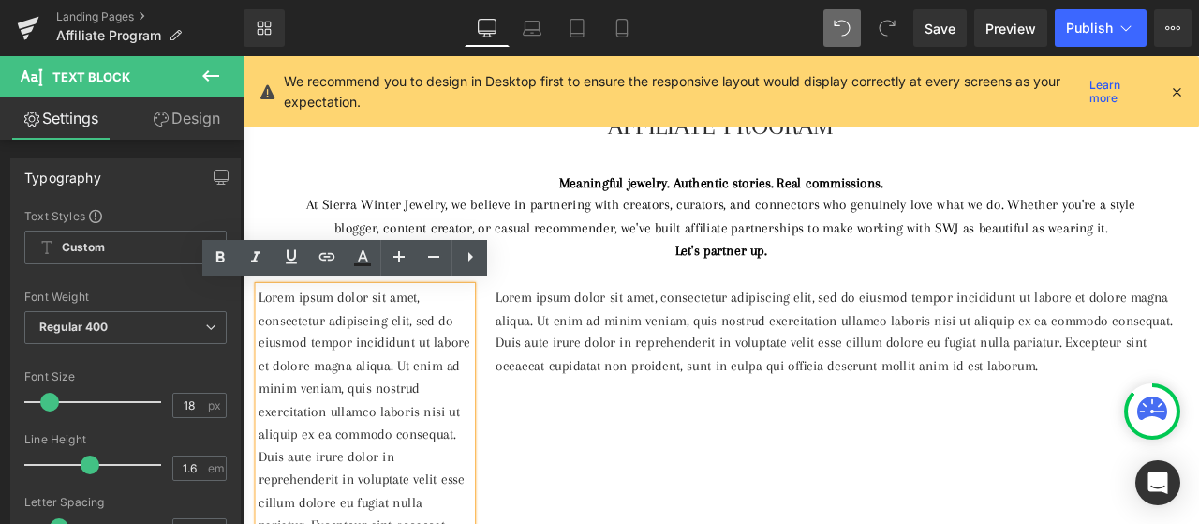
click at [358, 431] on p "Lorem ipsum dolor sit amet, consectetur adipiscing elit, sed do eiusmod tempor …" at bounding box center [387, 518] width 253 height 378
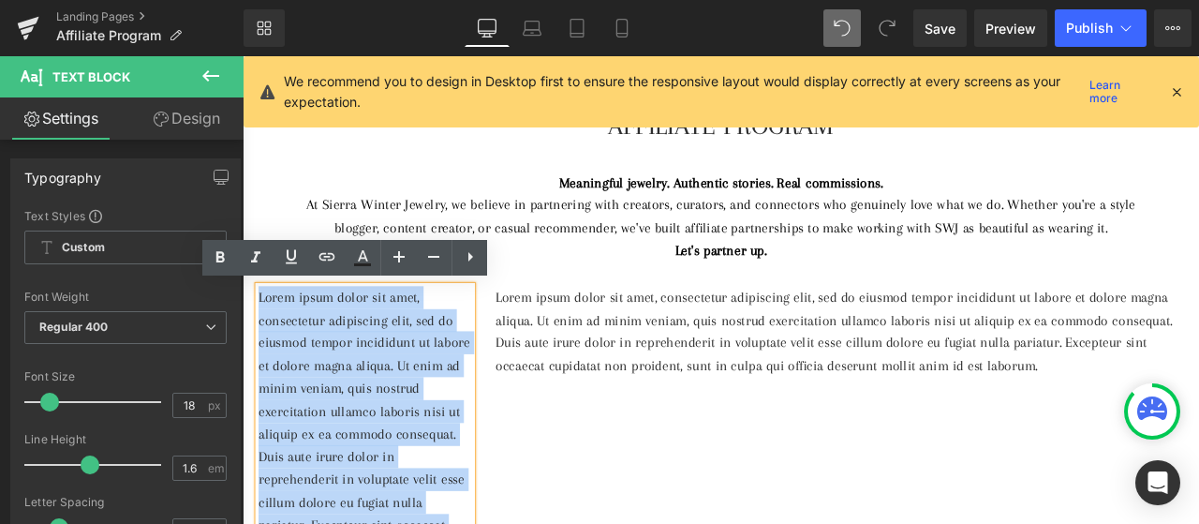
click at [358, 431] on p "Lorem ipsum dolor sit amet, consectetur adipiscing elit, sed do eiusmod tempor …" at bounding box center [387, 518] width 253 height 378
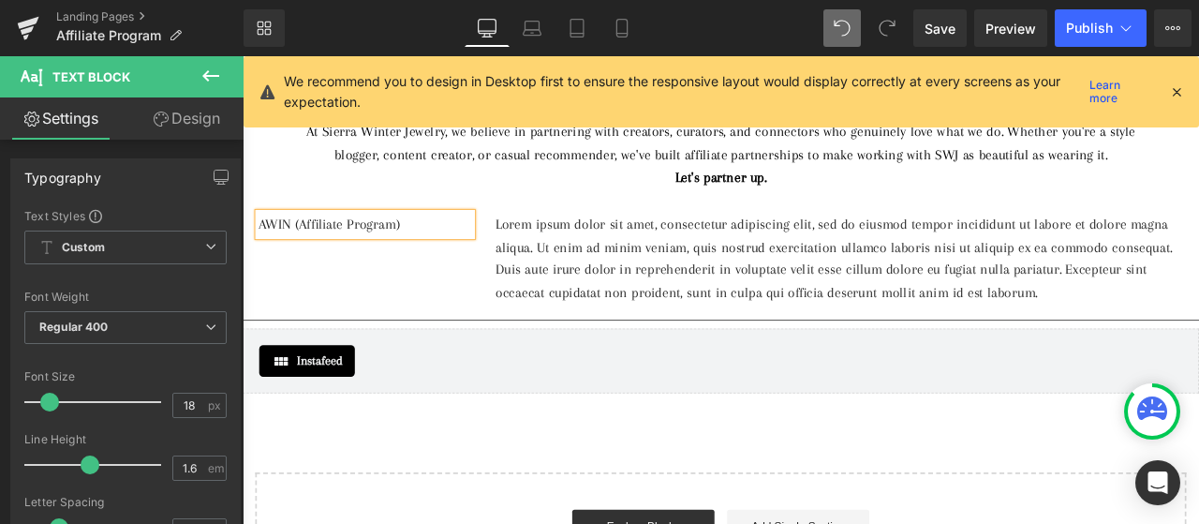
scroll to position [85, 0]
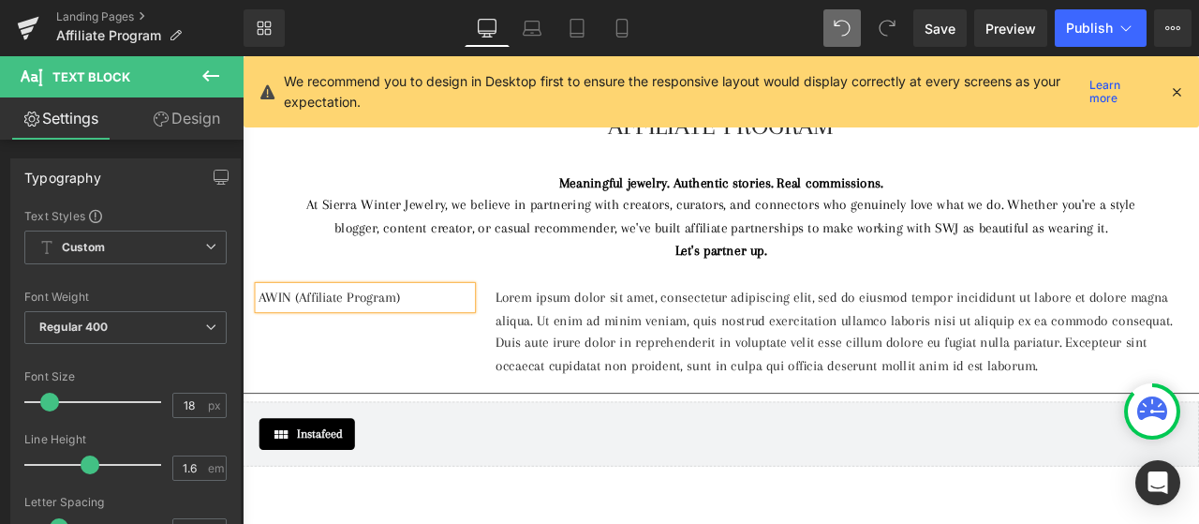
click at [700, 385] on p "Lorem ipsum dolor sit amet, consectetur adipiscing elit, sed do eiusmod tempor …" at bounding box center [949, 383] width 815 height 108
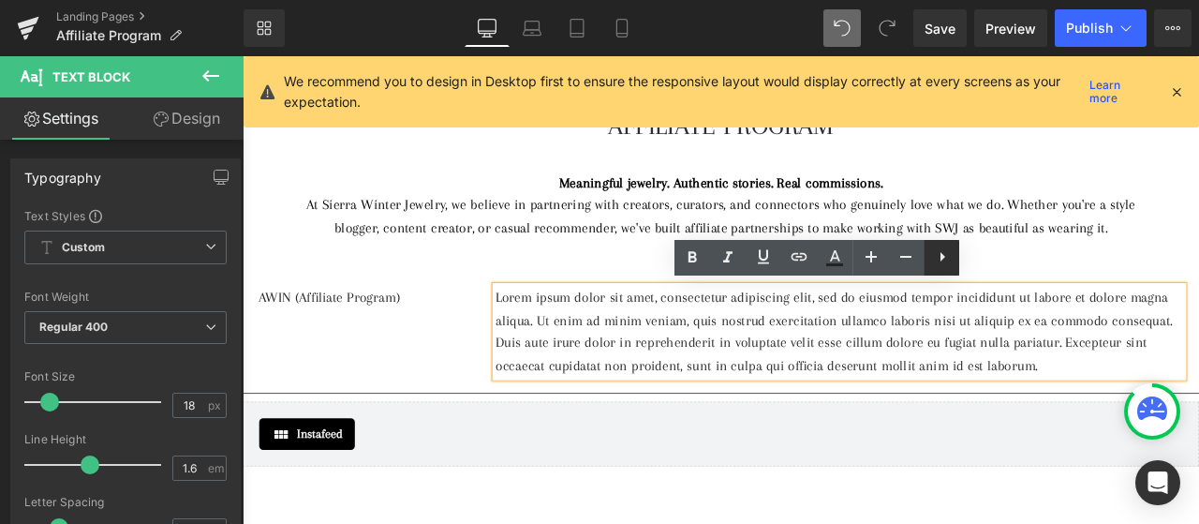
click at [944, 260] on icon at bounding box center [942, 256] width 22 height 22
click at [473, 311] on div "AWIN (Affiliate Program) Text Block Lorem ipsum dolor sit amet, consectetur adi…" at bounding box center [809, 373] width 1124 height 145
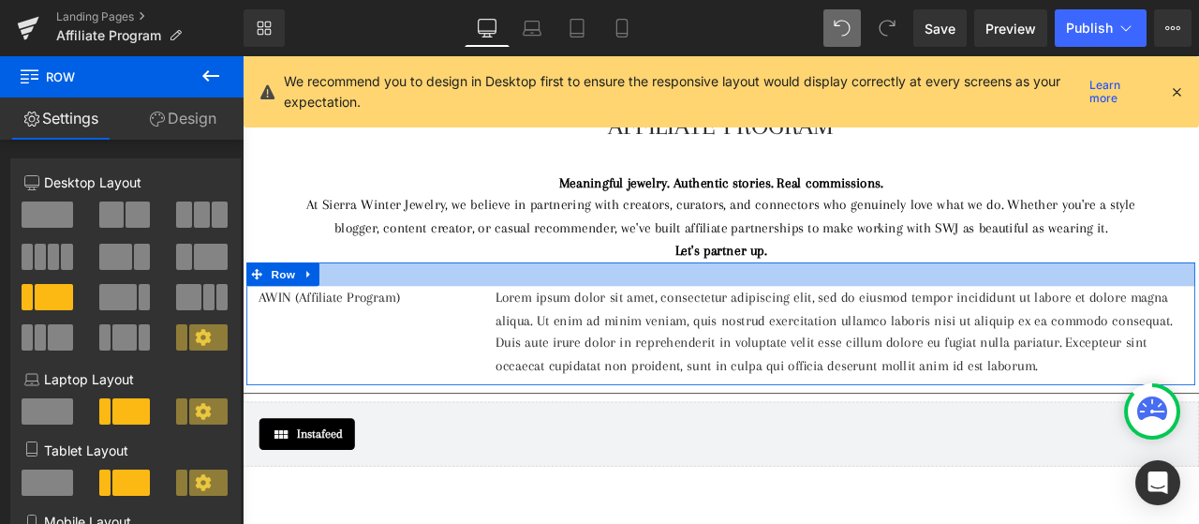
click at [500, 315] on div at bounding box center [809, 315] width 1124 height 28
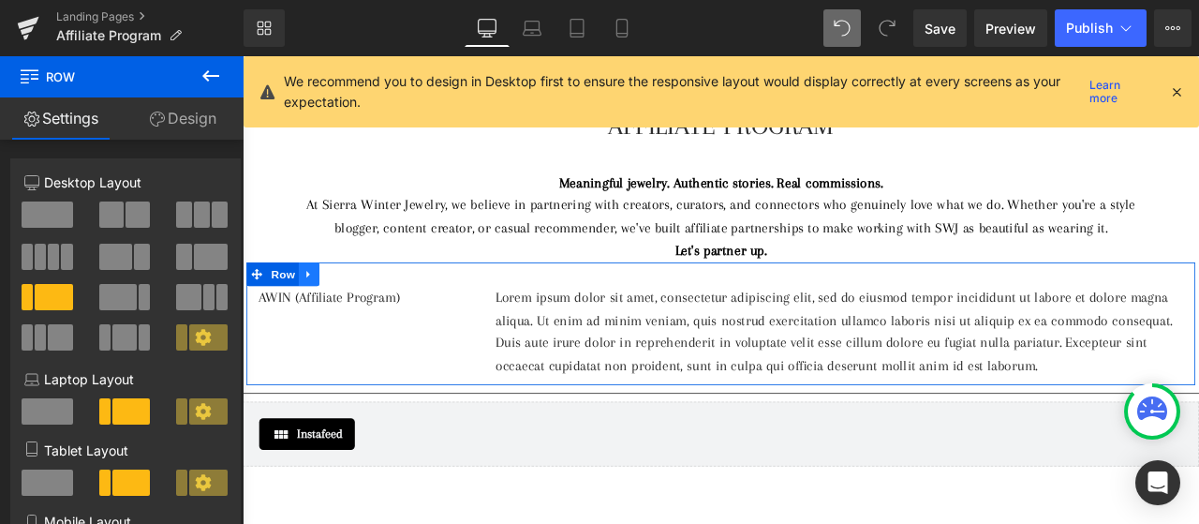
click at [324, 314] on link at bounding box center [321, 315] width 24 height 28
click at [367, 322] on link at bounding box center [370, 315] width 24 height 28
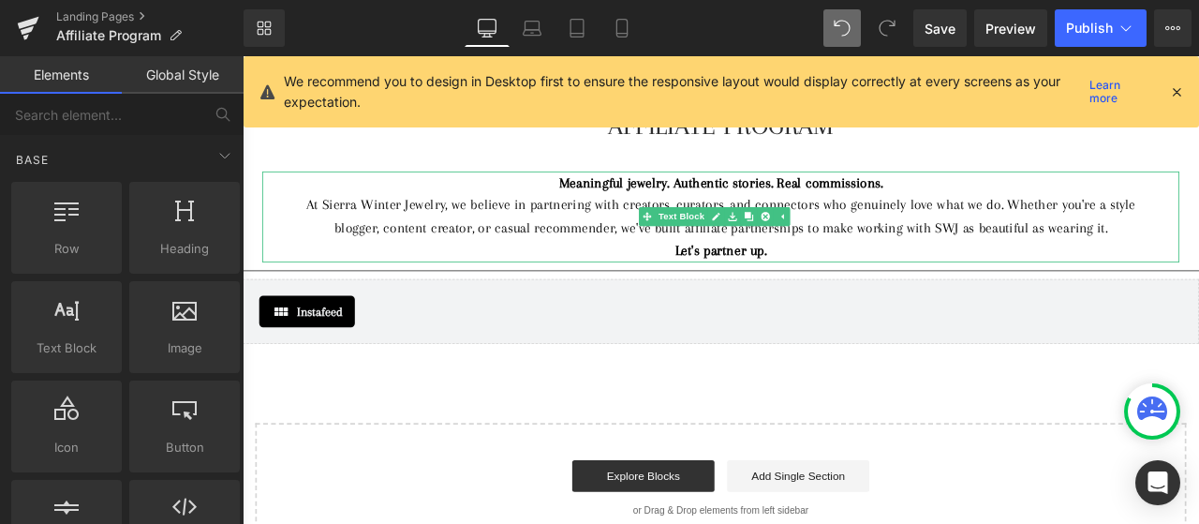
click at [906, 273] on div "At Sierra Winter Jewelry, we believe in partnering with creators, curators, and…" at bounding box center [809, 246] width 1031 height 54
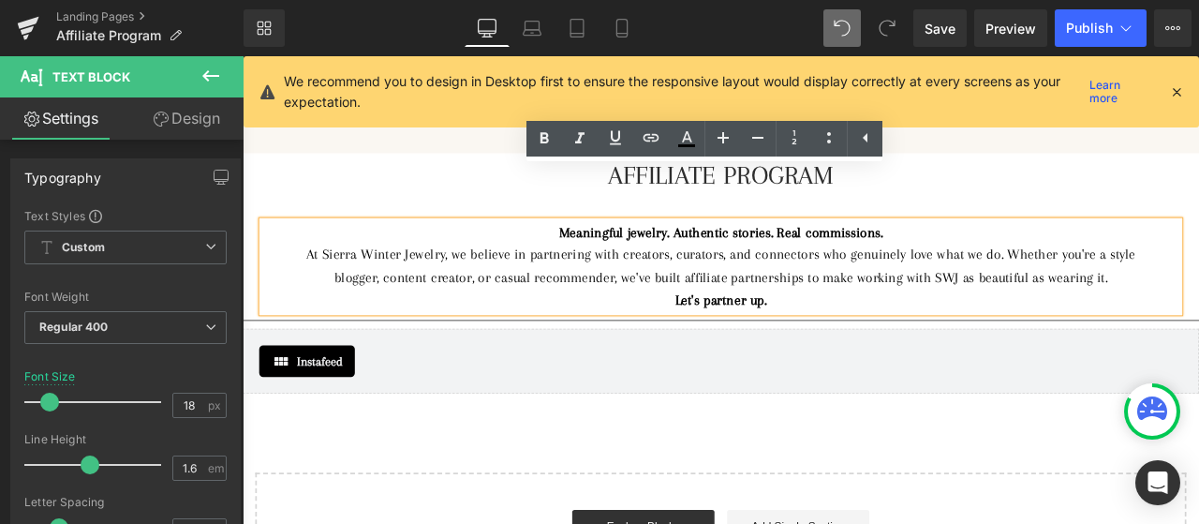
scroll to position [0, 0]
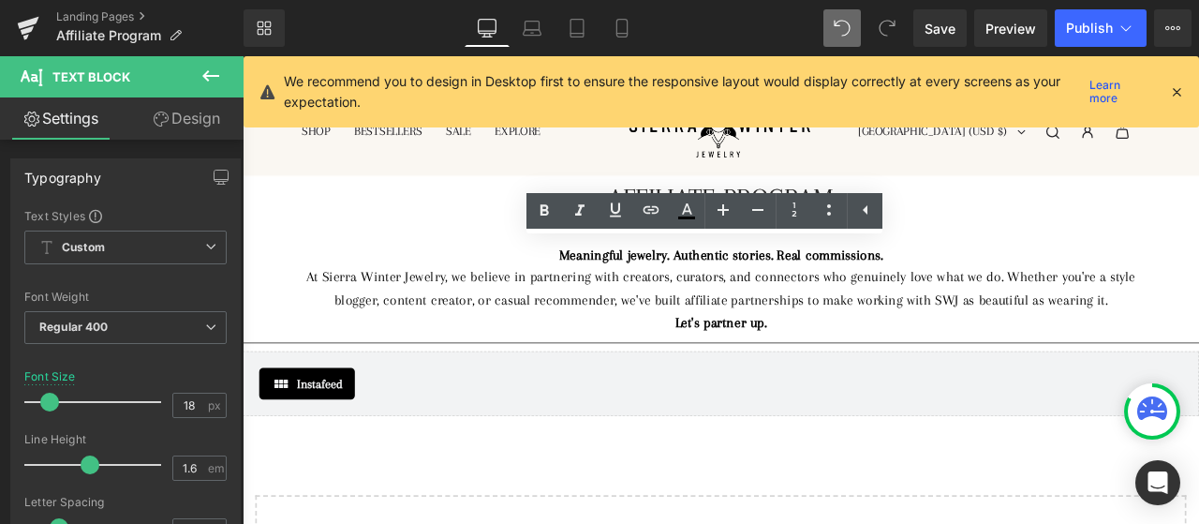
click at [195, 104] on link "Design" at bounding box center [187, 118] width 122 height 42
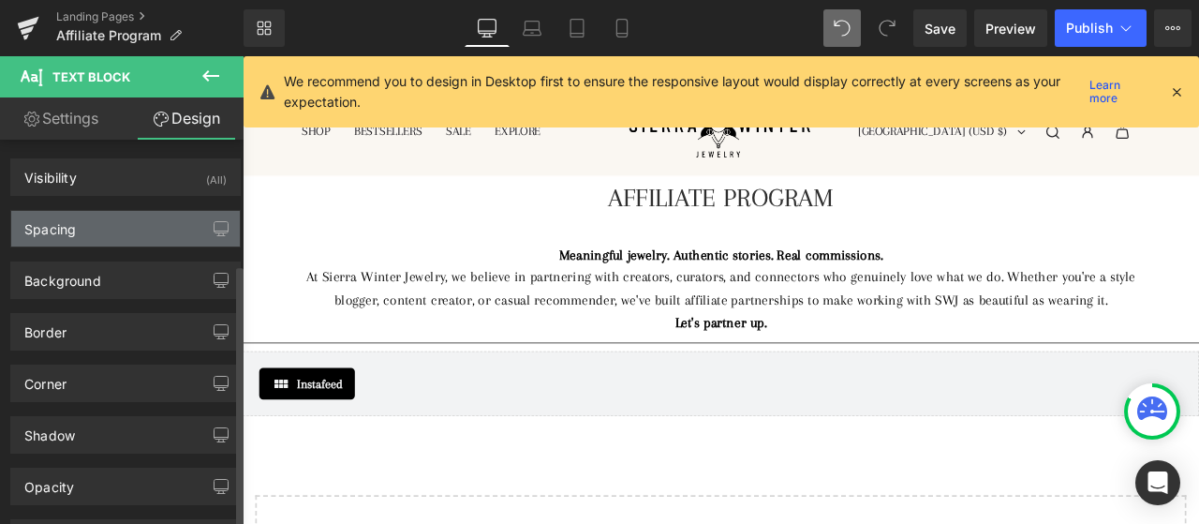
scroll to position [182, 0]
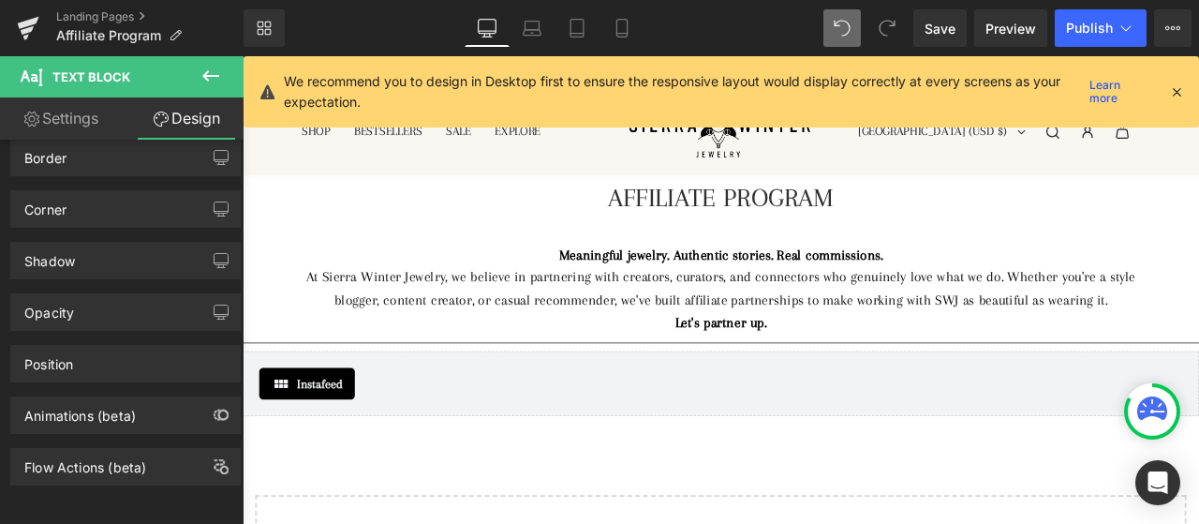
click at [207, 78] on icon at bounding box center [210, 75] width 17 height 11
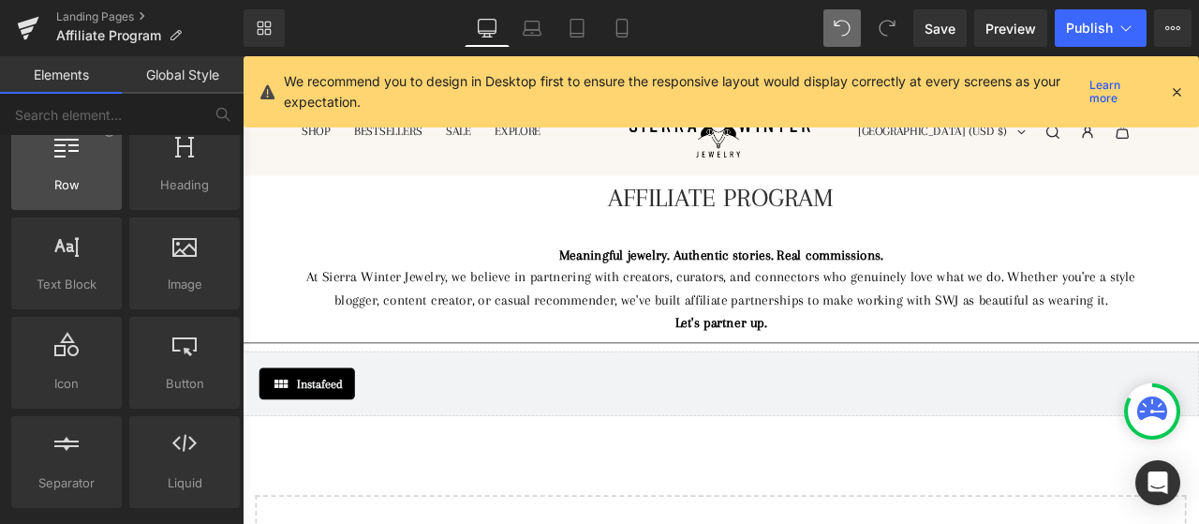
scroll to position [94, 0]
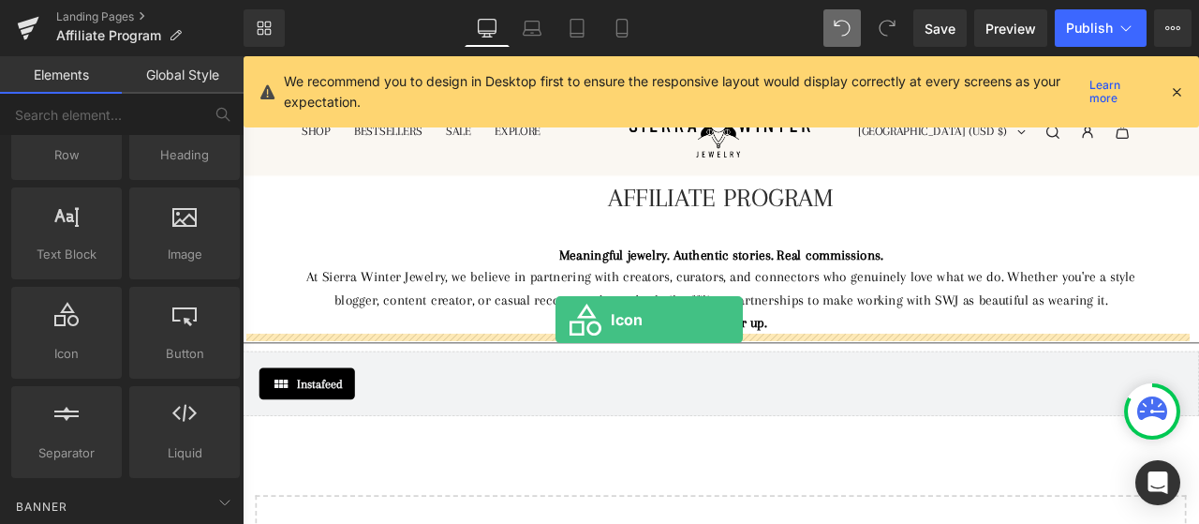
drag, startPoint x: 314, startPoint y: 409, endPoint x: 614, endPoint y: 368, distance: 302.6
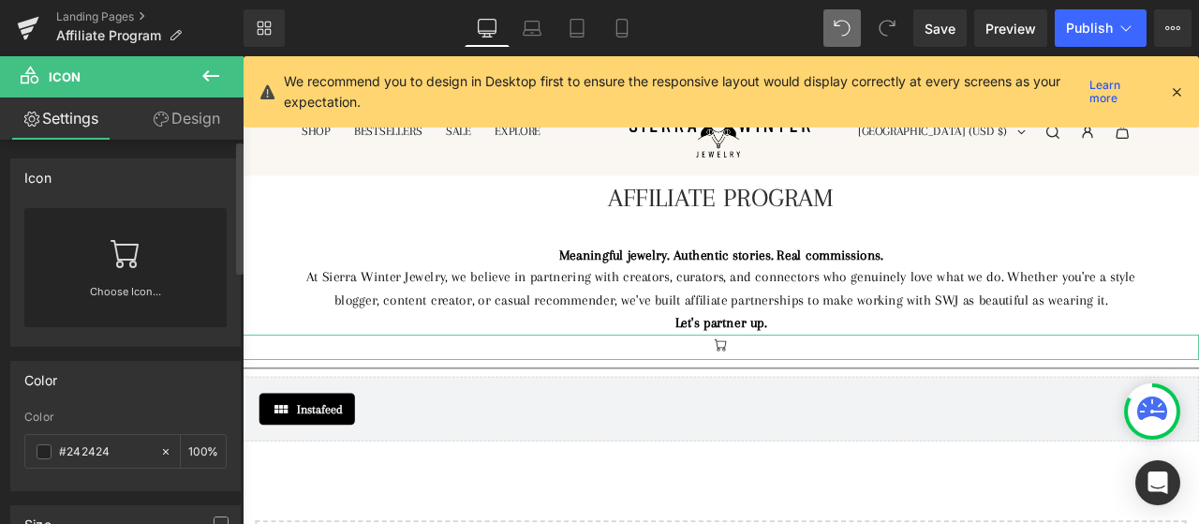
click at [147, 255] on div "Choose Icon..." at bounding box center [125, 267] width 202 height 119
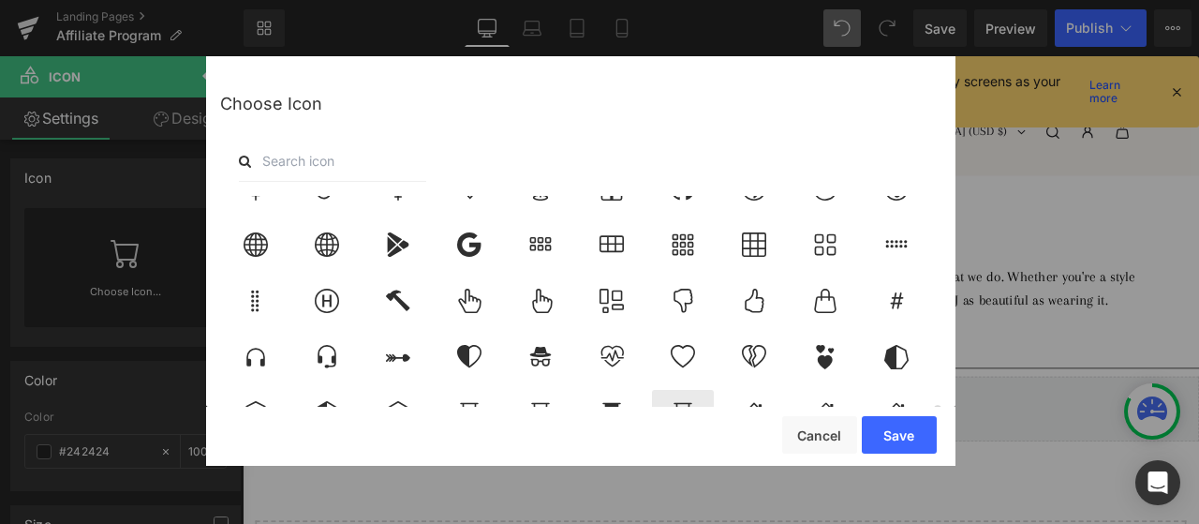
scroll to position [5153, 0]
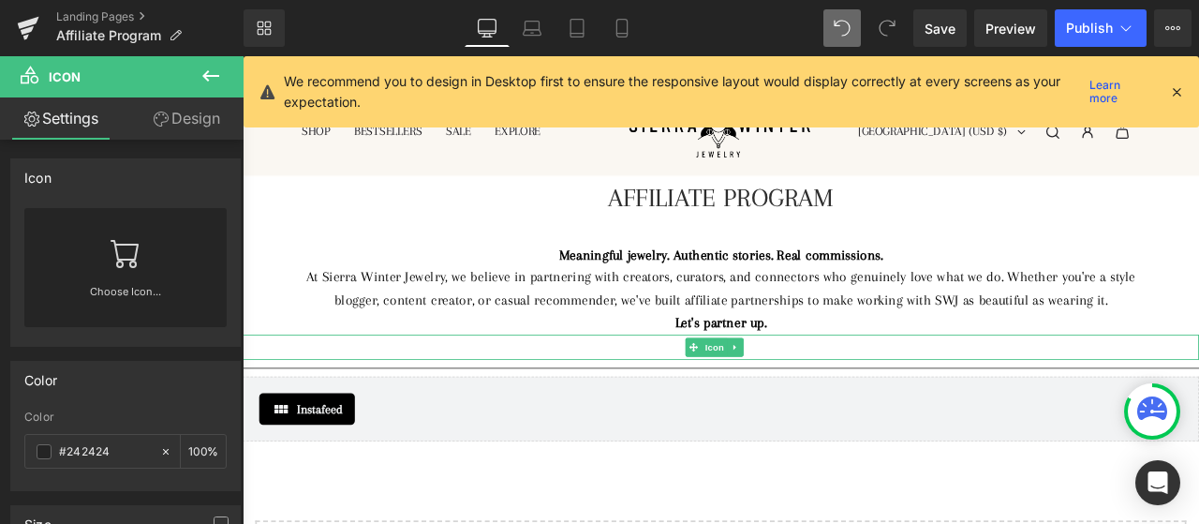
click at [870, 396] on div at bounding box center [810, 401] width 1134 height 30
click at [822, 401] on icon at bounding box center [827, 400] width 10 height 11
click at [178, 243] on div "Choose Icon..." at bounding box center [125, 267] width 202 height 119
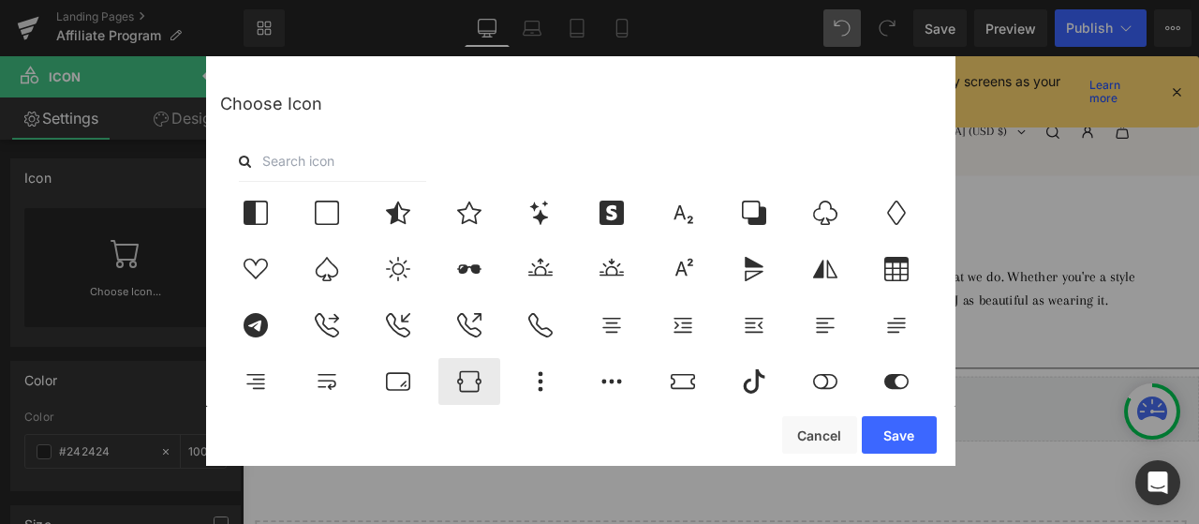
scroll to position [6157, 0]
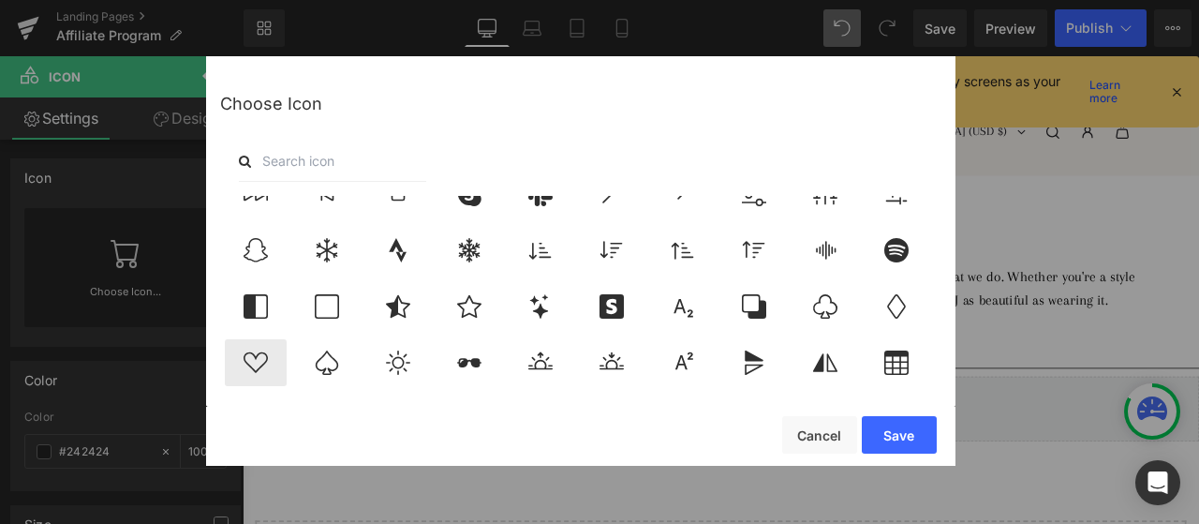
click at [277, 361] on div at bounding box center [256, 362] width 62 height 47
click at [927, 426] on button "Save" at bounding box center [899, 434] width 75 height 37
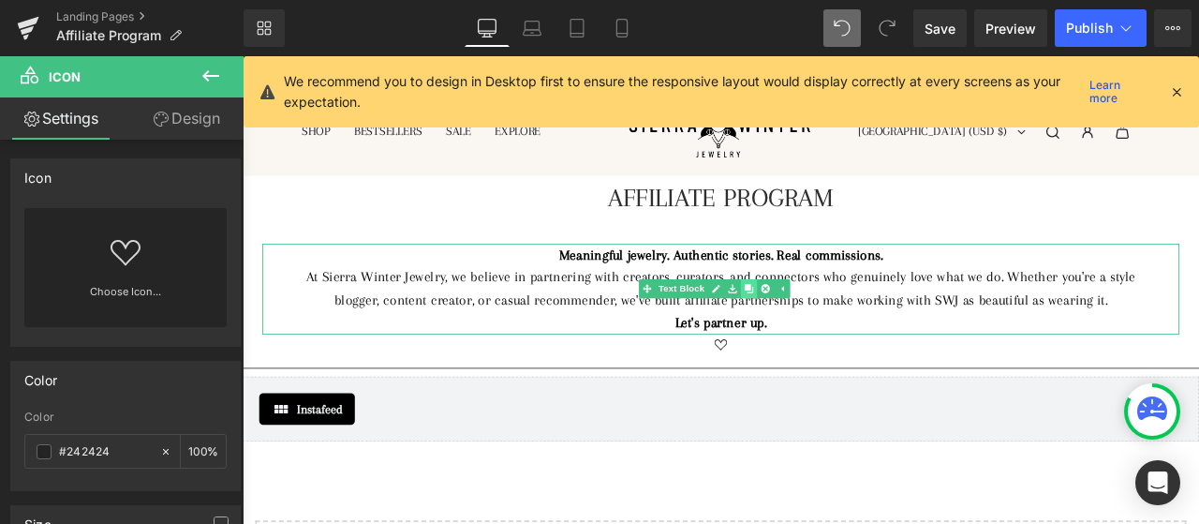
click at [841, 331] on icon at bounding box center [843, 332] width 10 height 10
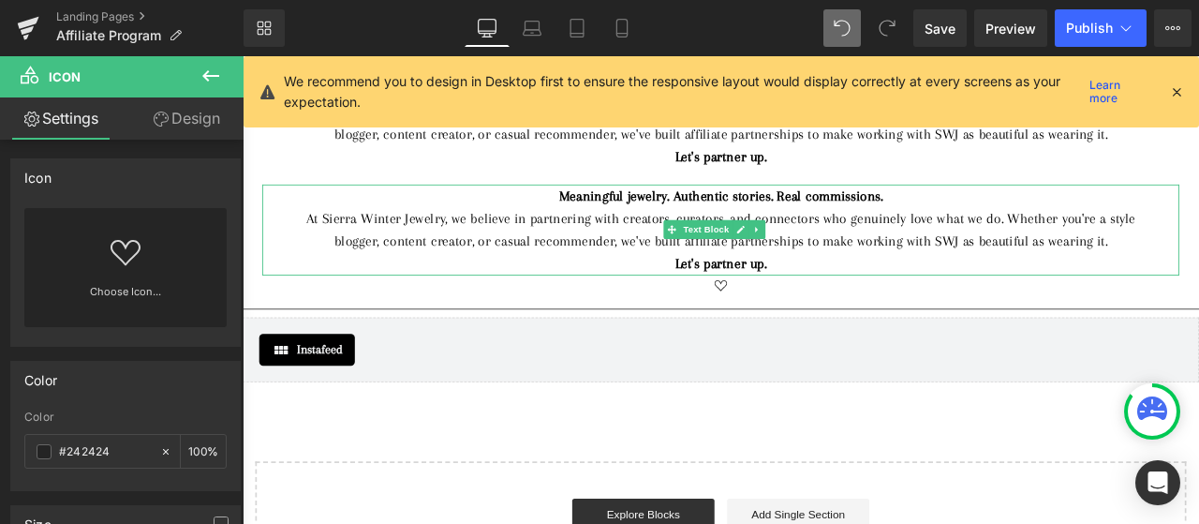
scroll to position [179, 0]
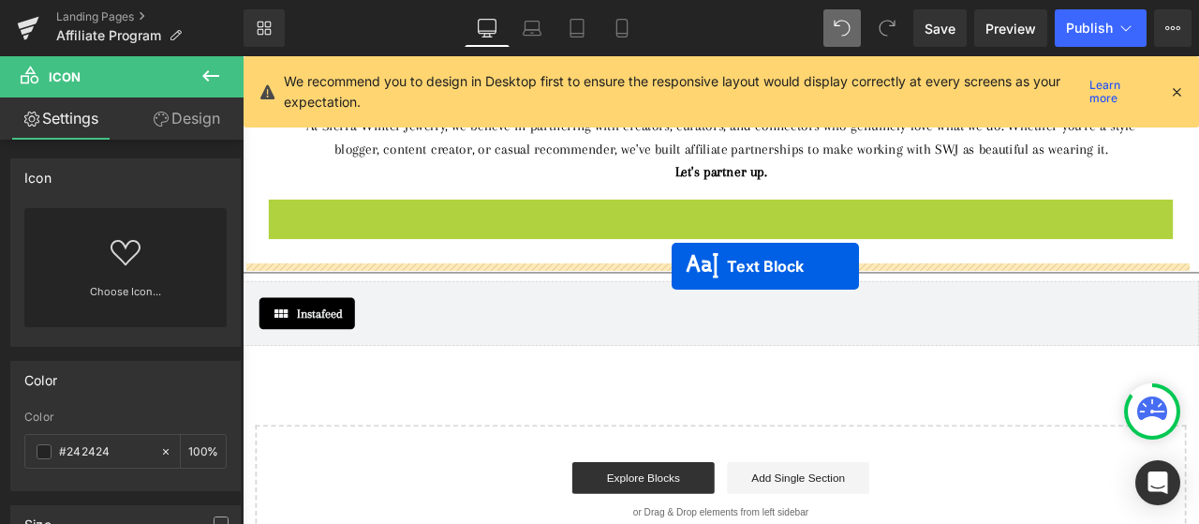
drag, startPoint x: 755, startPoint y: 273, endPoint x: 751, endPoint y: 305, distance: 33.0
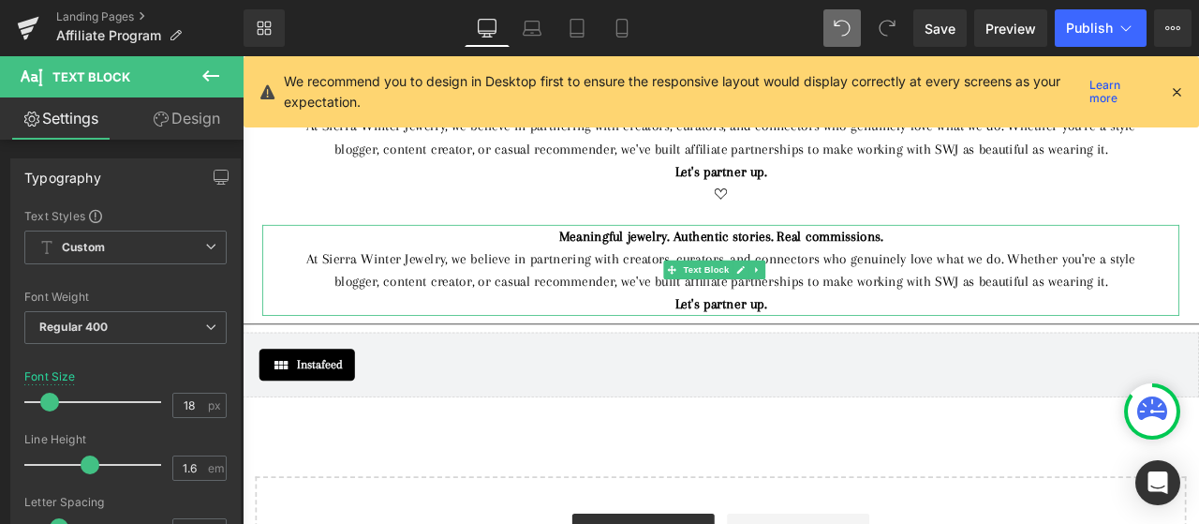
drag, startPoint x: 986, startPoint y: 276, endPoint x: 968, endPoint y: 273, distance: 18.2
click at [985, 275] on strong "Meaningful jewelry. Authentic stories. Real commissions." at bounding box center [809, 269] width 384 height 19
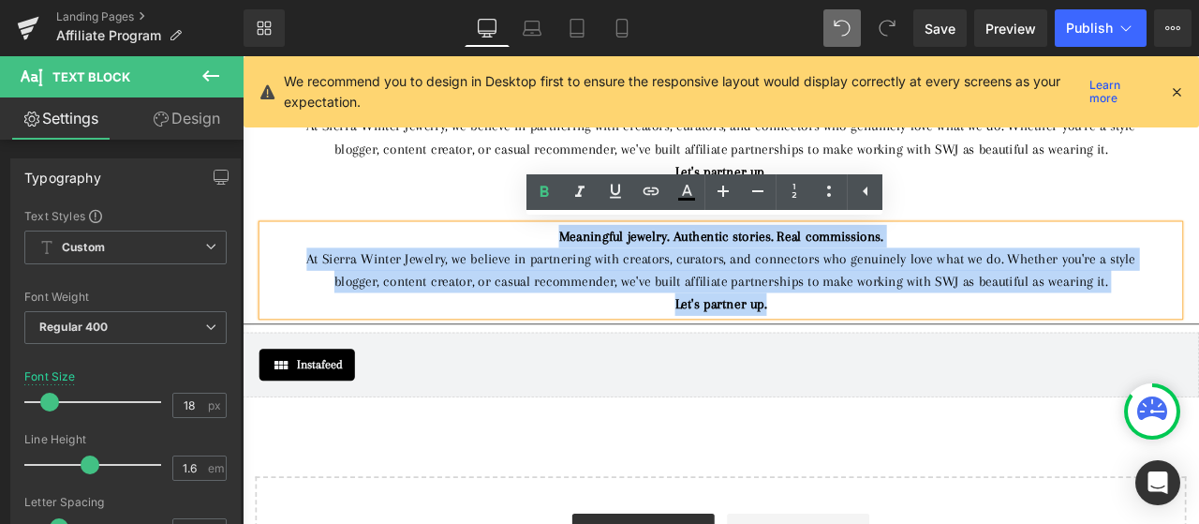
drag, startPoint x: 871, startPoint y: 347, endPoint x: 609, endPoint y: 269, distance: 273.6
click at [609, 269] on div "Meaningful jewelry. Authentic stories. Real commissions. At Sierra Winter Jewel…" at bounding box center [809, 310] width 1087 height 108
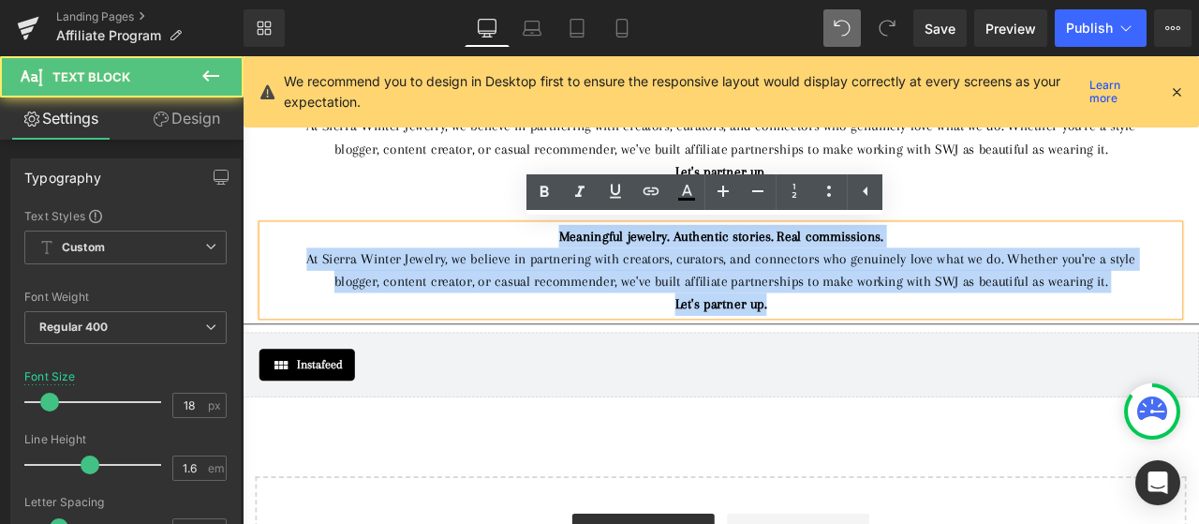
click at [617, 269] on strong "Meaningful jewelry. Authentic stories. Real commissions." at bounding box center [809, 269] width 384 height 19
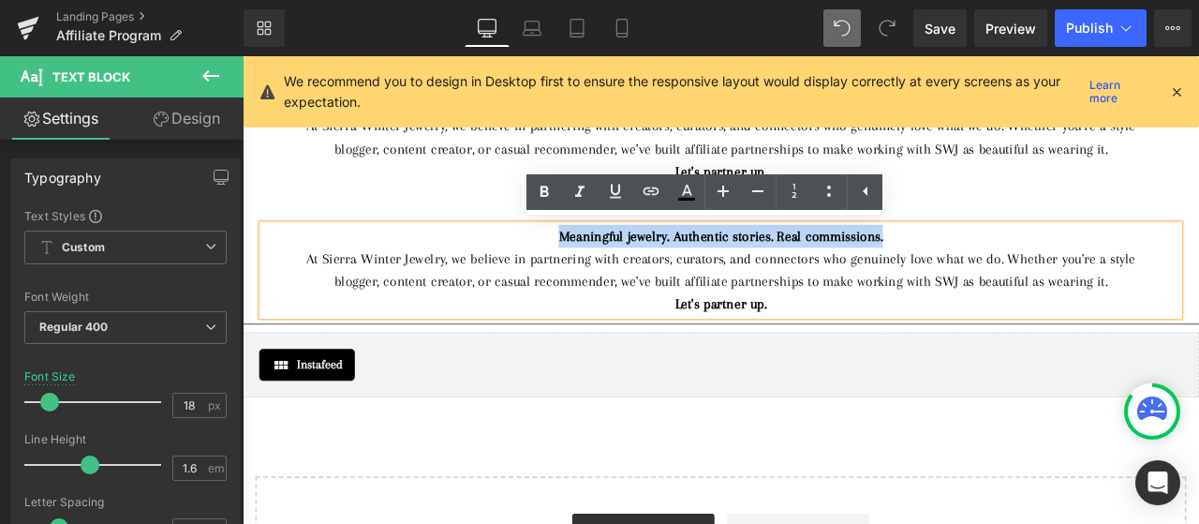
drag, startPoint x: 614, startPoint y: 269, endPoint x: 1002, endPoint y: 270, distance: 388.8
click at [1002, 270] on div "Meaningful jewelry. Authentic stories. Real commissions." at bounding box center [809, 269] width 1031 height 27
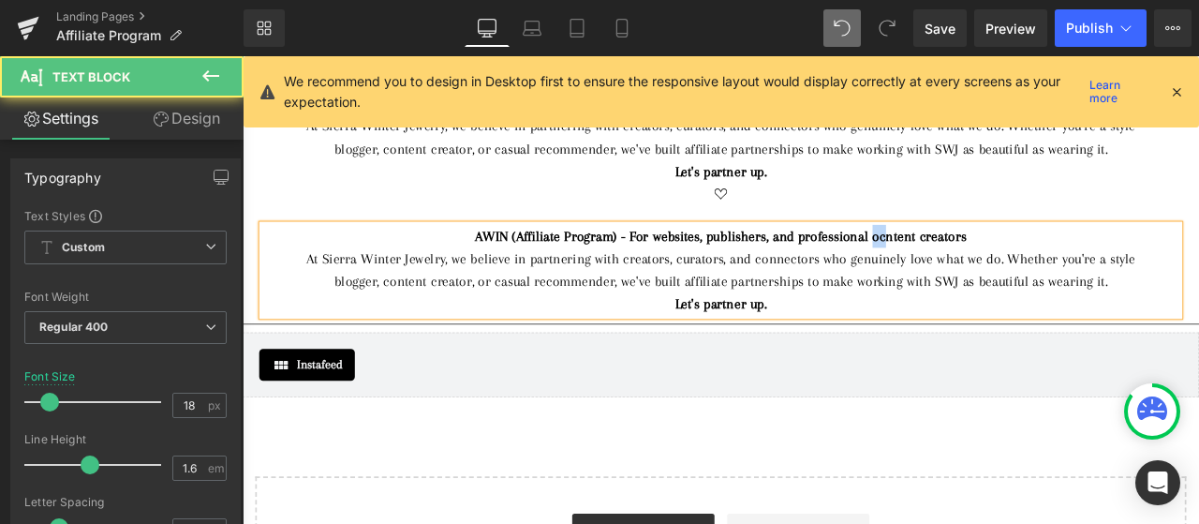
drag, startPoint x: 995, startPoint y: 269, endPoint x: 984, endPoint y: 273, distance: 11.9
click at [984, 273] on strong "AWIN (Affiliate Program) - For websites, publishers, and professional ocntent c…" at bounding box center [810, 269] width 582 height 19
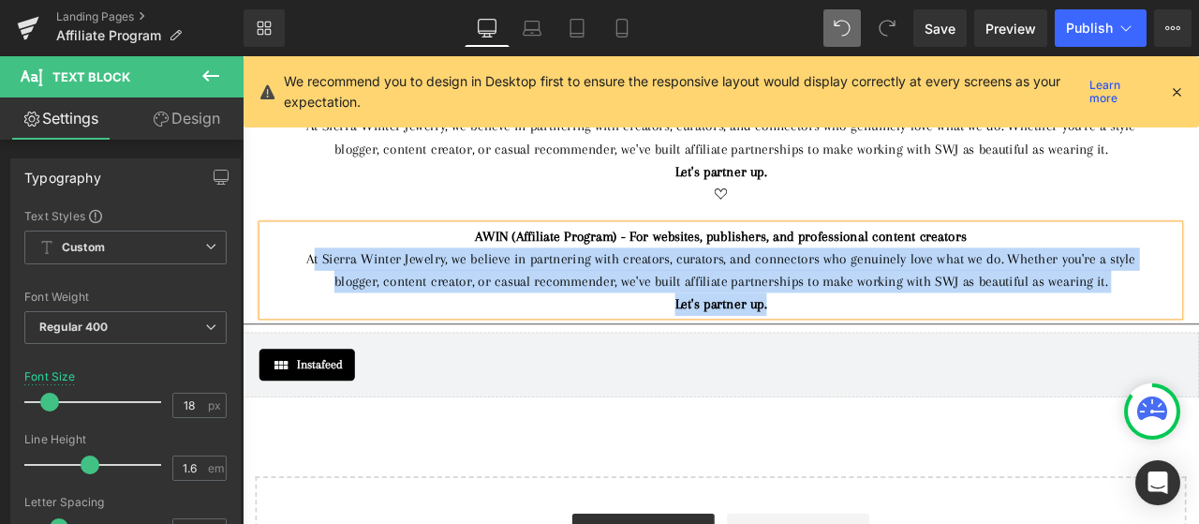
drag, startPoint x: 875, startPoint y: 355, endPoint x: 331, endPoint y: 299, distance: 547.2
click at [331, 299] on div "AWIN (Affiliate Program) - For websites, publishers, and professional content c…" at bounding box center [809, 310] width 1087 height 108
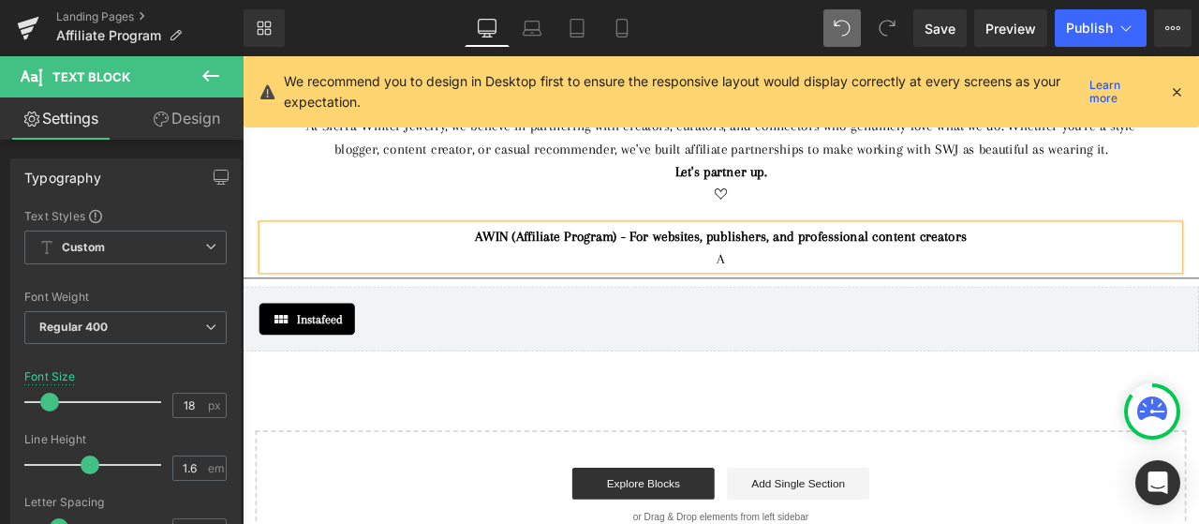
click at [911, 31] on div "Save Preview Publish Scheduled View Live Page View with current Template Save T…" at bounding box center [1052, 27] width 293 height 37
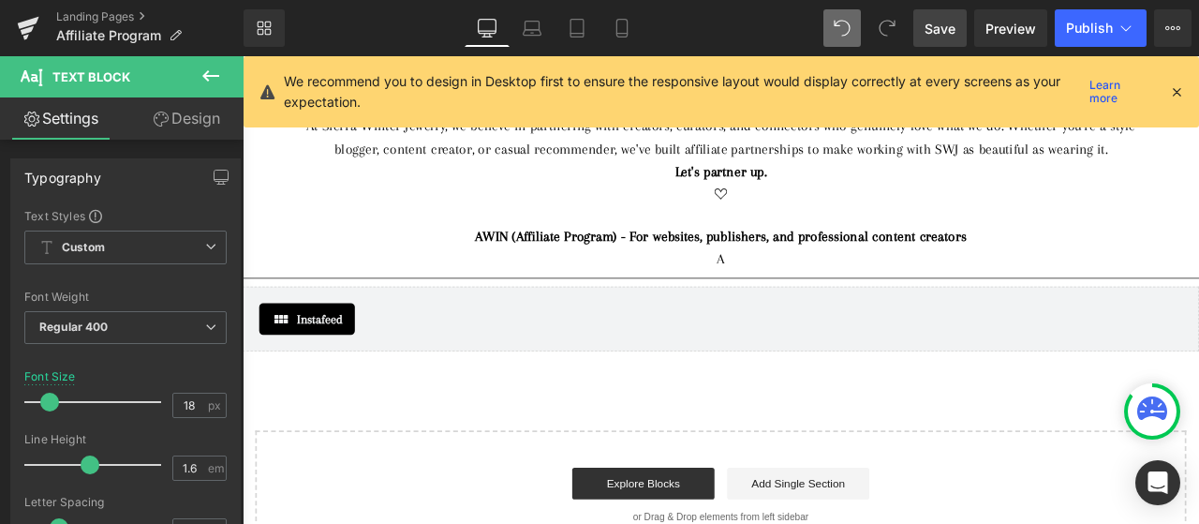
click at [924, 27] on link "Save" at bounding box center [939, 27] width 53 height 37
